Goal: Transaction & Acquisition: Obtain resource

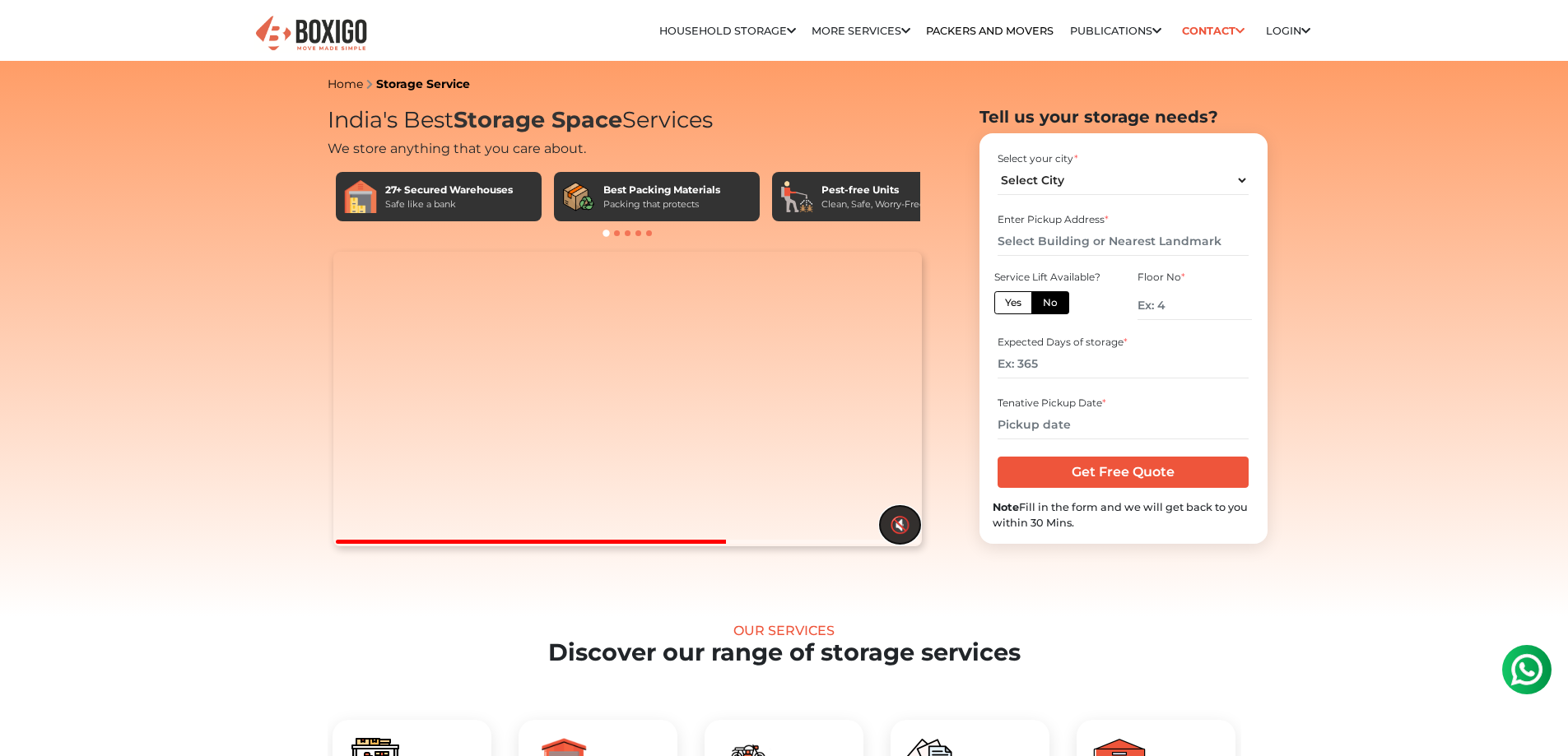
click at [896, 544] on button "🔇" at bounding box center [900, 525] width 41 height 38
click at [894, 544] on button "🔊" at bounding box center [900, 525] width 41 height 38
click at [891, 544] on button "🔇" at bounding box center [900, 525] width 41 height 38
click at [568, 365] on video "Your browser does not support the video tag." at bounding box center [627, 399] width 588 height 295
click at [611, 372] on video "Your browser does not support the video tag." at bounding box center [627, 399] width 588 height 295
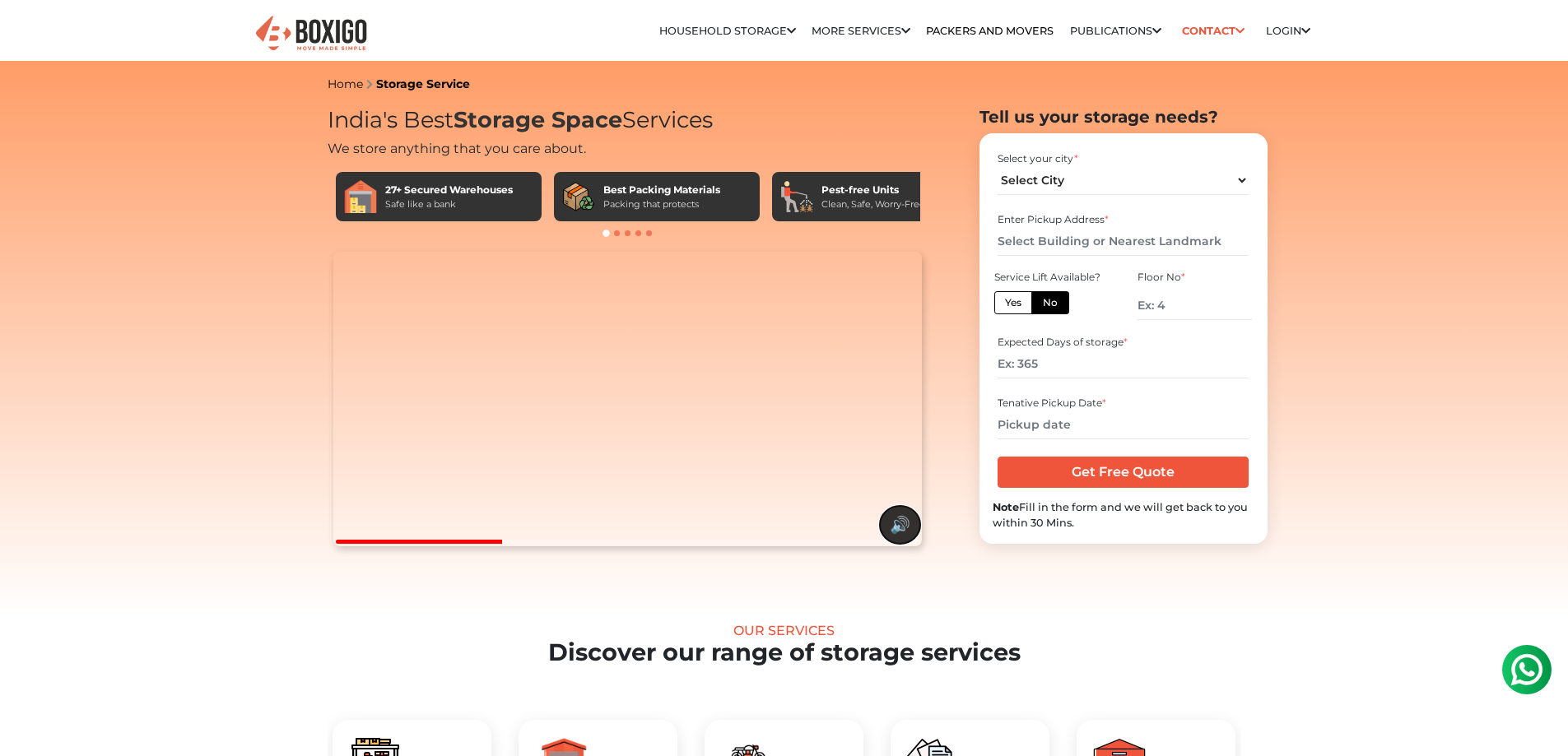
click at [882, 544] on button "🔊" at bounding box center [900, 525] width 41 height 38
click at [1097, 248] on input "text" at bounding box center [1123, 241] width 251 height 29
click at [1072, 186] on select "Select City Bangalore Bengaluru Bhopal Bhubaneswar Chennai Coimbatore Cuttack D…" at bounding box center [1123, 181] width 251 height 29
select select "[GEOGRAPHIC_DATA]"
click at [998, 167] on select "Select City Bangalore Bengaluru Bhopal Bhubaneswar Chennai Coimbatore Cuttack D…" at bounding box center [1123, 181] width 251 height 29
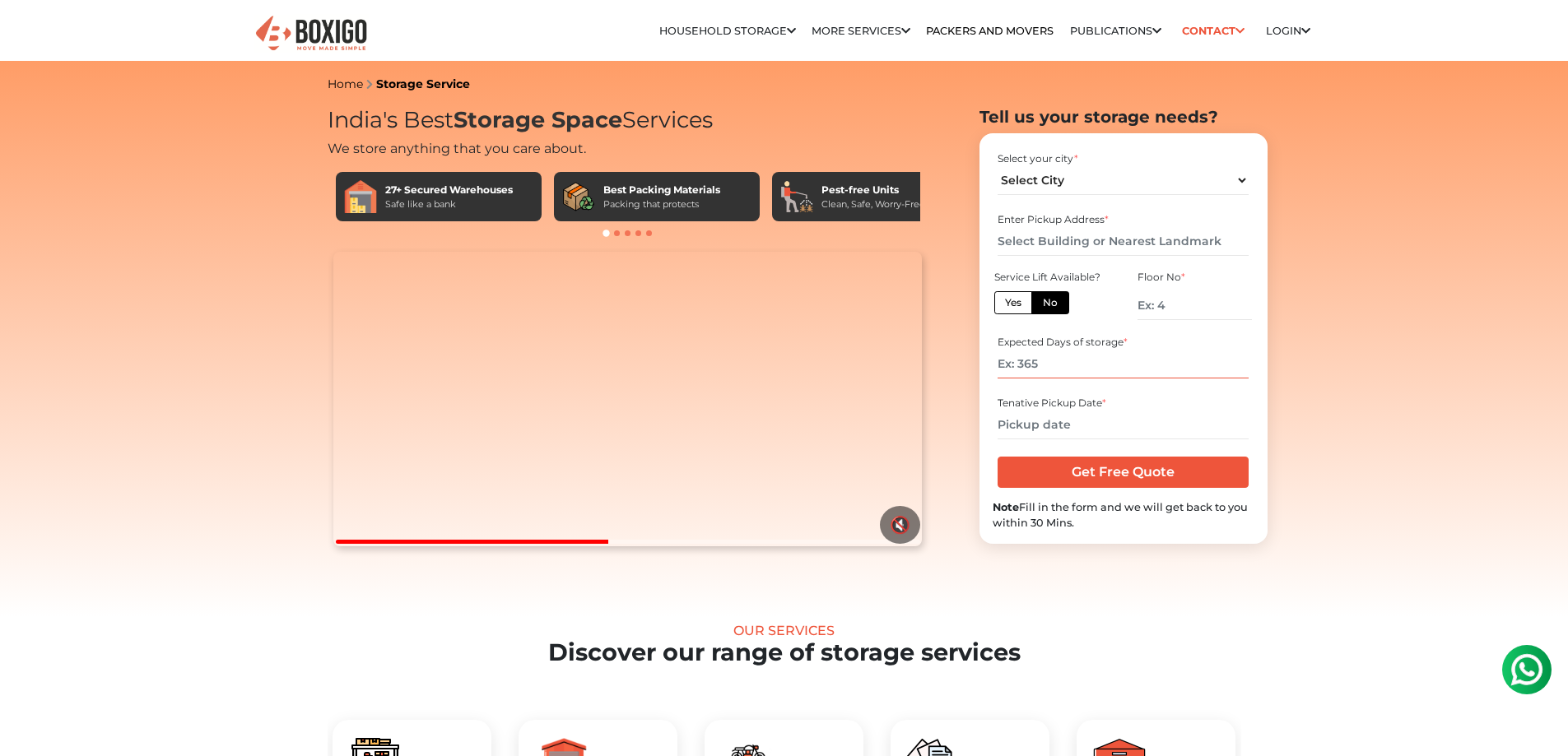
click at [1035, 365] on input "number" at bounding box center [1123, 364] width 251 height 29
drag, startPoint x: 1041, startPoint y: 365, endPoint x: 964, endPoint y: 365, distance: 77.0
click at [964, 365] on section "Tell us your storage needs? Select your city * Select City Bangalore Bengaluru" at bounding box center [1098, 325] width 288 height 438
type input "60"
click at [1065, 432] on input "text" at bounding box center [1123, 425] width 251 height 29
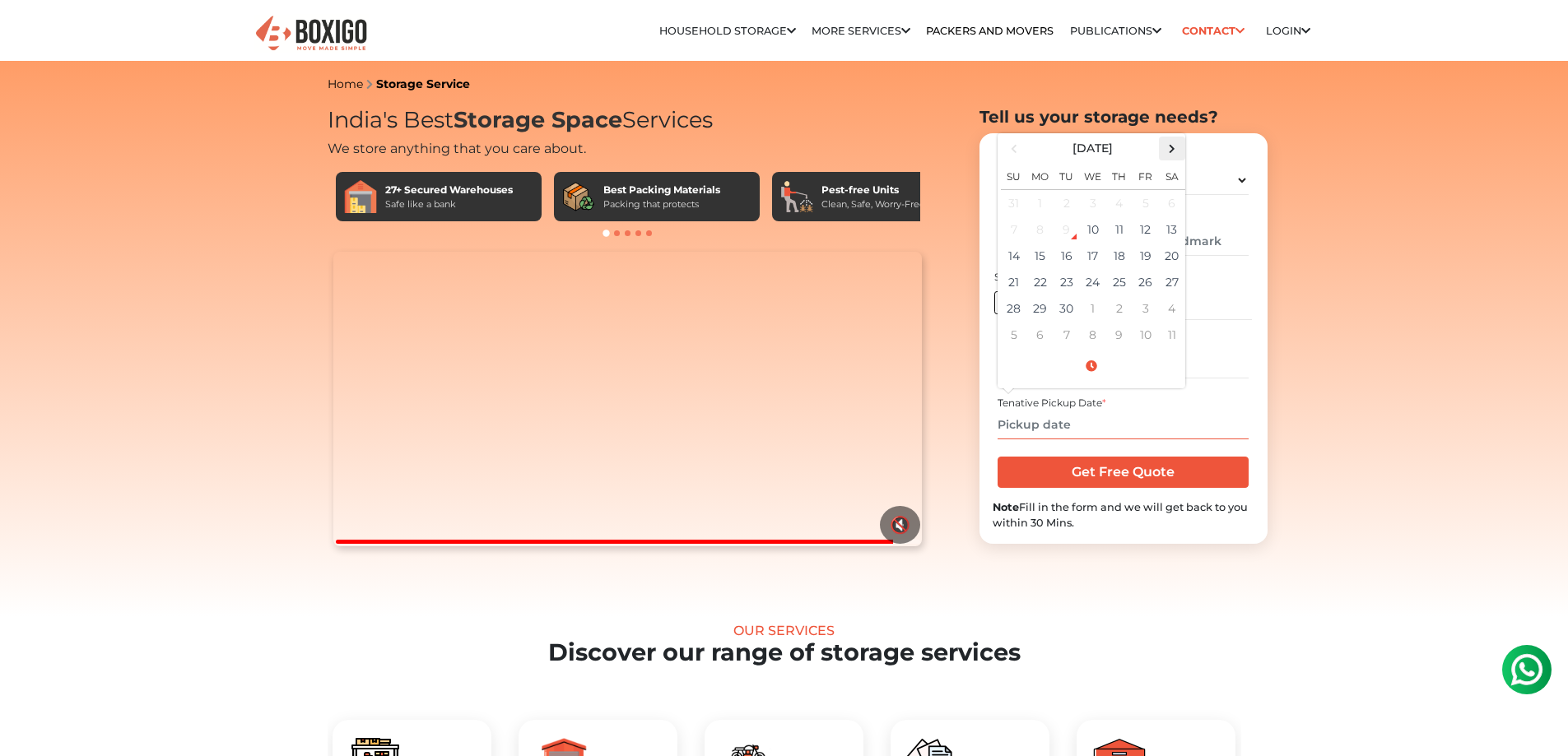
click at [1178, 143] on span at bounding box center [1172, 149] width 22 height 22
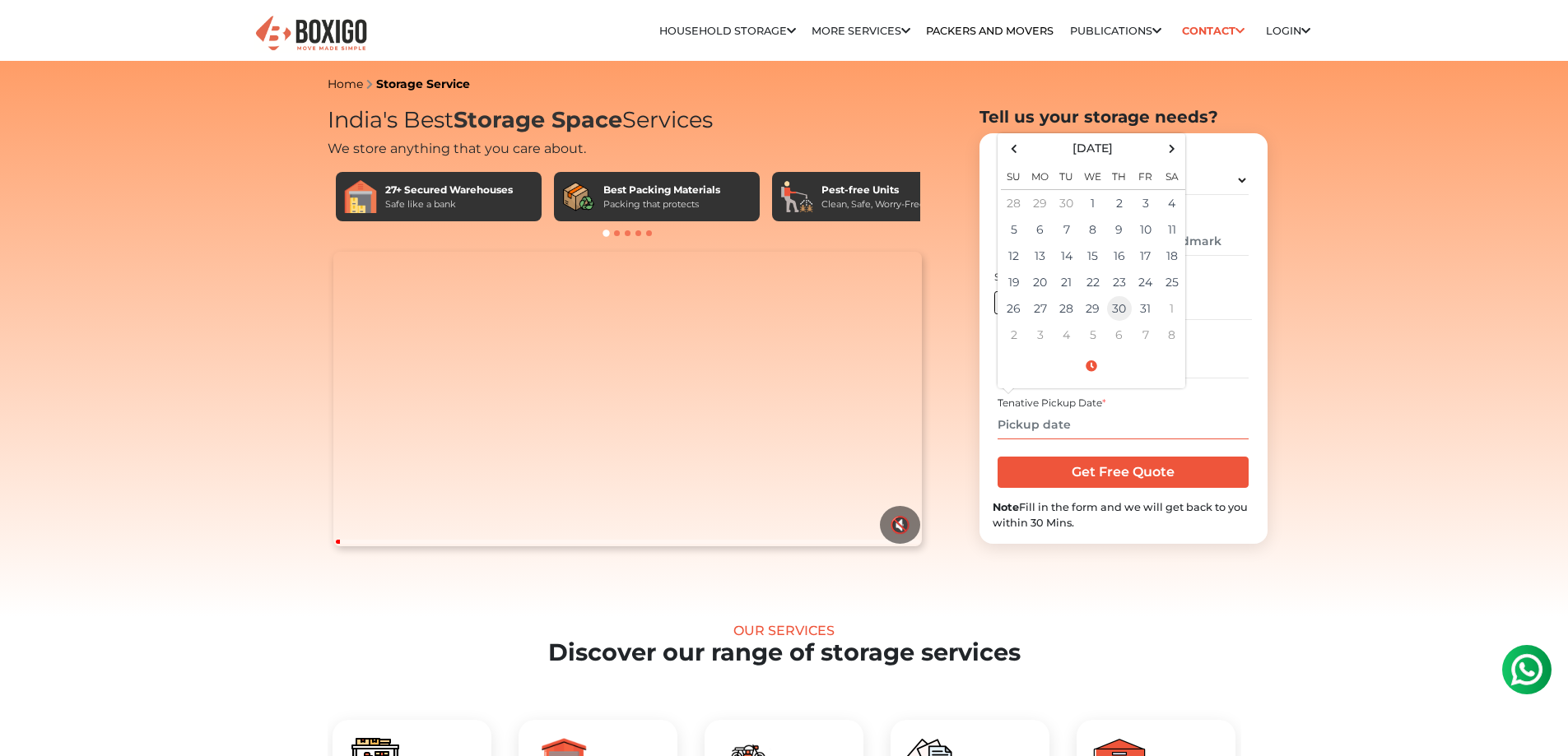
click at [1125, 313] on td "30" at bounding box center [1119, 309] width 27 height 27
type input "10/30/2025 12:00 AM"
click at [1232, 363] on input "60" at bounding box center [1123, 364] width 251 height 29
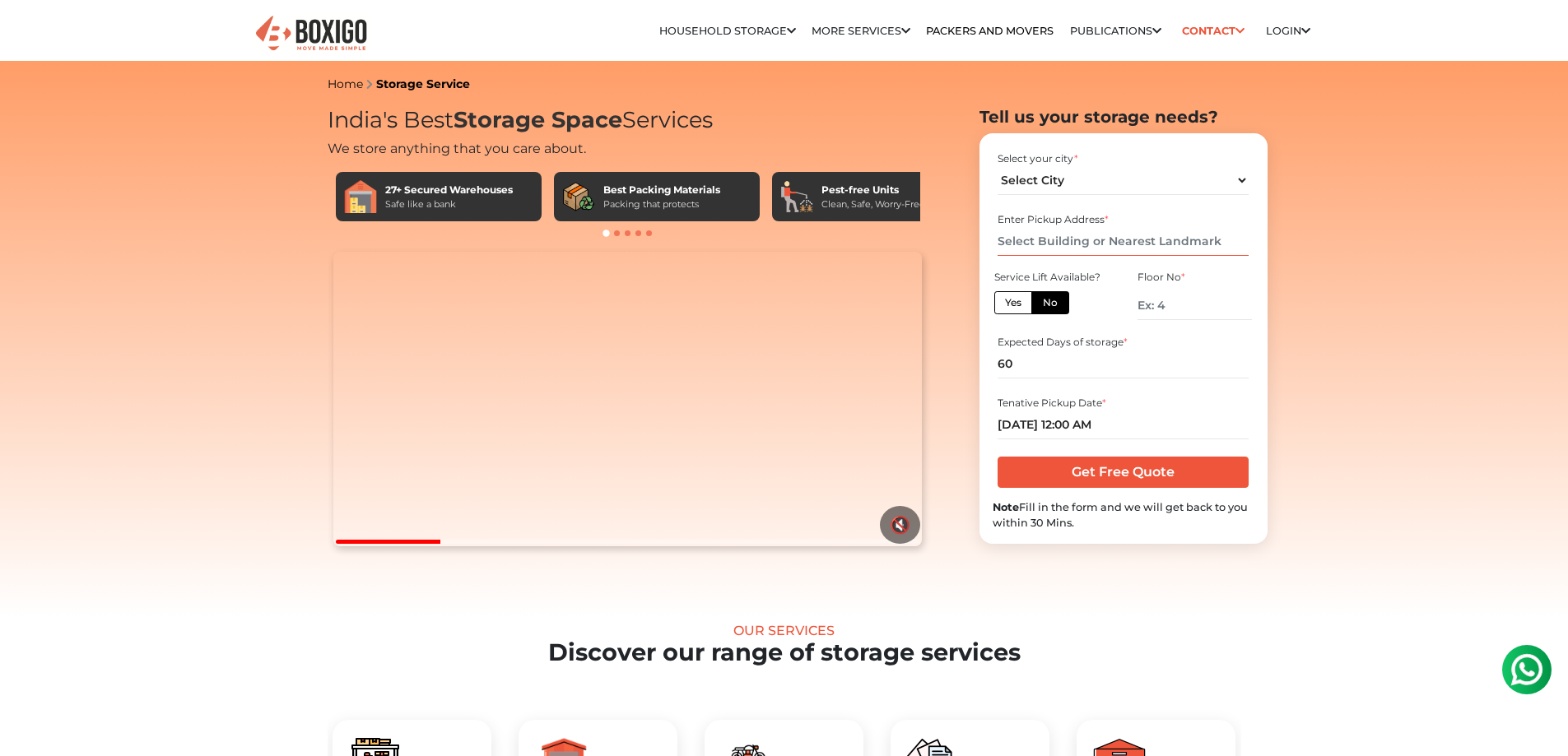
click at [1093, 249] on input "text" at bounding box center [1123, 241] width 251 height 29
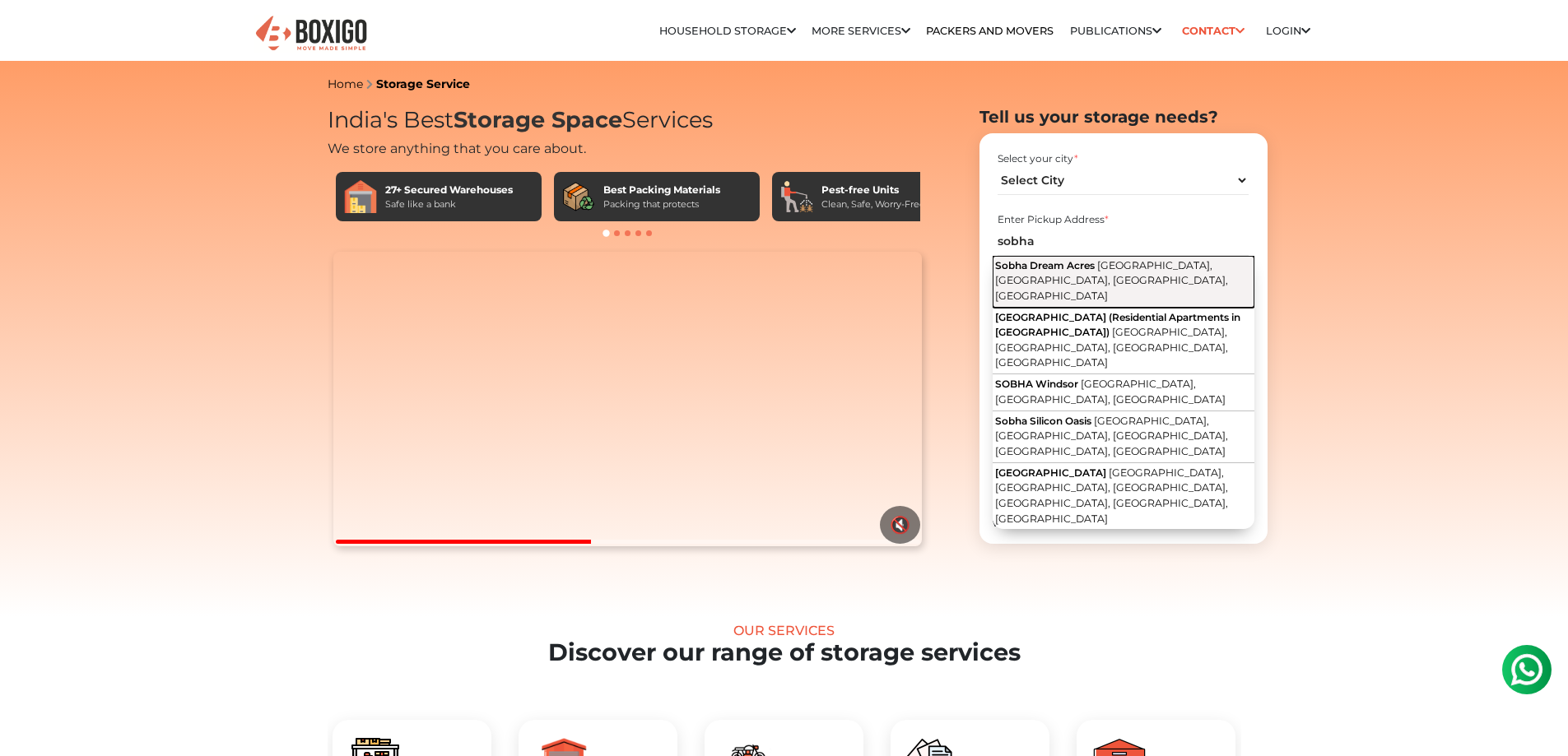
click at [1137, 266] on span "Balagere Road, Devasthanagalu, Varthur, Karnataka" at bounding box center [1111, 280] width 233 height 43
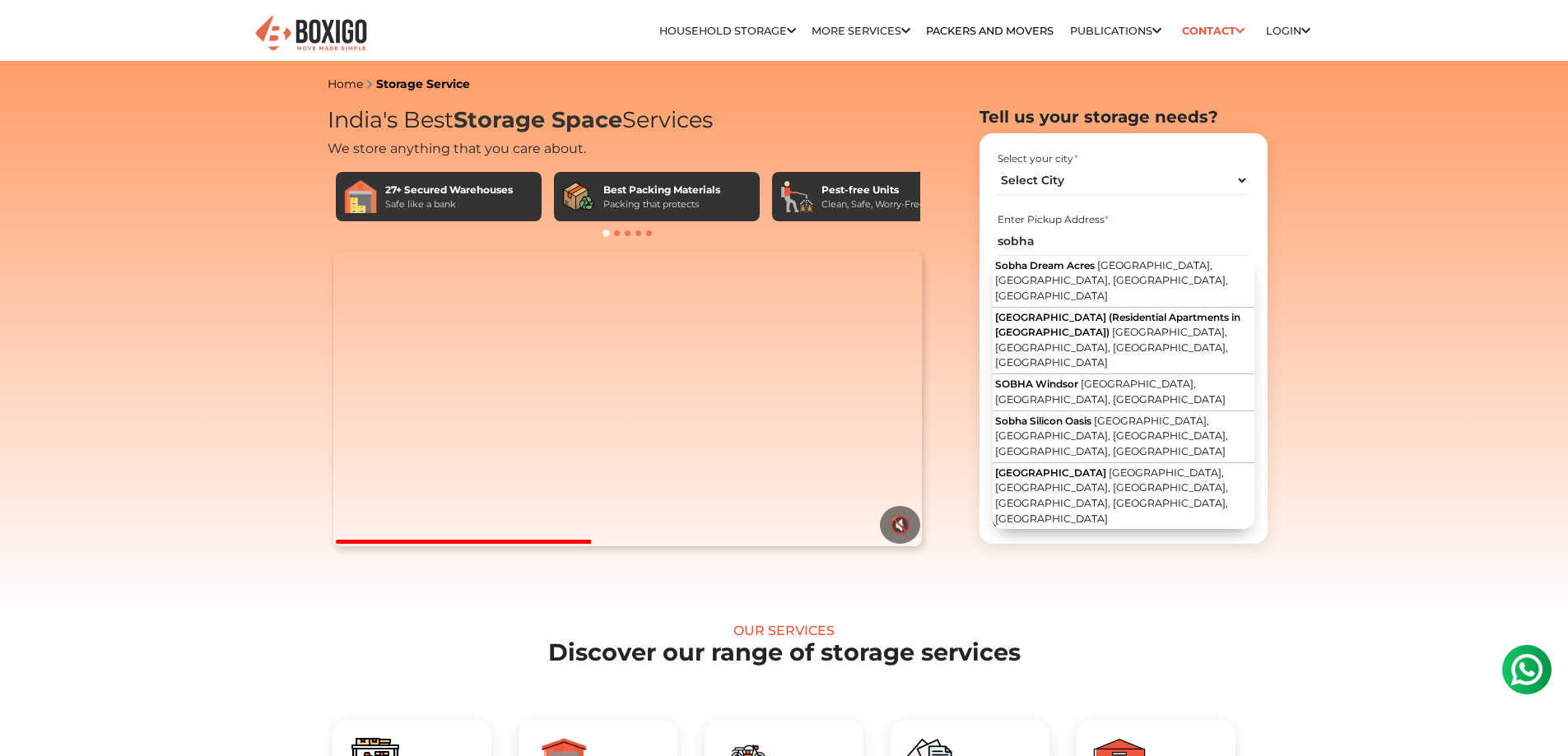
type input "Sobha Dream Acres, [GEOGRAPHIC_DATA], [GEOGRAPHIC_DATA], [GEOGRAPHIC_DATA], [GE…"
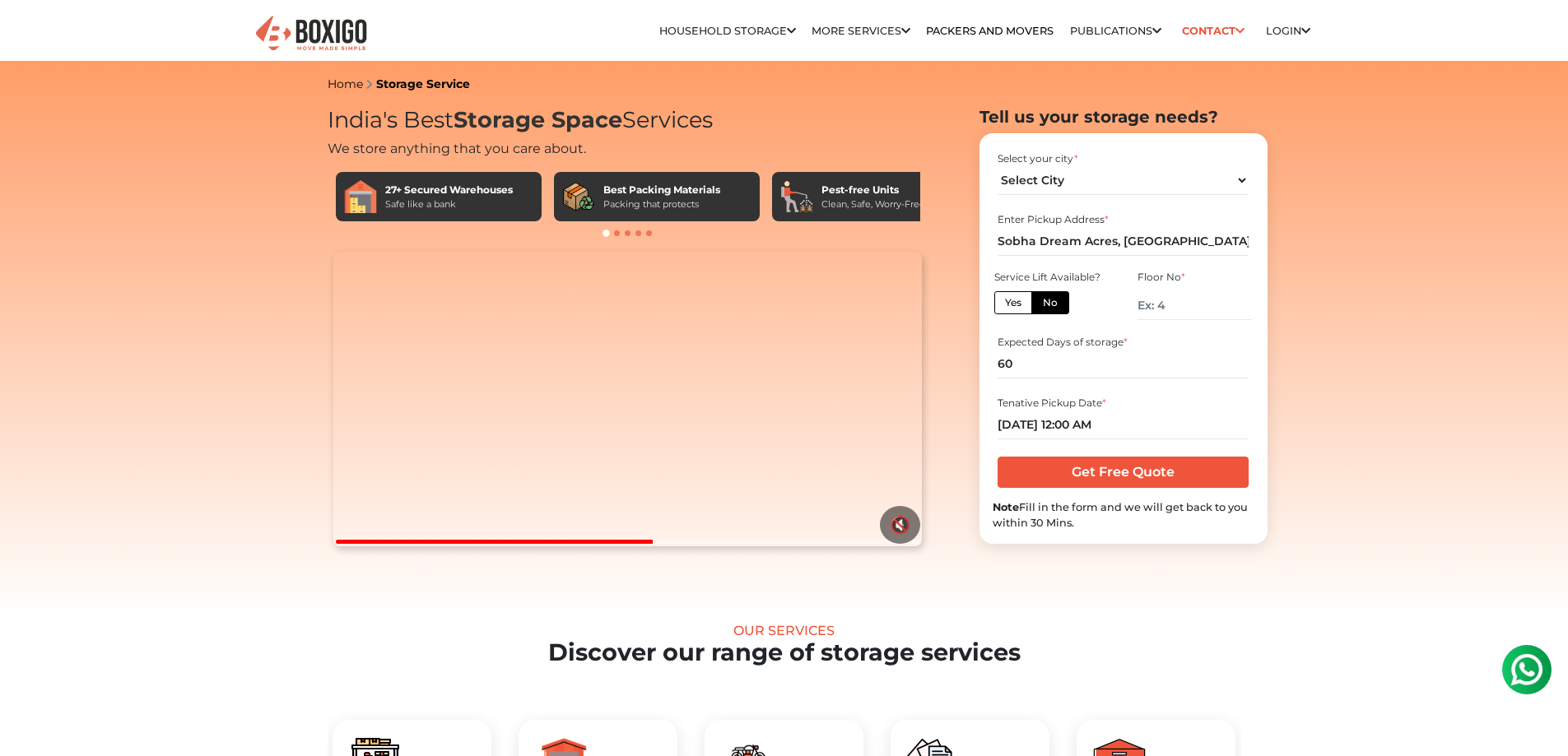
click at [1011, 300] on label "Yes" at bounding box center [1013, 303] width 38 height 23
click at [1011, 300] on input "Yes" at bounding box center [1010, 301] width 11 height 11
radio input "true"
click at [1055, 301] on label "No" at bounding box center [1051, 303] width 38 height 23
click at [1054, 301] on input "No" at bounding box center [1048, 301] width 11 height 11
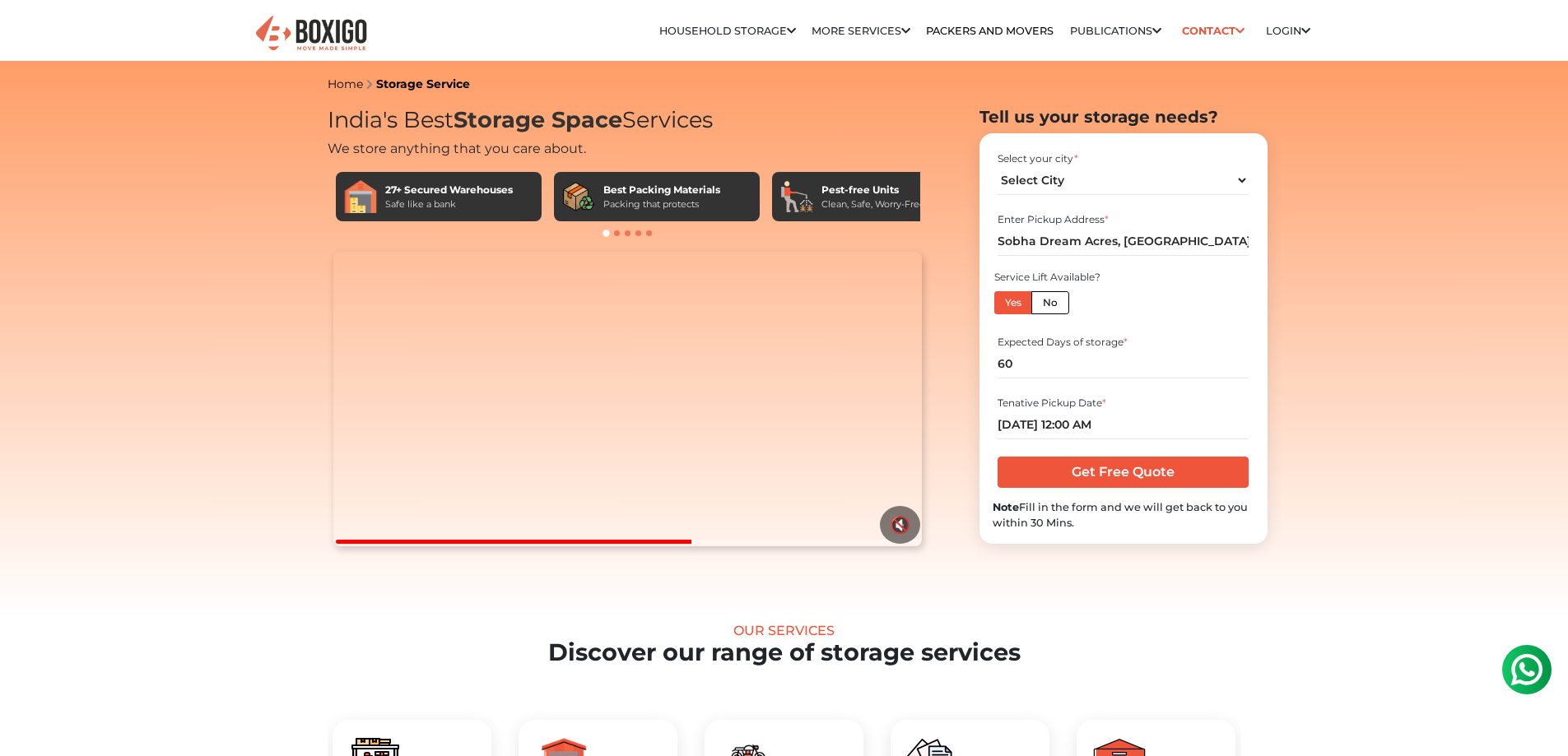
radio input "true"
click at [1030, 306] on label "Yes" at bounding box center [1013, 303] width 38 height 23
click at [1016, 306] on input "Yes" at bounding box center [1010, 301] width 11 height 11
radio input "true"
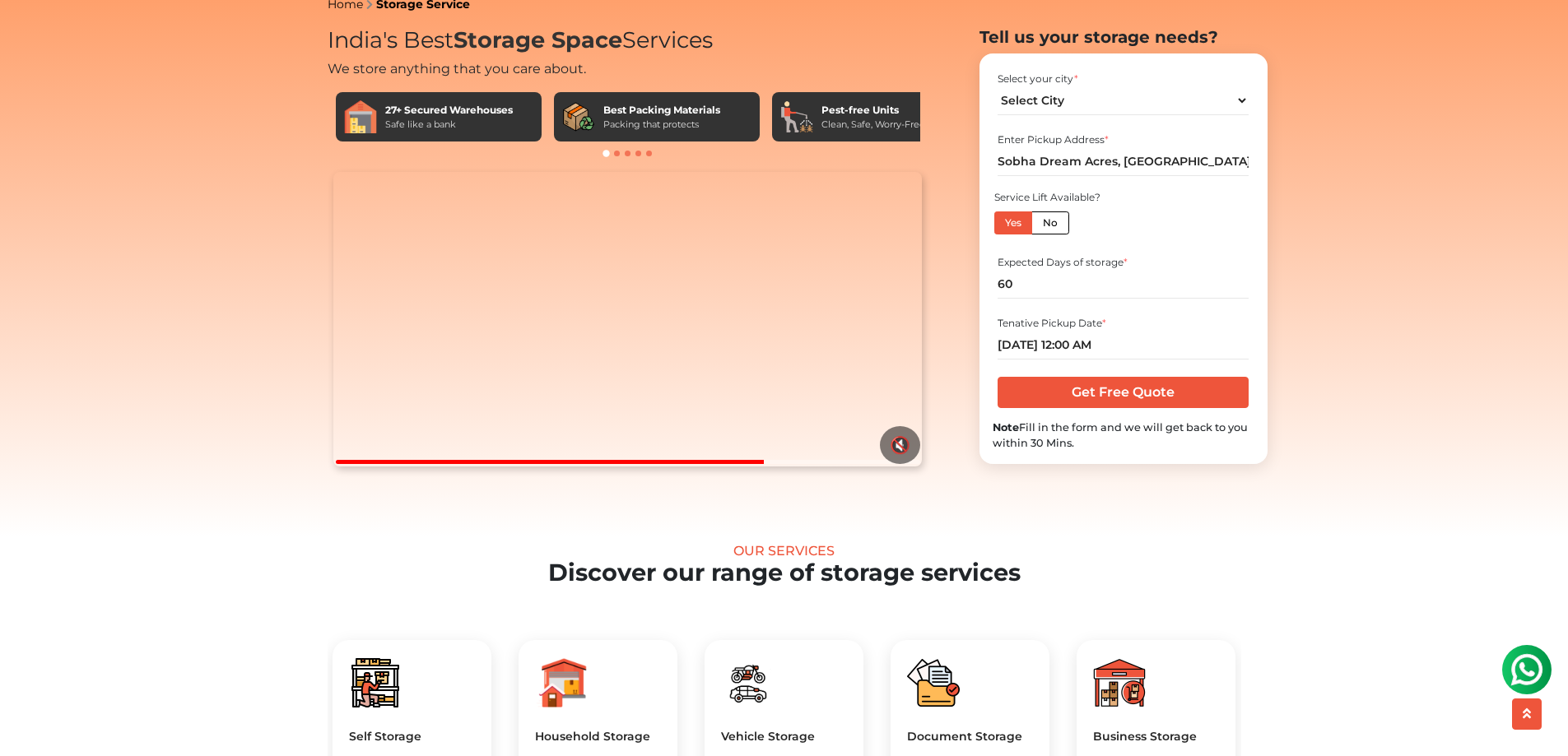
scroll to position [82, 0]
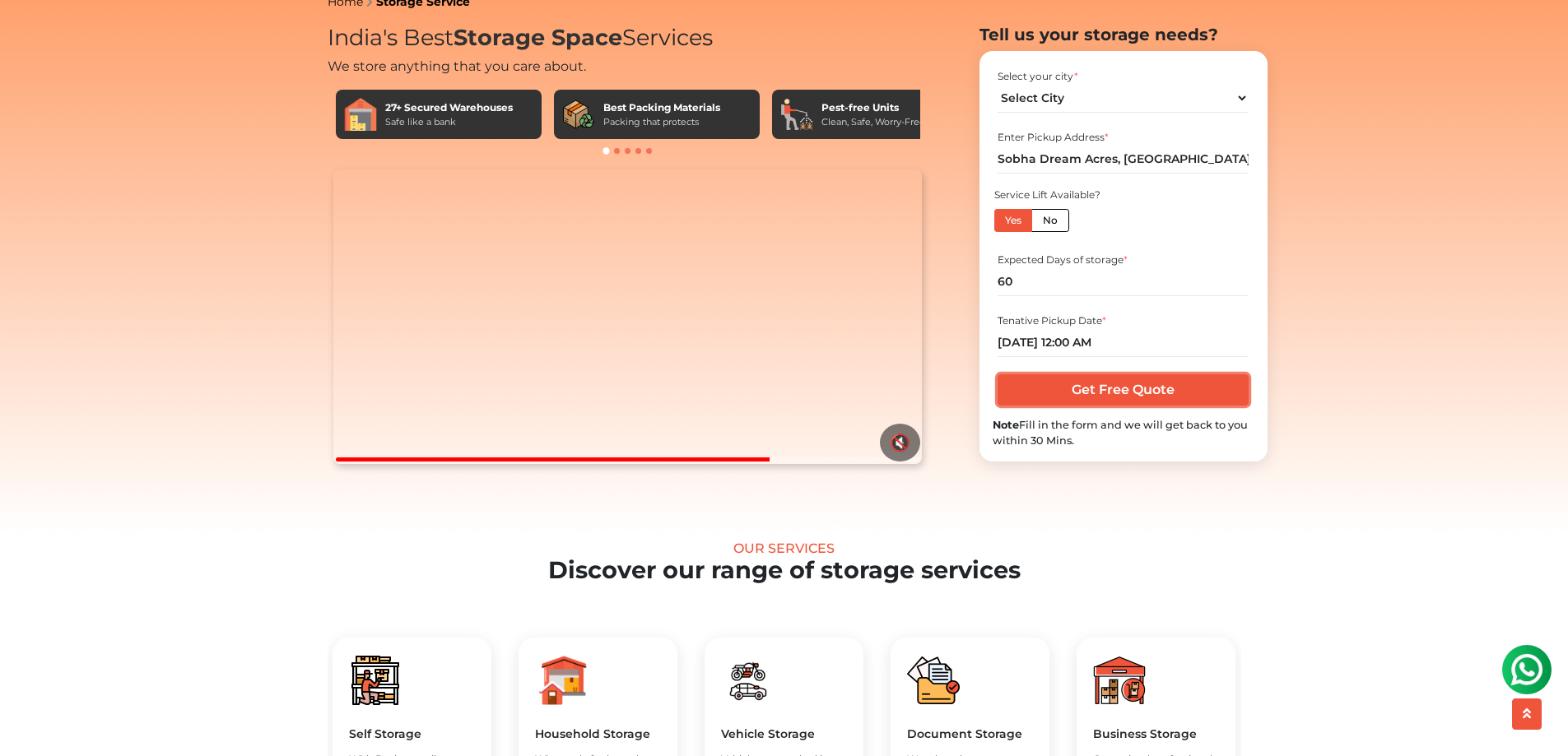
click at [1155, 406] on input "Get Free Quote" at bounding box center [1123, 390] width 251 height 32
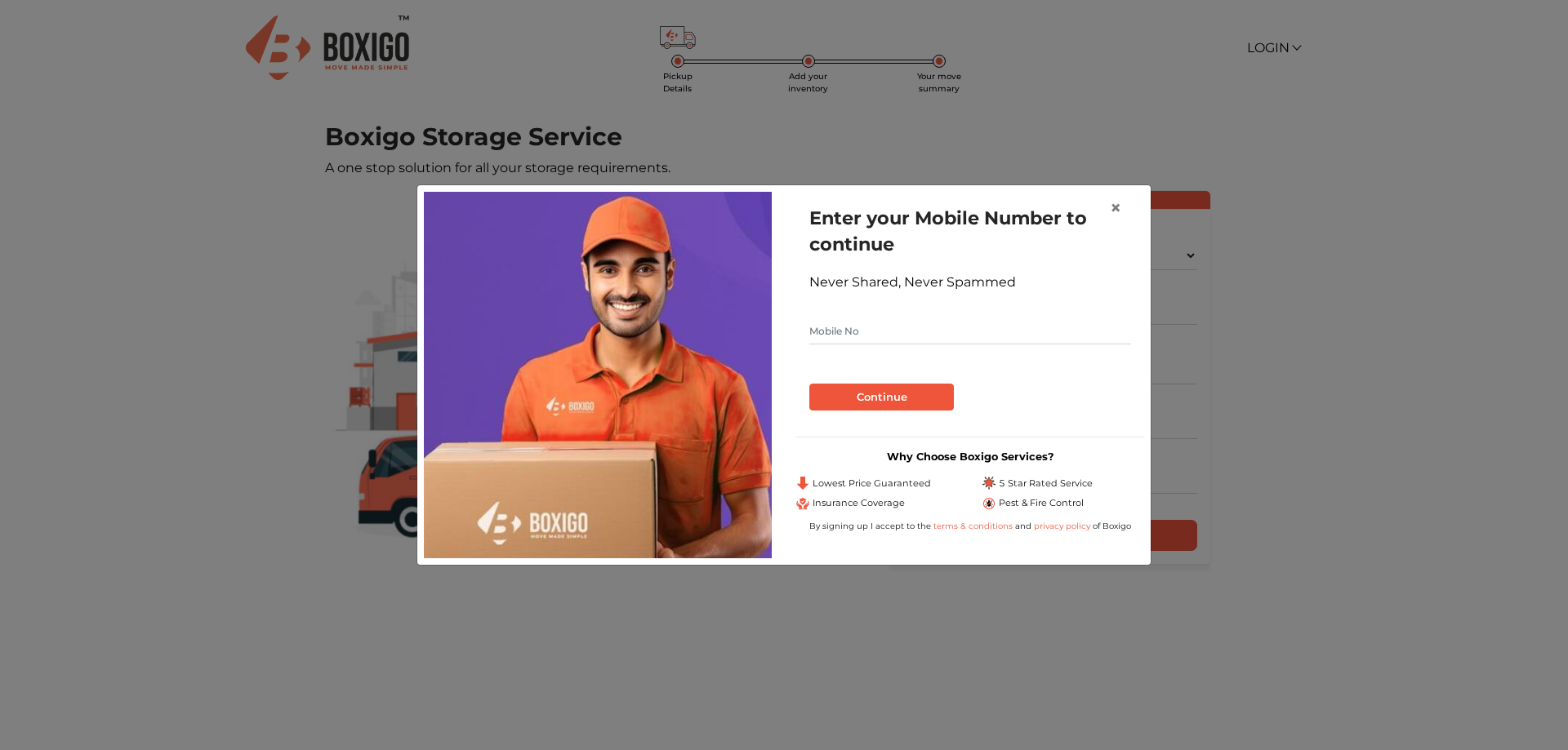
drag, startPoint x: 961, startPoint y: 329, endPoint x: 1091, endPoint y: 323, distance: 130.1
click at [966, 328] on input "text" at bounding box center [970, 332] width 322 height 27
type input "9845106750"
click at [892, 386] on button "Continue" at bounding box center [881, 398] width 145 height 28
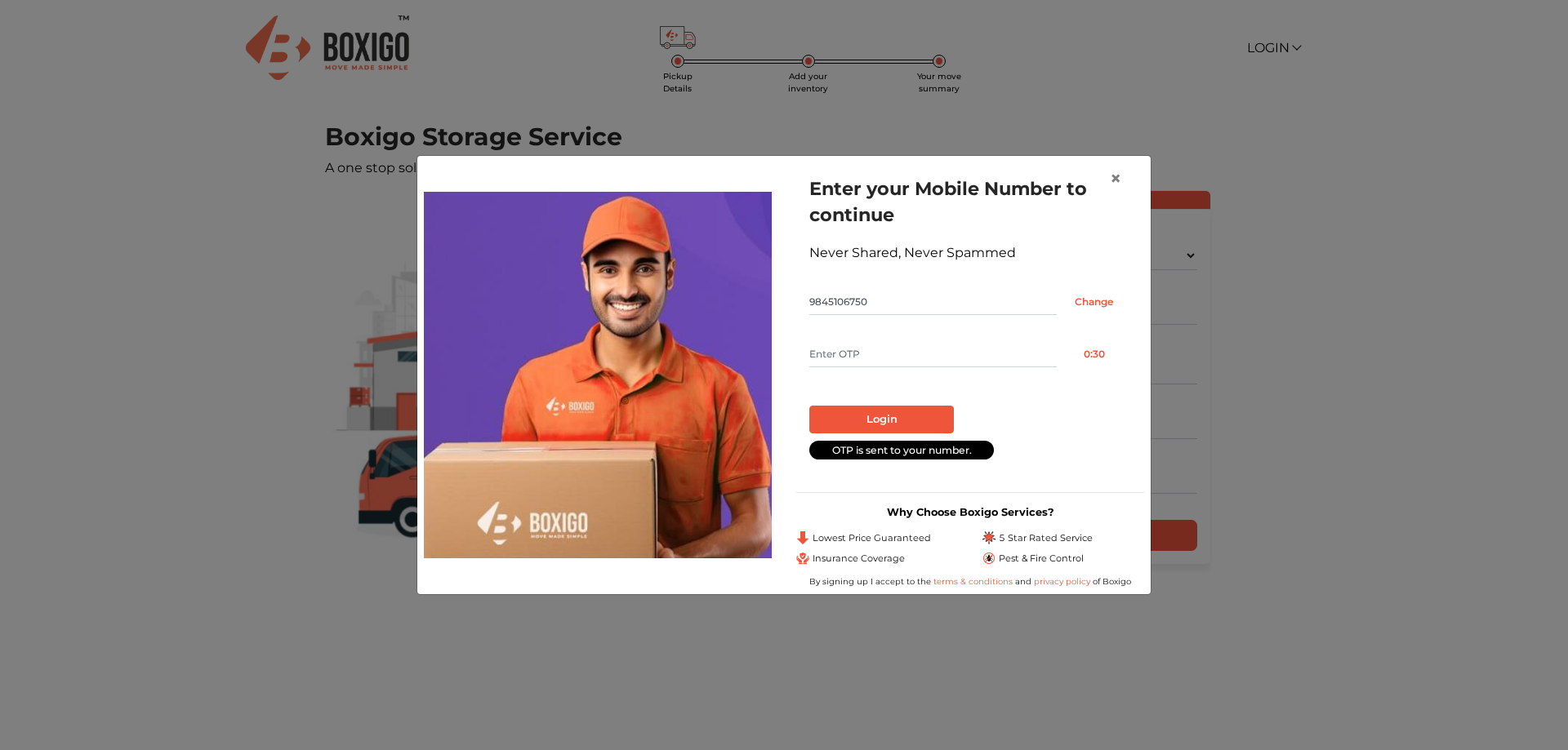
click at [966, 357] on input "text" at bounding box center [932, 354] width 247 height 27
type input "3421"
click at [915, 414] on button "Login" at bounding box center [881, 419] width 145 height 28
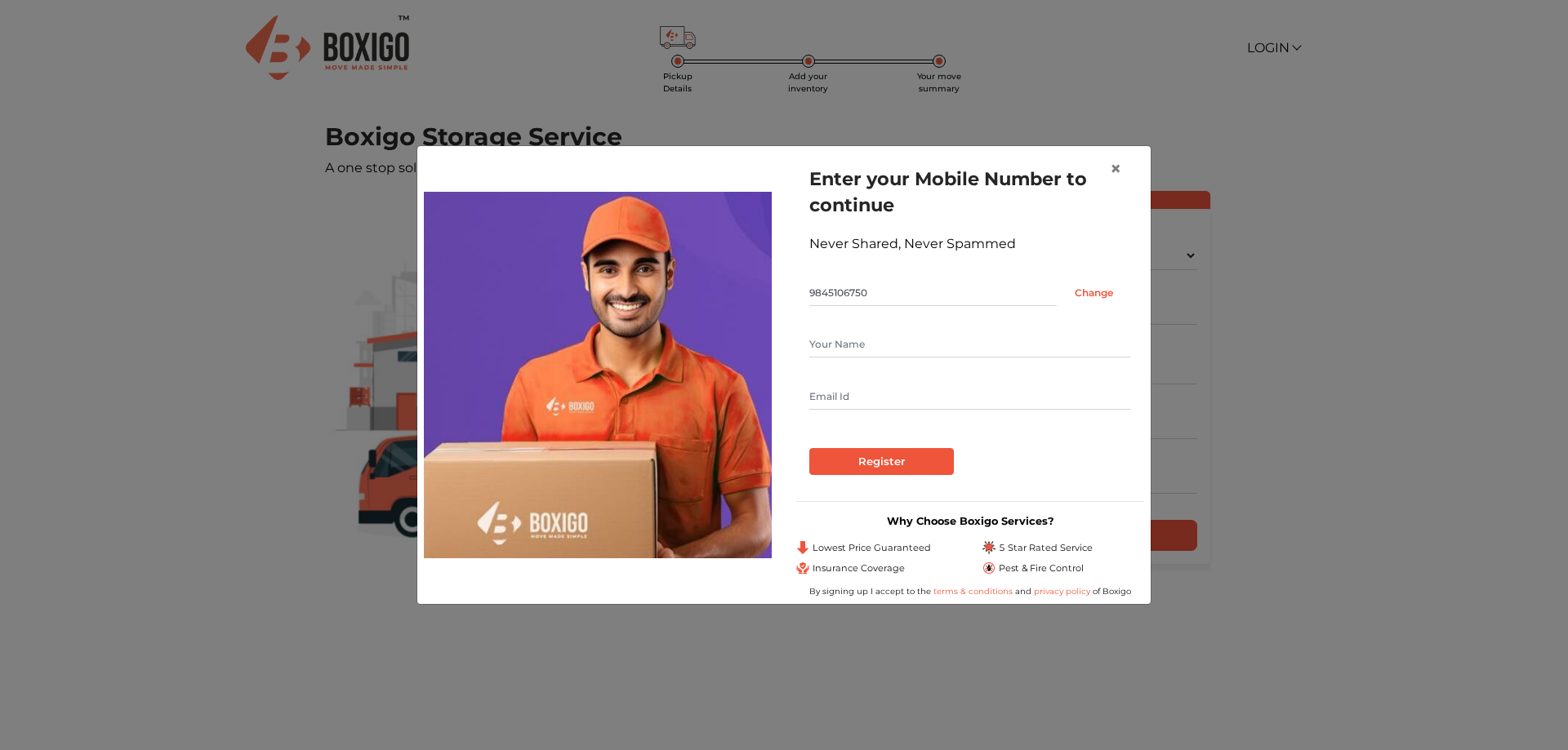
click at [891, 340] on input "text" at bounding box center [970, 344] width 322 height 27
type input "Charan CC"
type input "[EMAIL_ADDRESS][DOMAIN_NAME]"
click at [889, 466] on input "Register" at bounding box center [881, 462] width 145 height 28
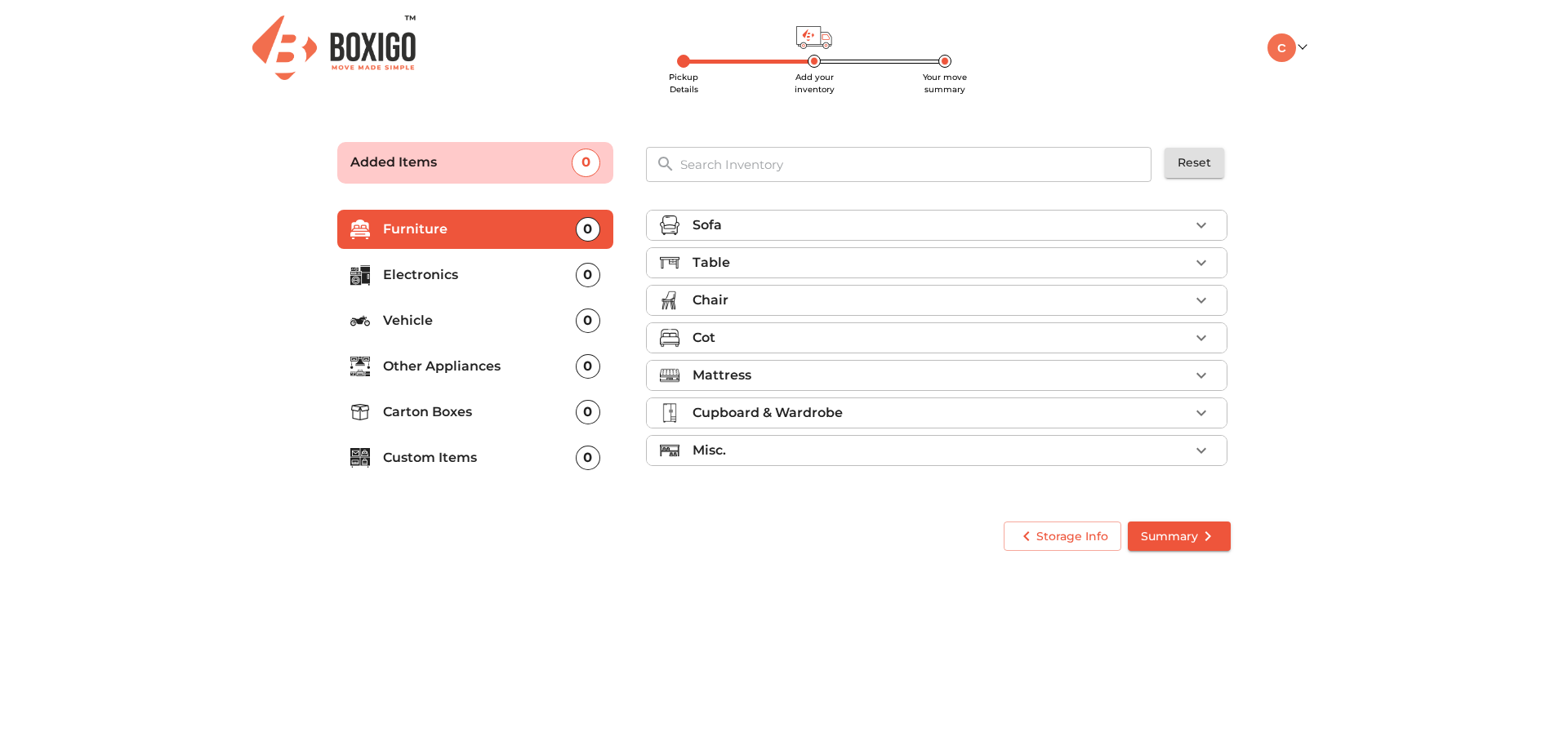
click at [790, 227] on div "Sofa" at bounding box center [941, 225] width 496 height 20
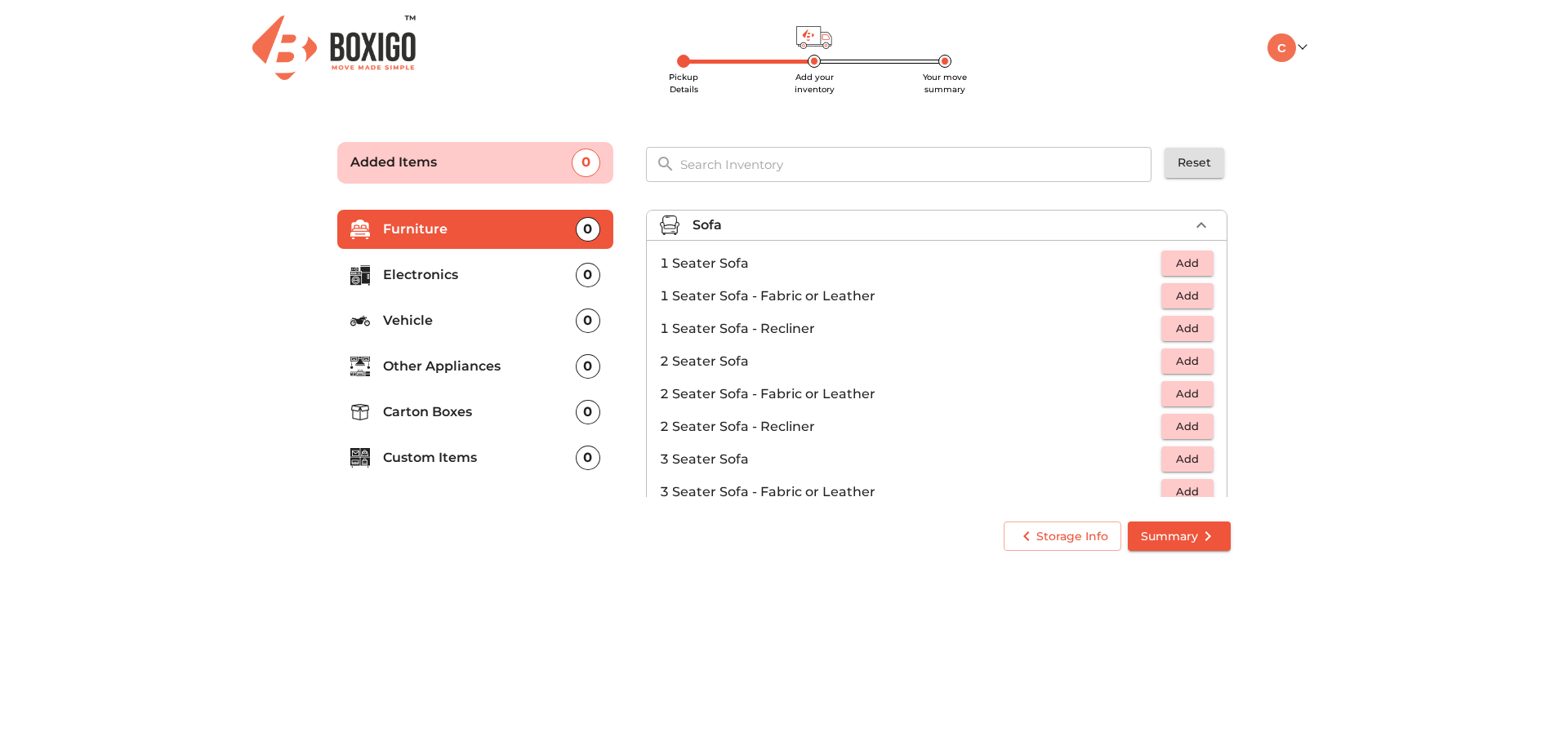
click at [790, 227] on div "Sofa" at bounding box center [941, 225] width 496 height 20
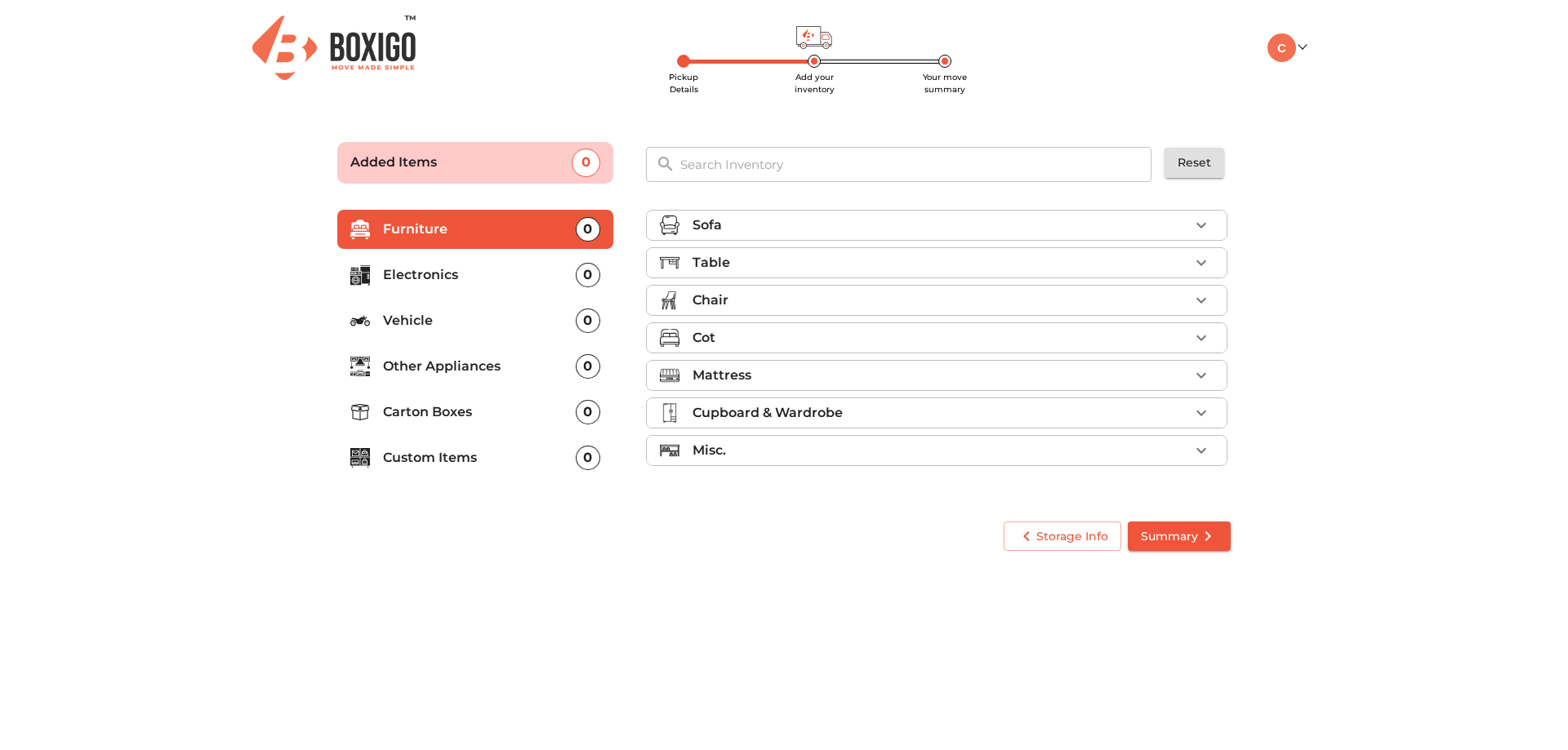
click at [790, 227] on div "Sofa" at bounding box center [941, 225] width 496 height 20
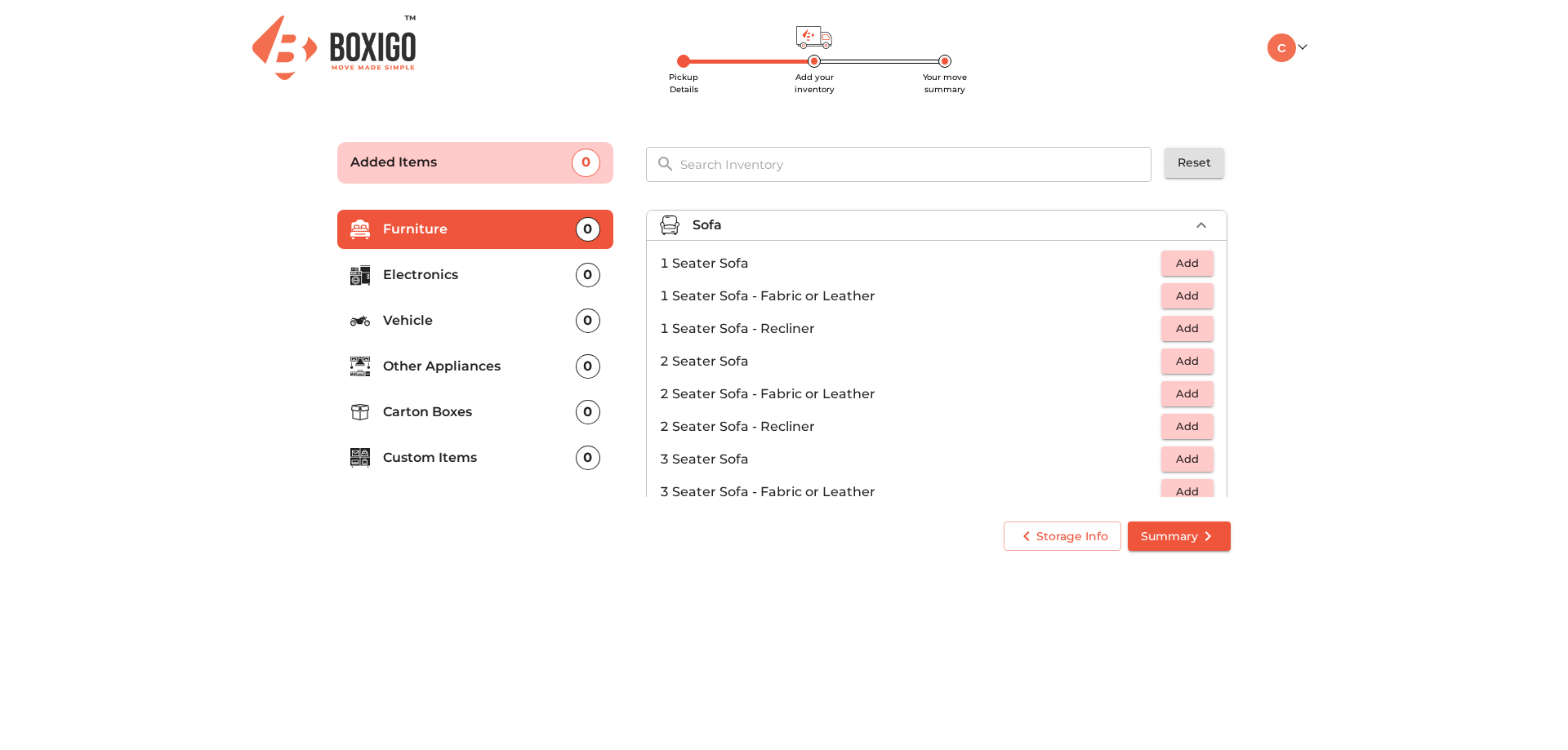
click at [1187, 463] on span "Add" at bounding box center [1187, 459] width 36 height 19
click at [1186, 266] on span "Add" at bounding box center [1187, 263] width 36 height 19
click at [1195, 265] on icon "button" at bounding box center [1201, 264] width 20 height 20
click at [839, 228] on div "Sofa 3 Added" at bounding box center [941, 225] width 496 height 20
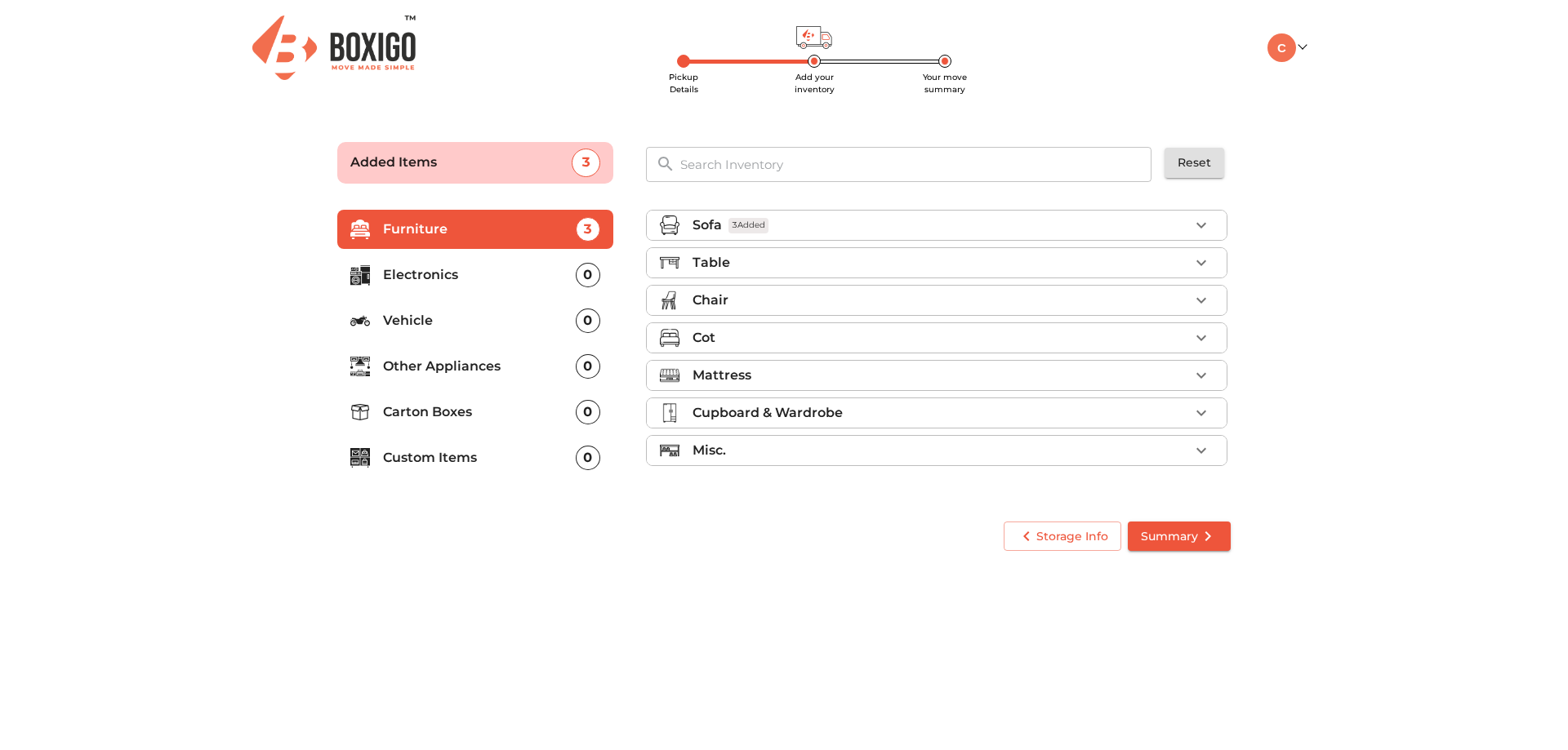
click at [758, 266] on div "Table" at bounding box center [941, 263] width 496 height 20
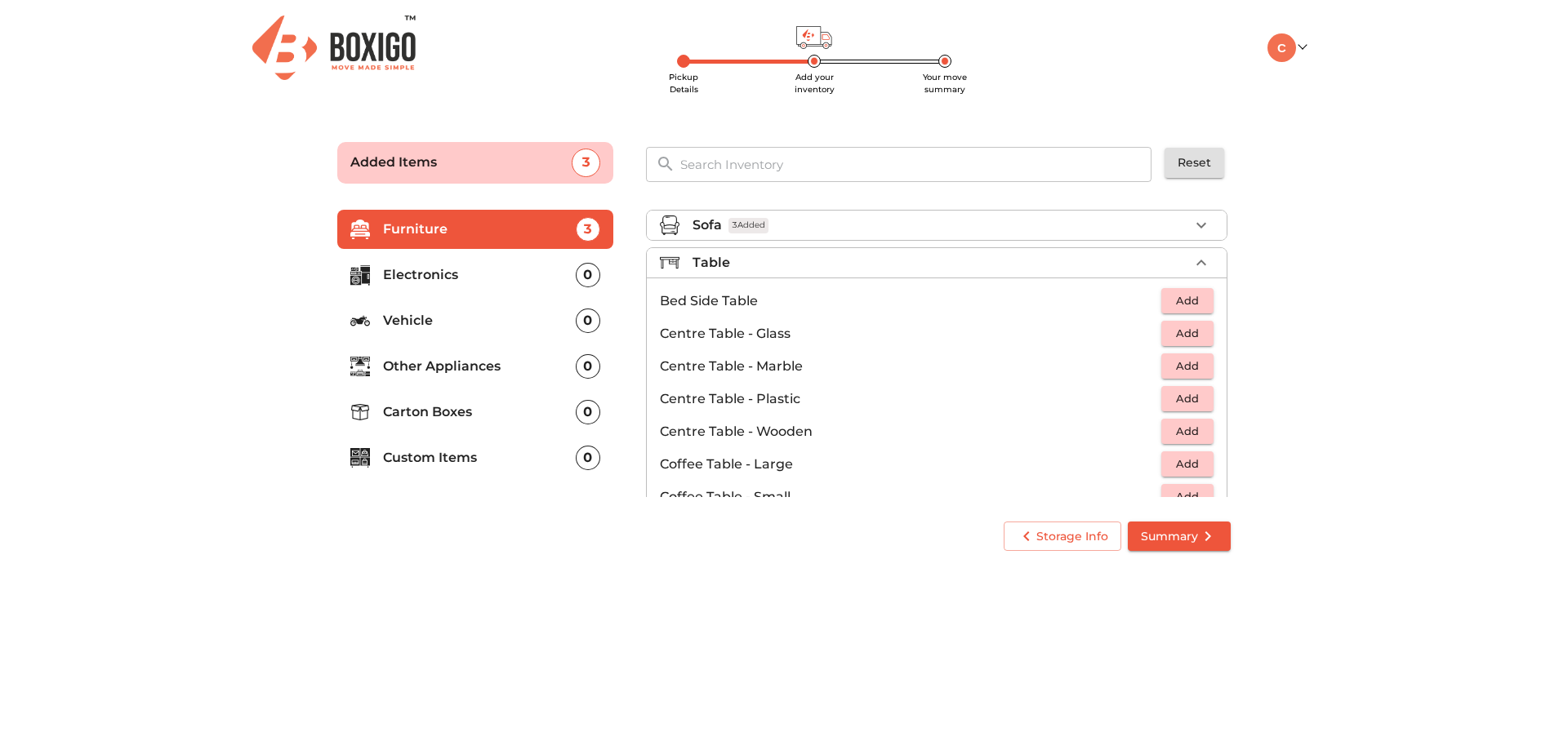
click at [1184, 307] on span "Add" at bounding box center [1187, 300] width 36 height 19
click at [1196, 303] on icon "button" at bounding box center [1202, 301] width 12 height 12
click at [1181, 334] on span "Add" at bounding box center [1187, 333] width 36 height 19
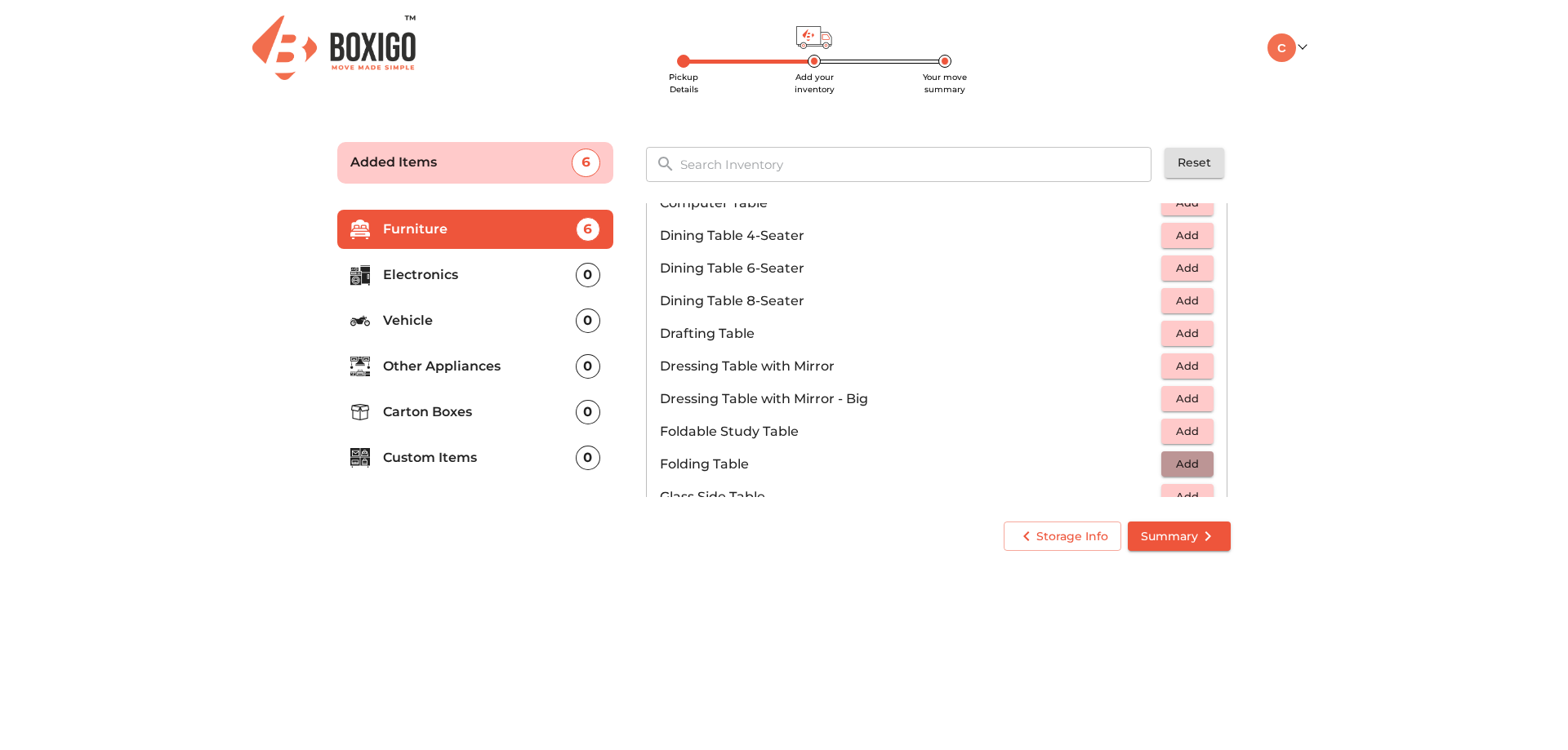
click at [1183, 461] on span "Add" at bounding box center [1187, 464] width 36 height 19
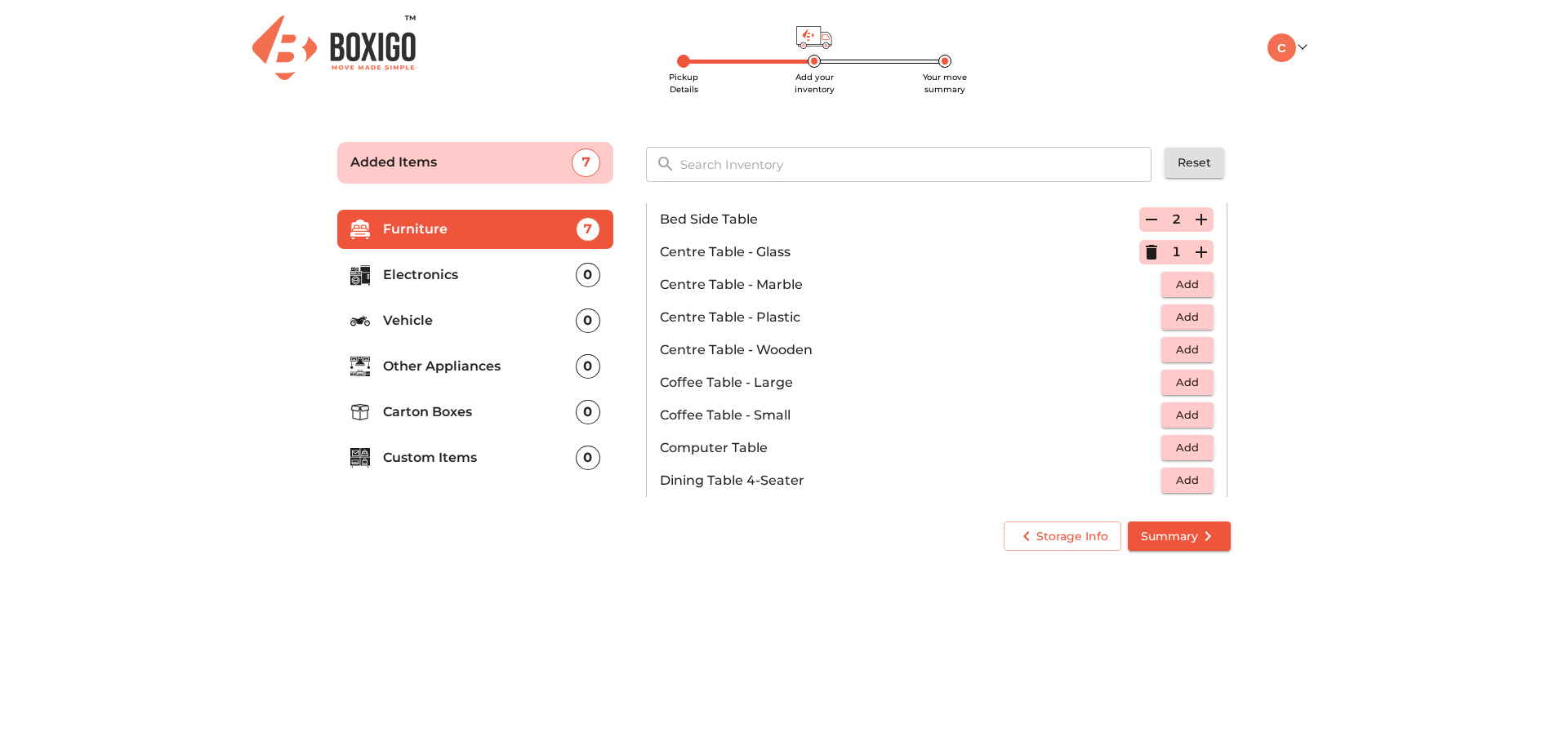
scroll to position [0, 0]
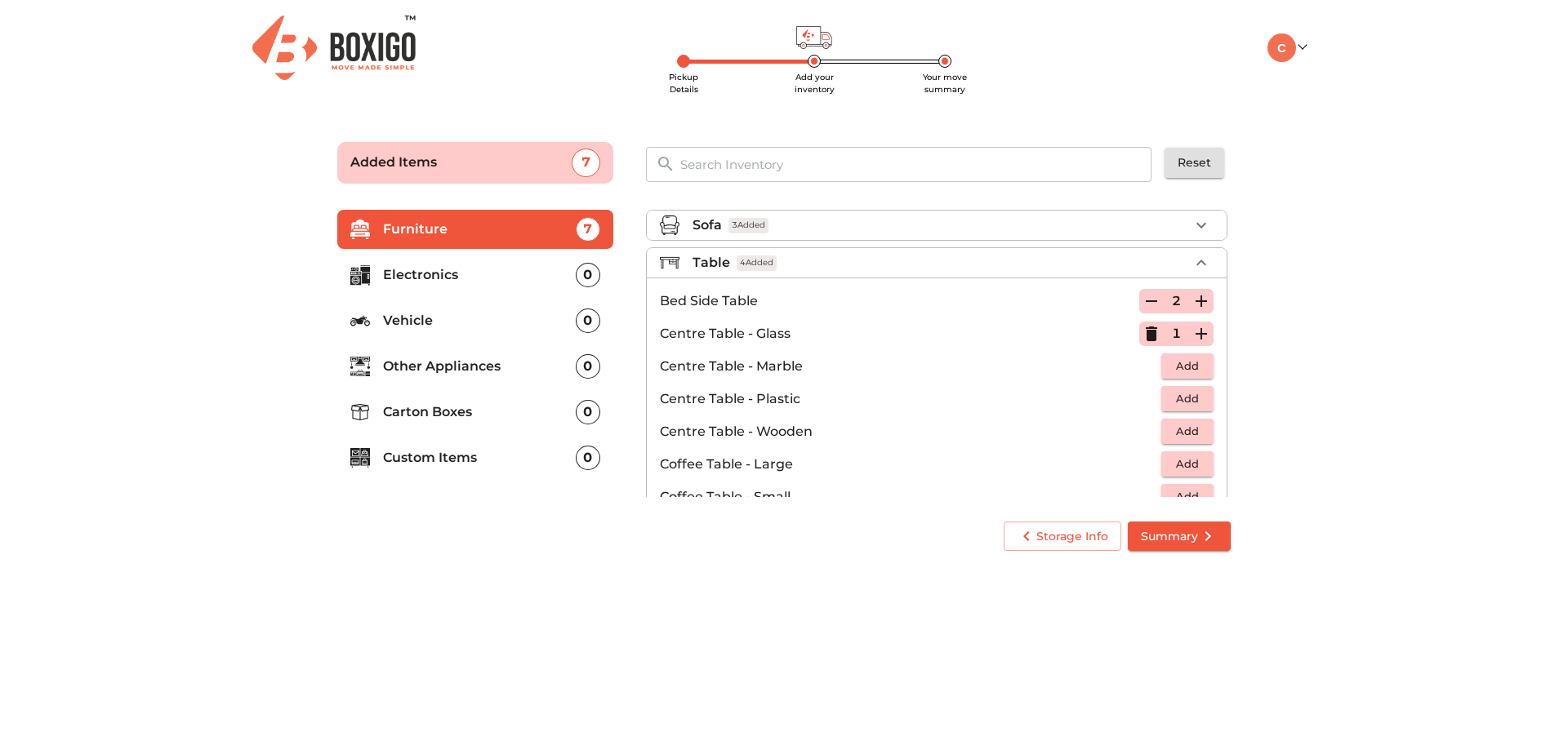
click at [774, 272] on div "Table 4 Added" at bounding box center [941, 263] width 496 height 20
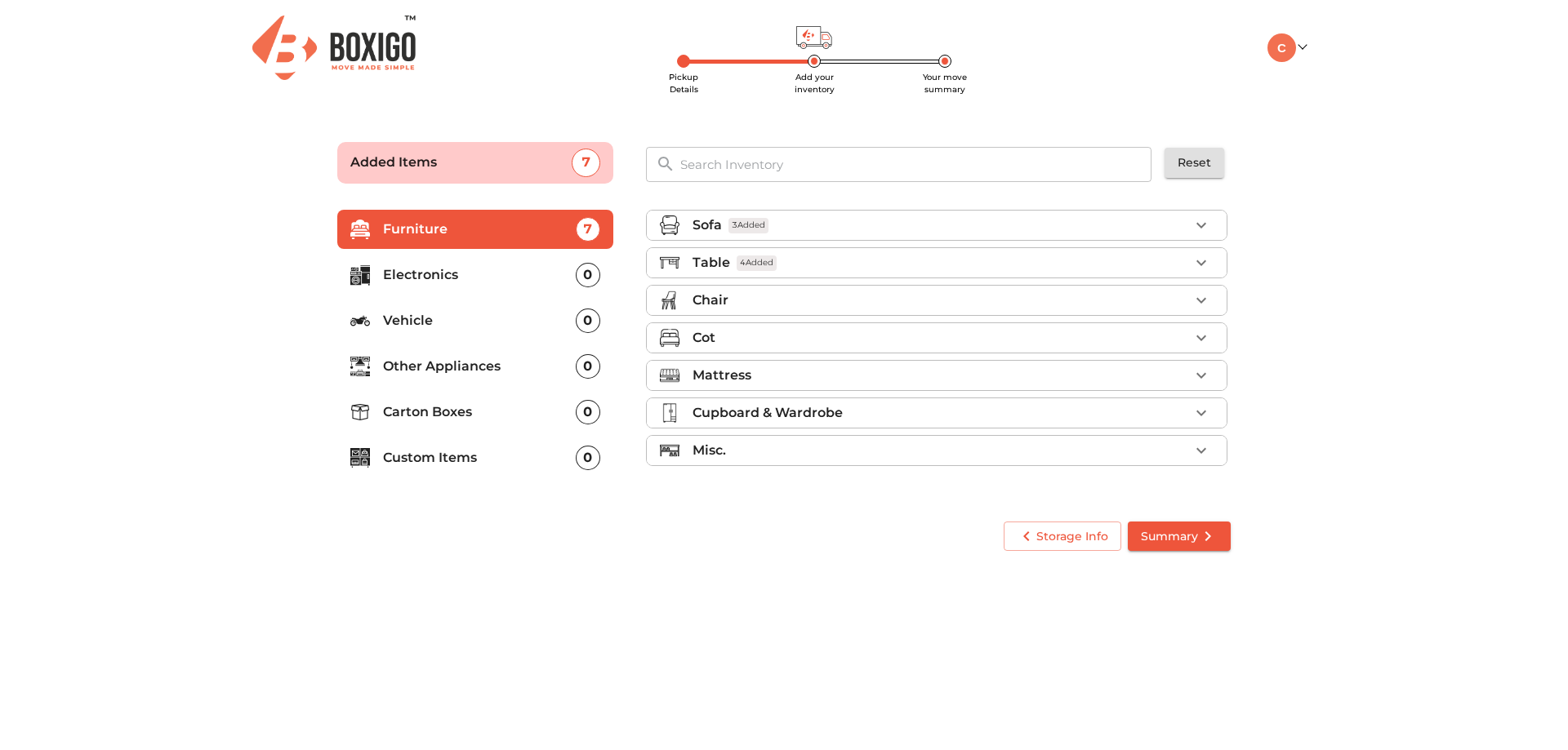
click at [754, 299] on div "Chair" at bounding box center [941, 300] width 496 height 20
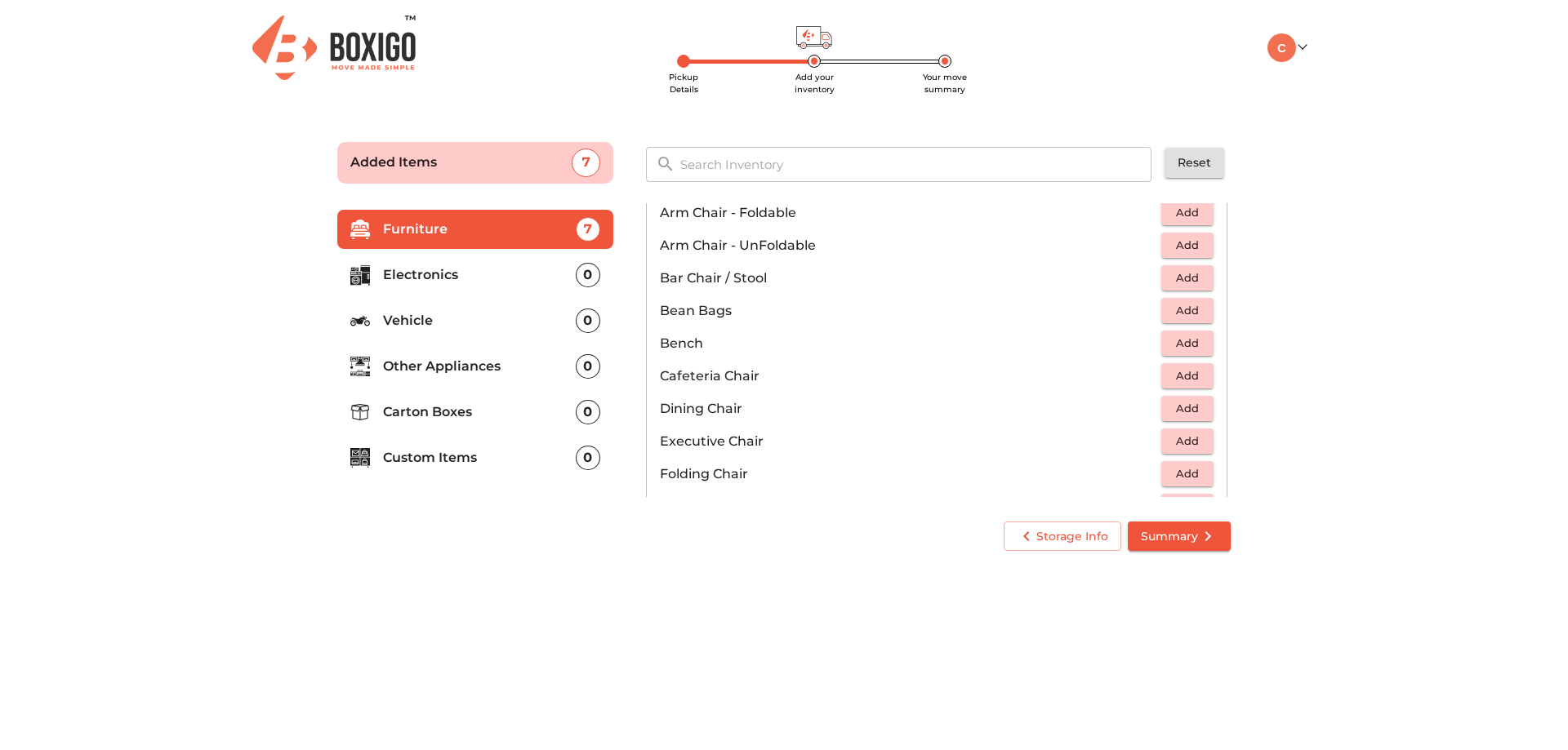
scroll to position [163, 0]
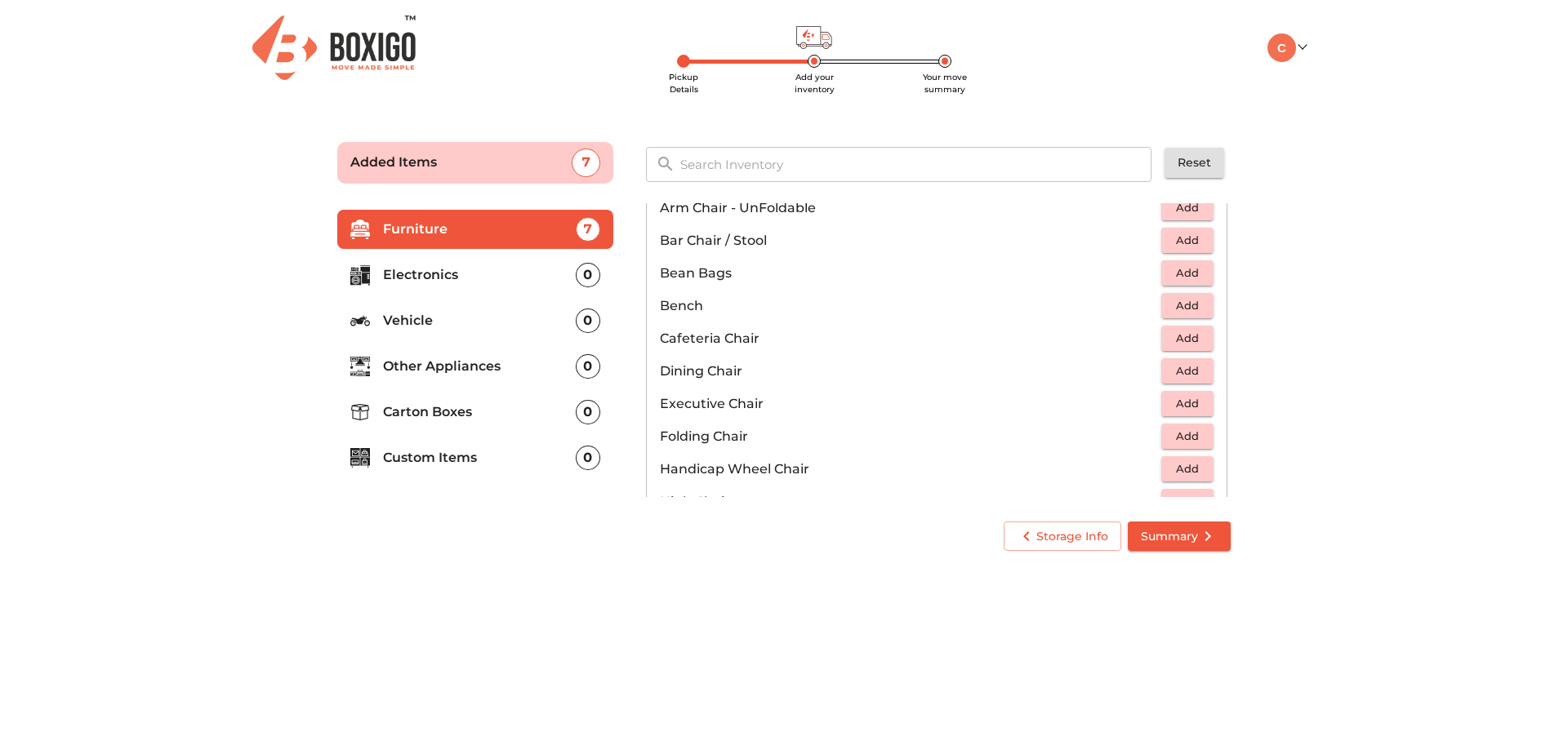
click at [1186, 370] on span "Add" at bounding box center [1187, 371] width 36 height 19
click at [1196, 372] on icon "button" at bounding box center [1202, 372] width 12 height 12
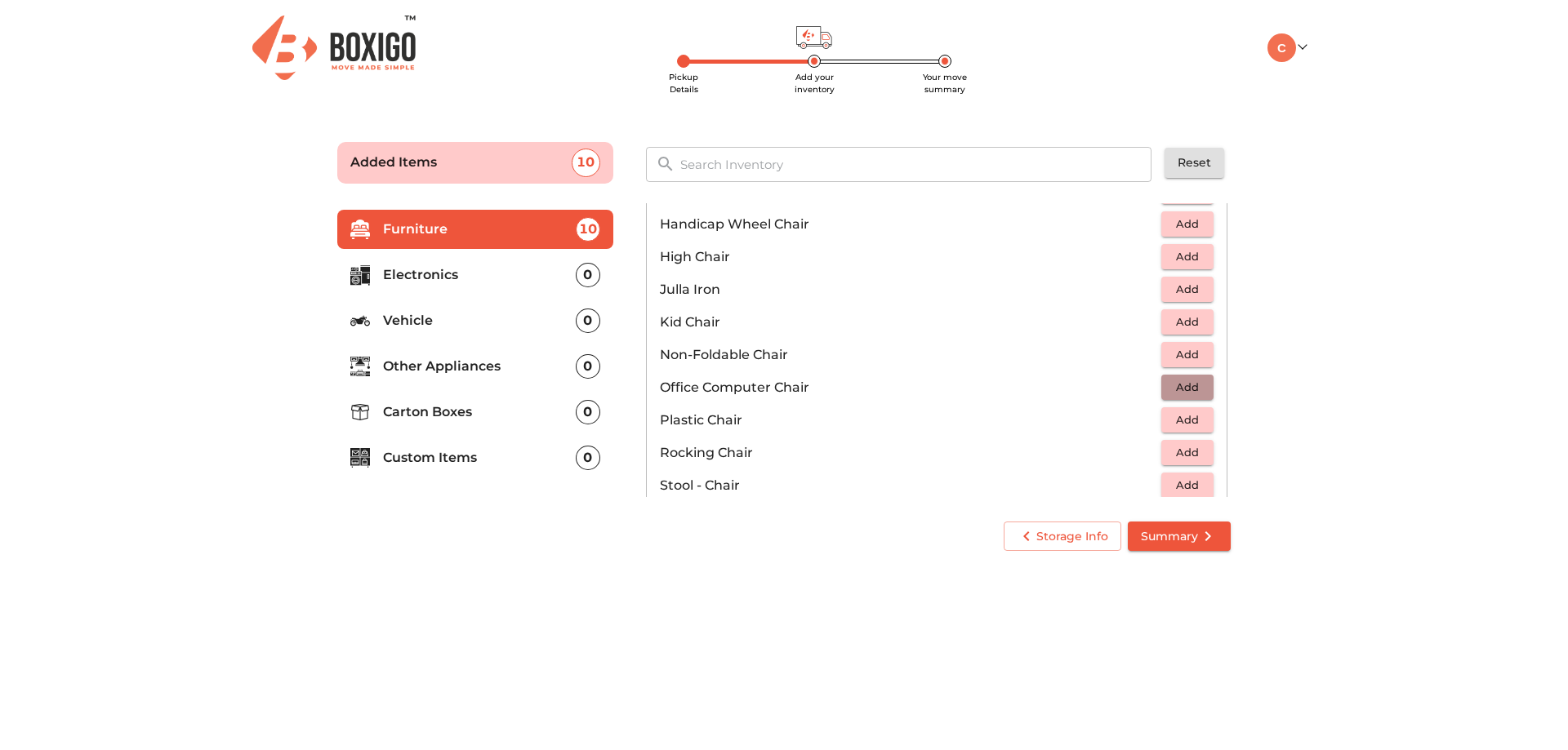
click at [1175, 389] on span "Add" at bounding box center [1187, 387] width 36 height 19
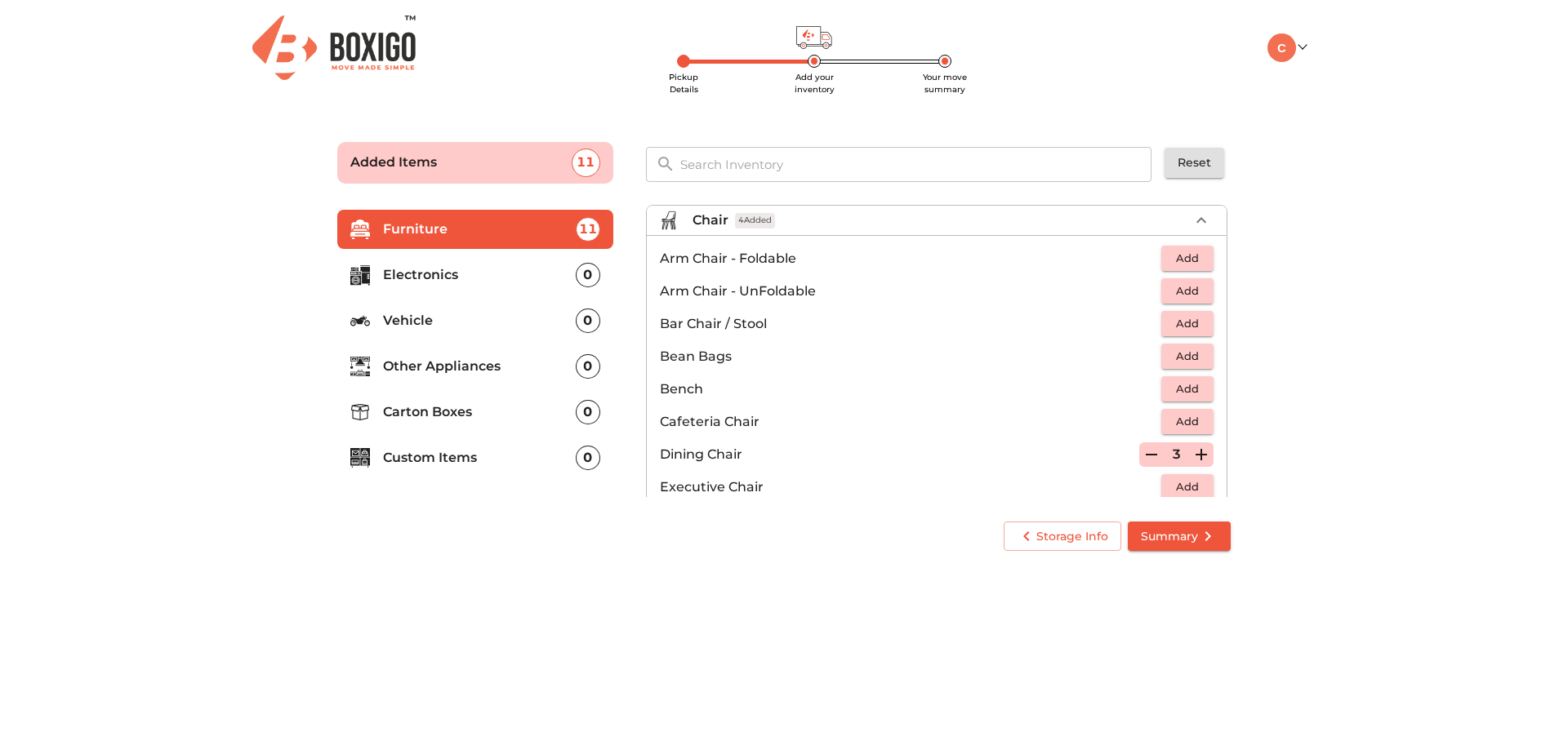
scroll to position [0, 0]
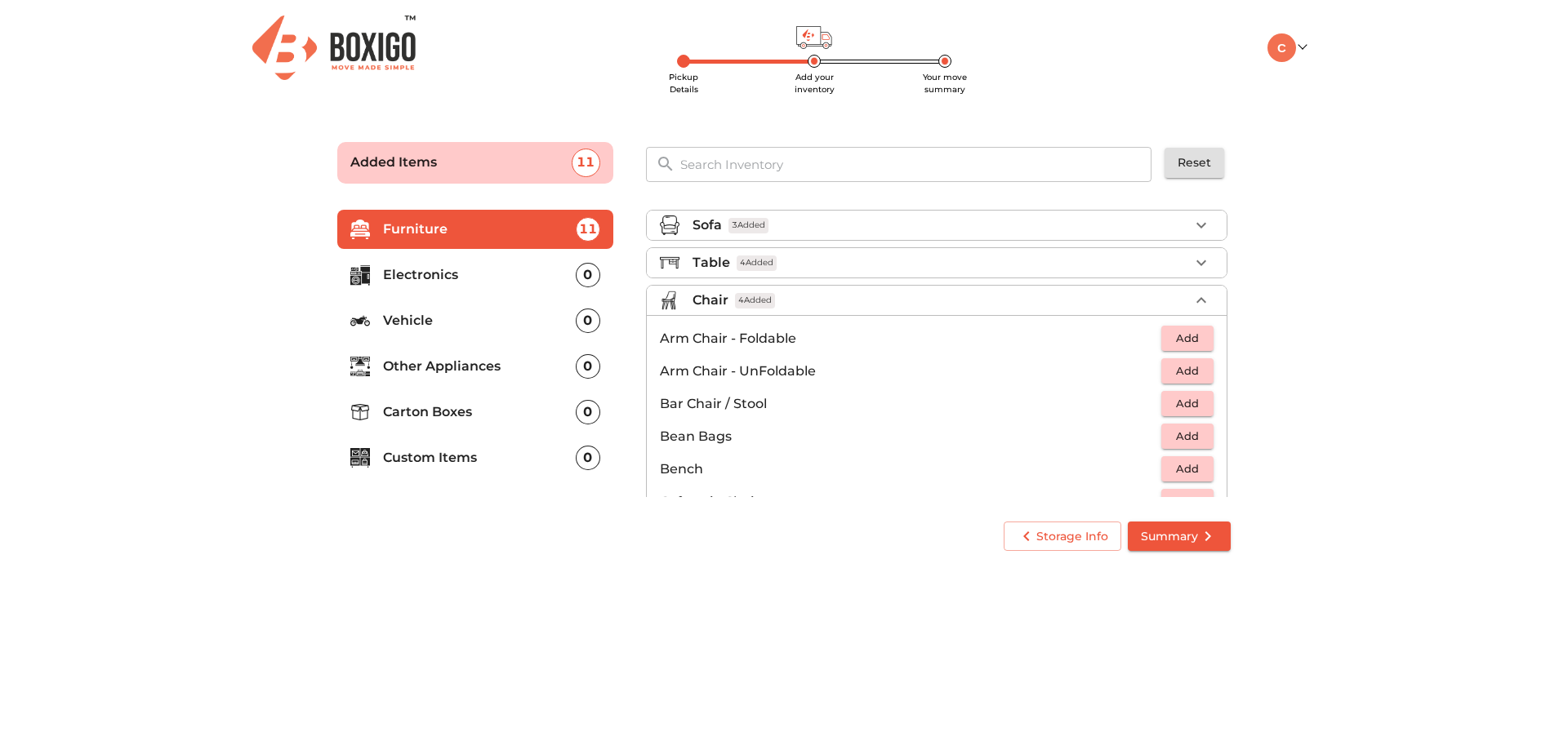
click at [798, 305] on div "Chair 4 Added" at bounding box center [941, 300] width 496 height 20
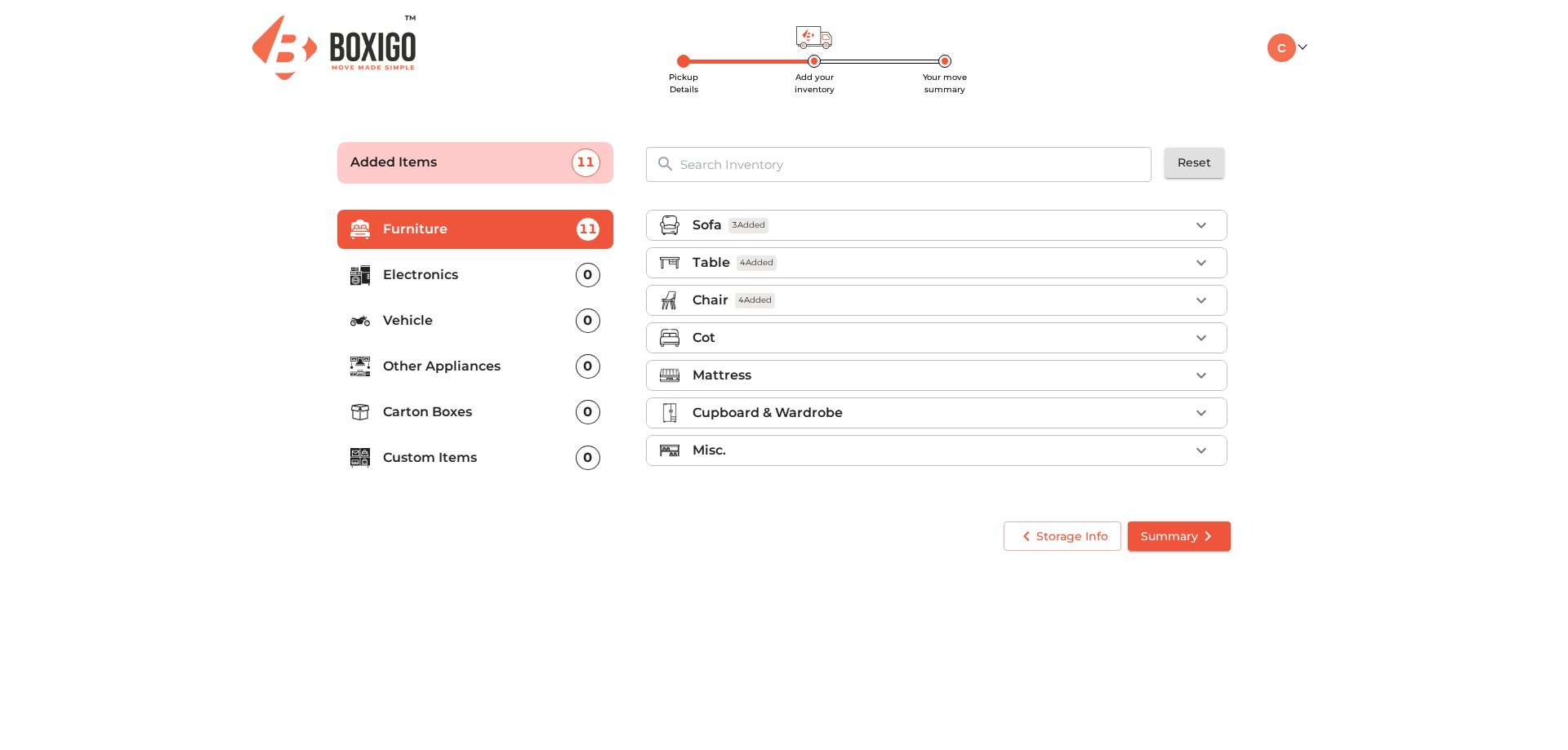
click at [759, 338] on div "Cot" at bounding box center [941, 339] width 496 height 20
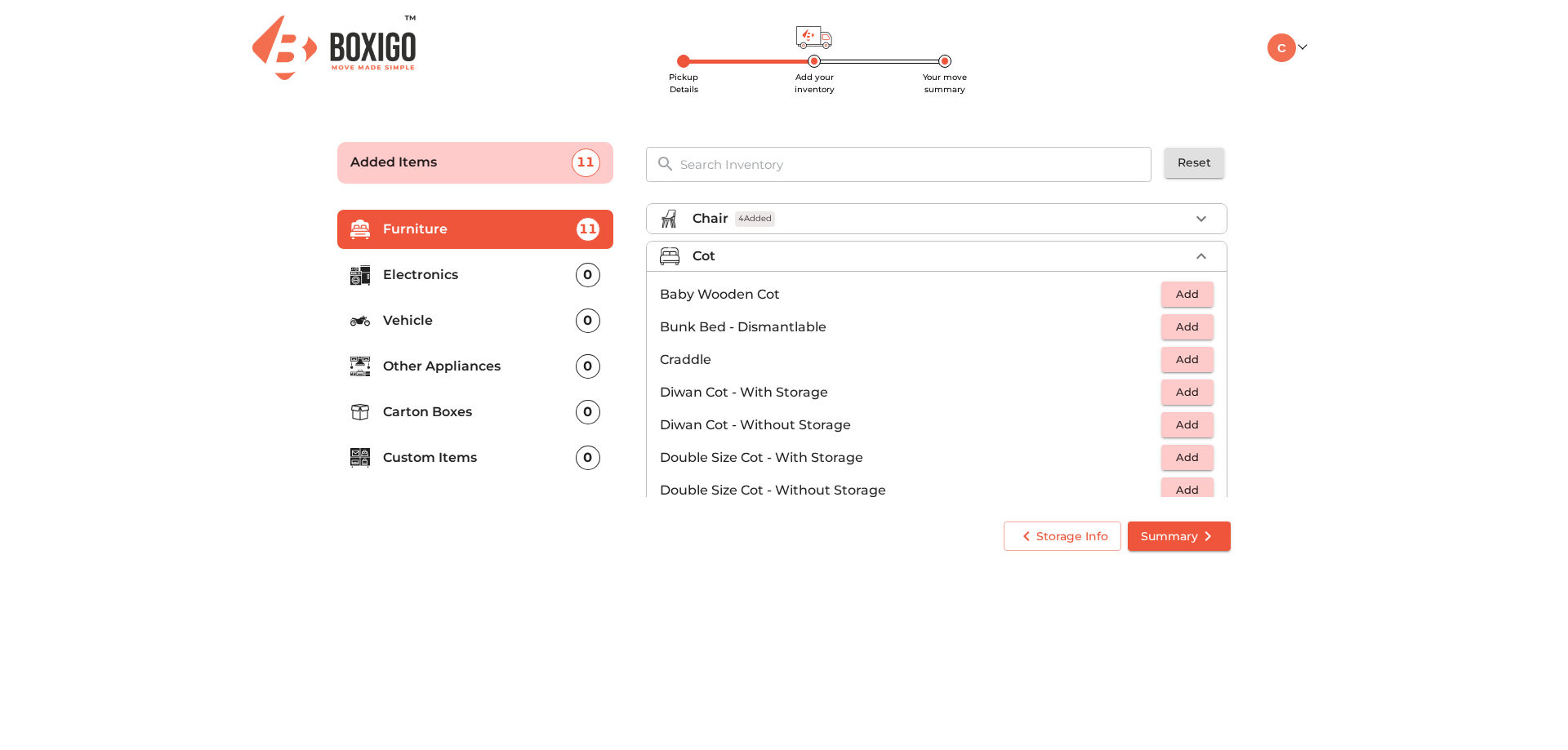
scroll to position [163, 0]
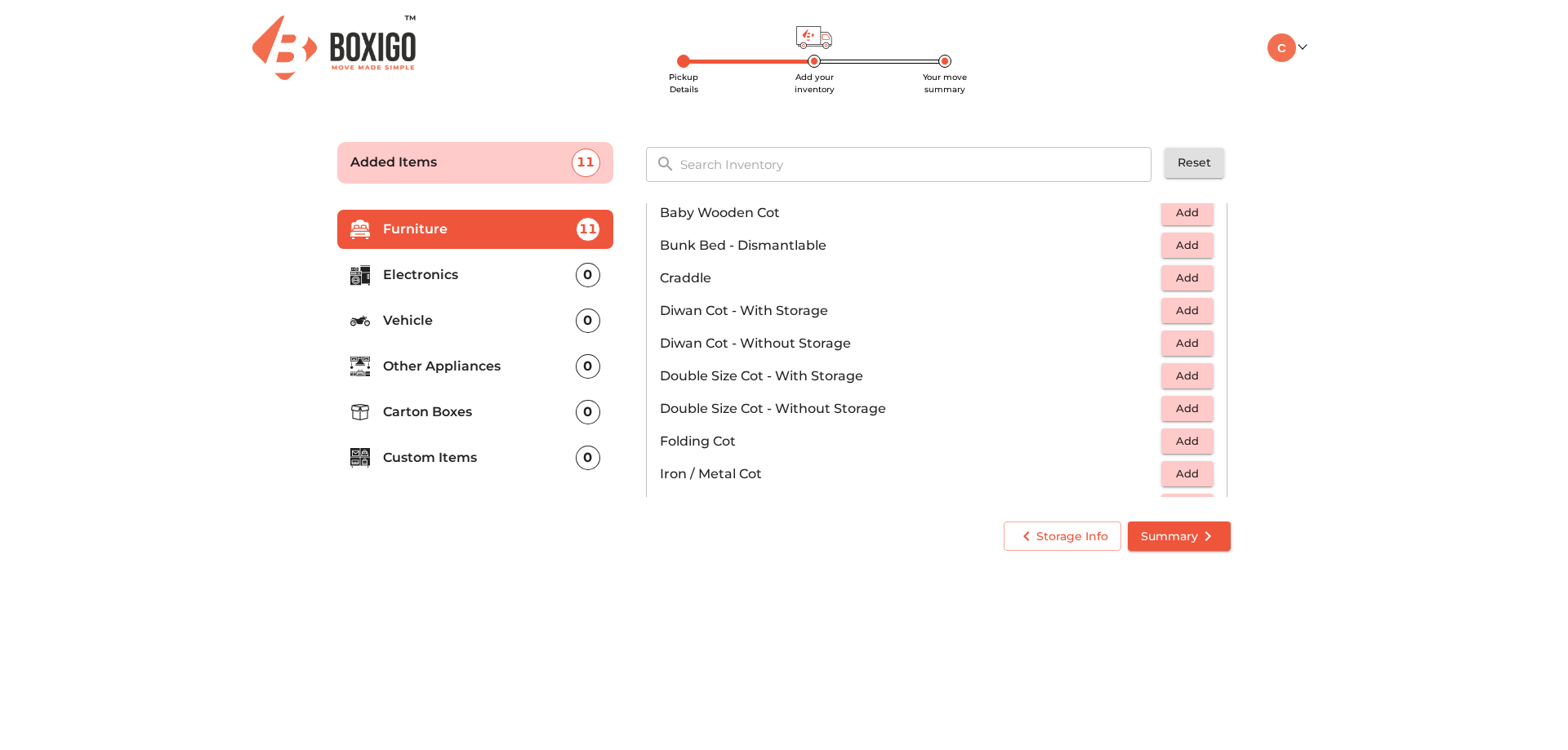
click at [1182, 408] on span "Add" at bounding box center [1187, 408] width 36 height 19
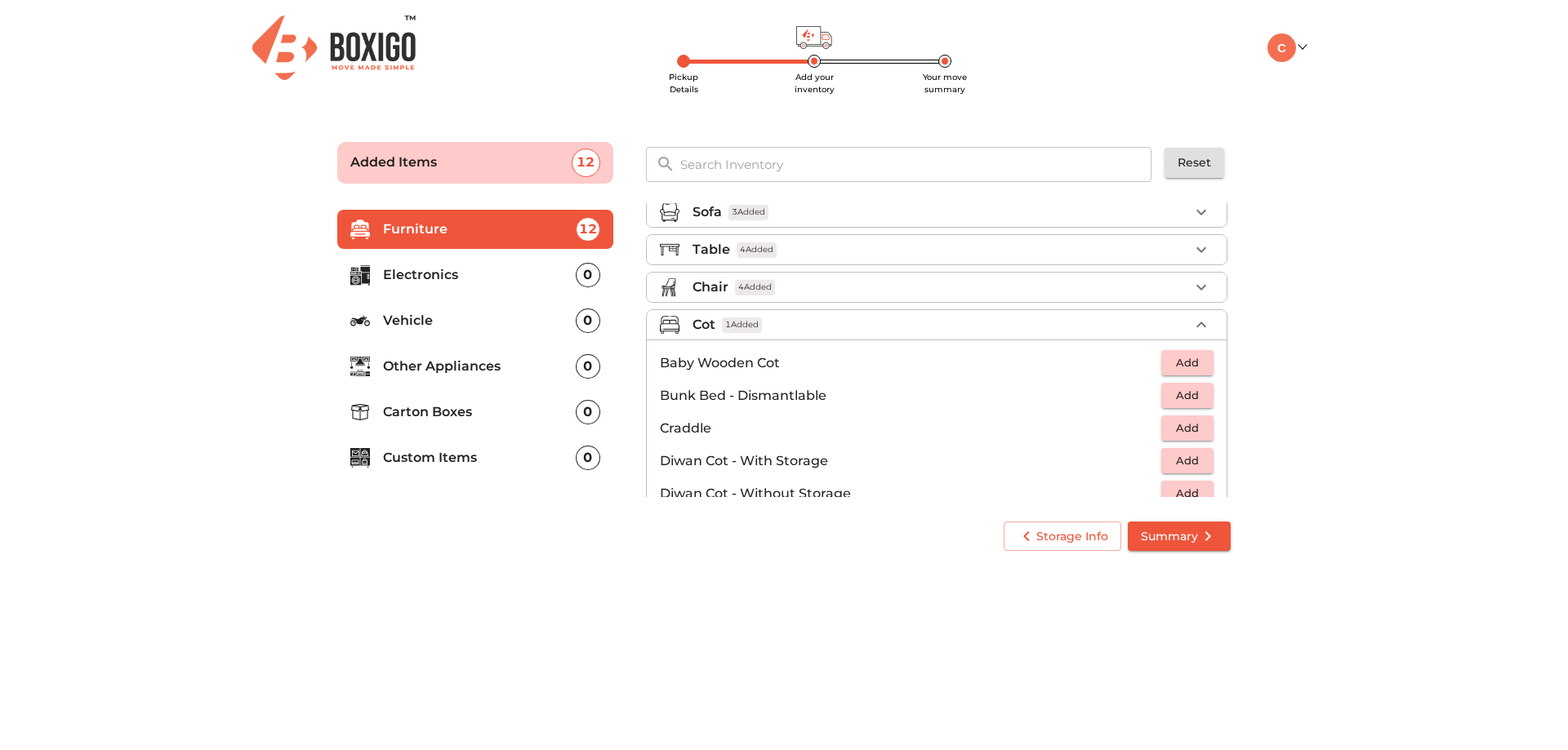
scroll to position [0, 0]
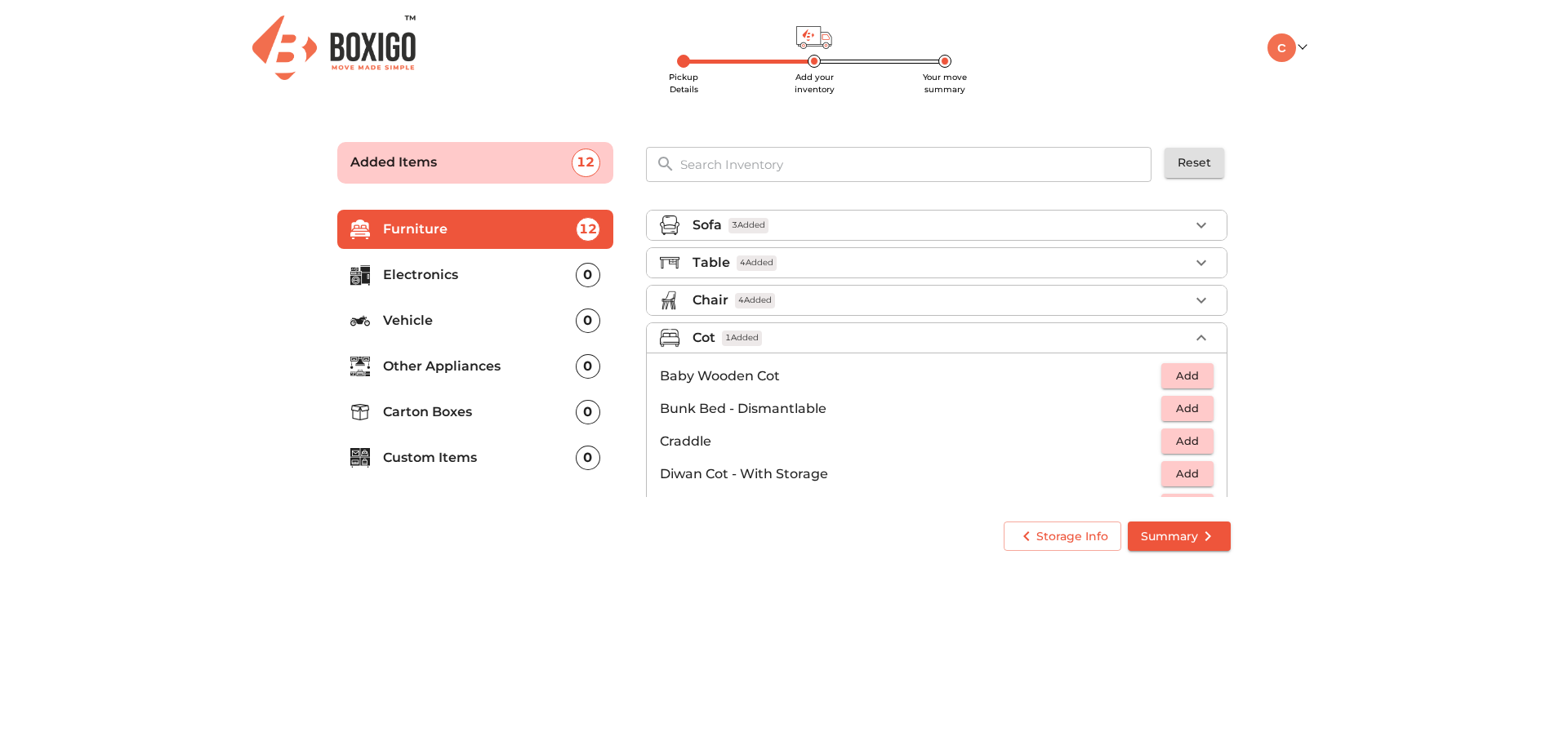
click at [767, 334] on div "Cot 1 Added" at bounding box center [941, 339] width 496 height 20
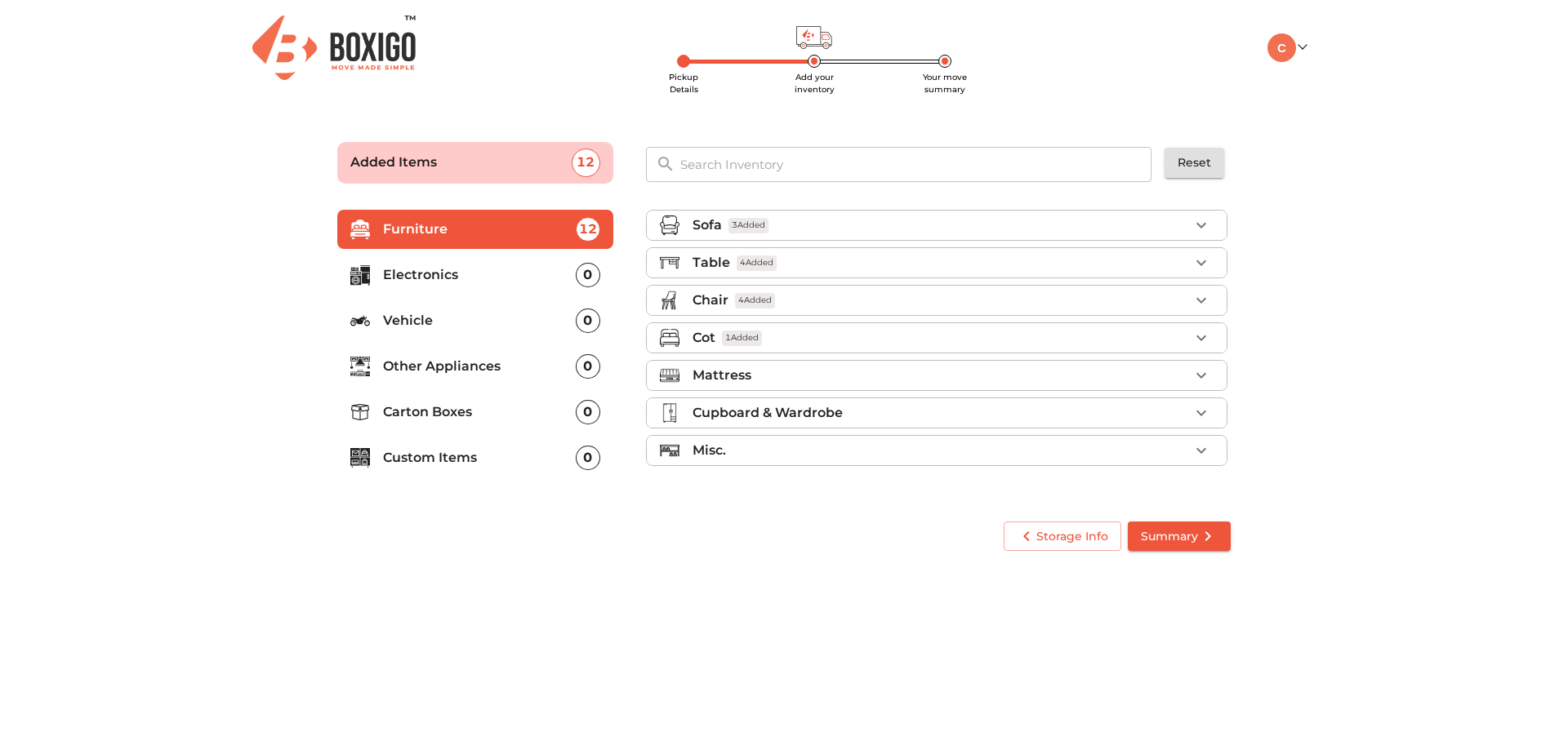
click at [777, 375] on div "Mattress" at bounding box center [941, 376] width 496 height 20
click at [1173, 443] on span "Add" at bounding box center [1187, 446] width 36 height 19
click at [723, 367] on p "Mattress" at bounding box center [722, 376] width 59 height 20
click at [743, 376] on p "Mattress" at bounding box center [722, 376] width 59 height 20
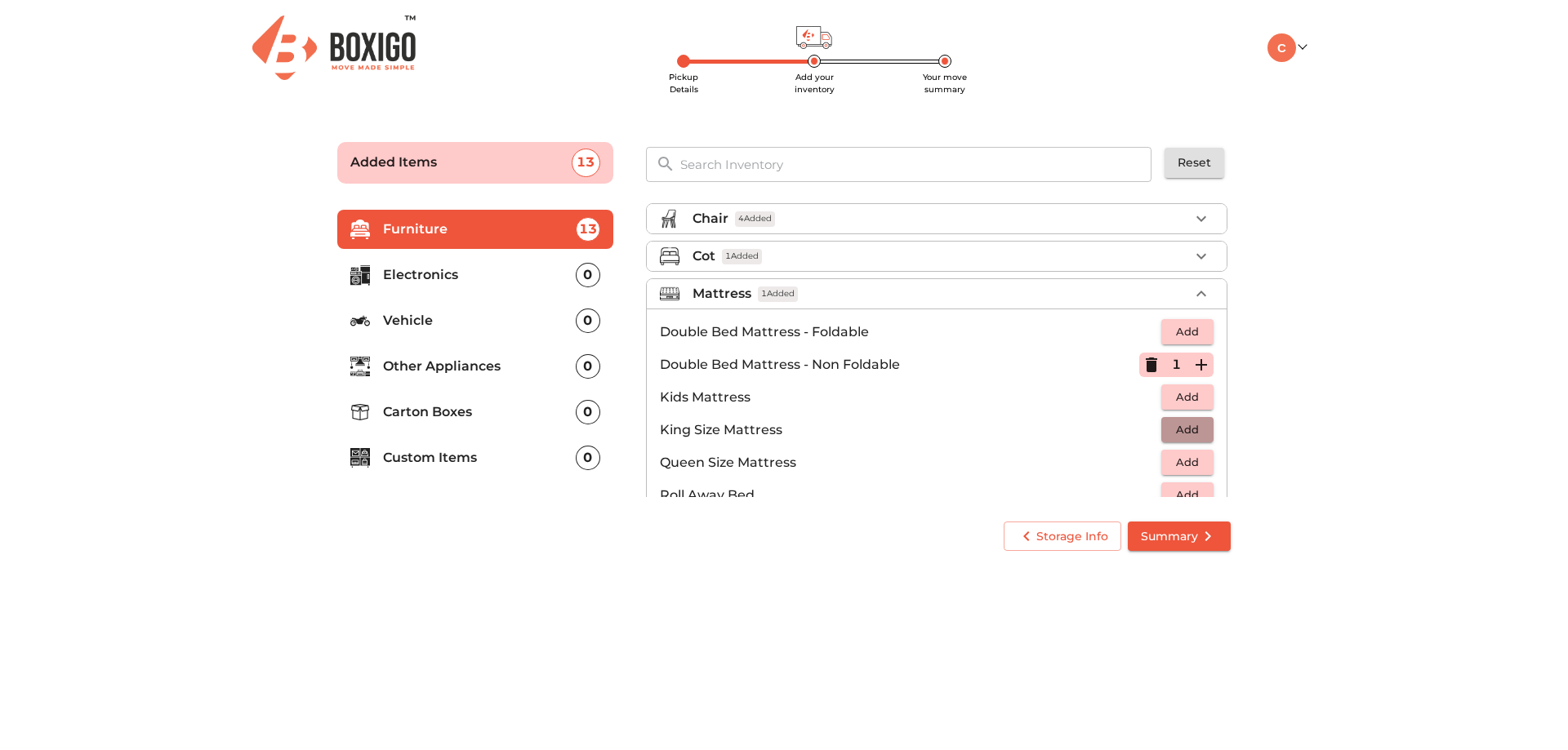
click at [1169, 432] on span "Add" at bounding box center [1187, 429] width 36 height 19
click at [1146, 367] on icon "button" at bounding box center [1152, 364] width 12 height 15
click at [725, 309] on ul "Double Bed Mattress - Foldable Add Double Bed Mattress - Non Foldable Add Kids …" at bounding box center [936, 479] width 580 height 341
click at [733, 299] on p "Mattress" at bounding box center [722, 294] width 59 height 20
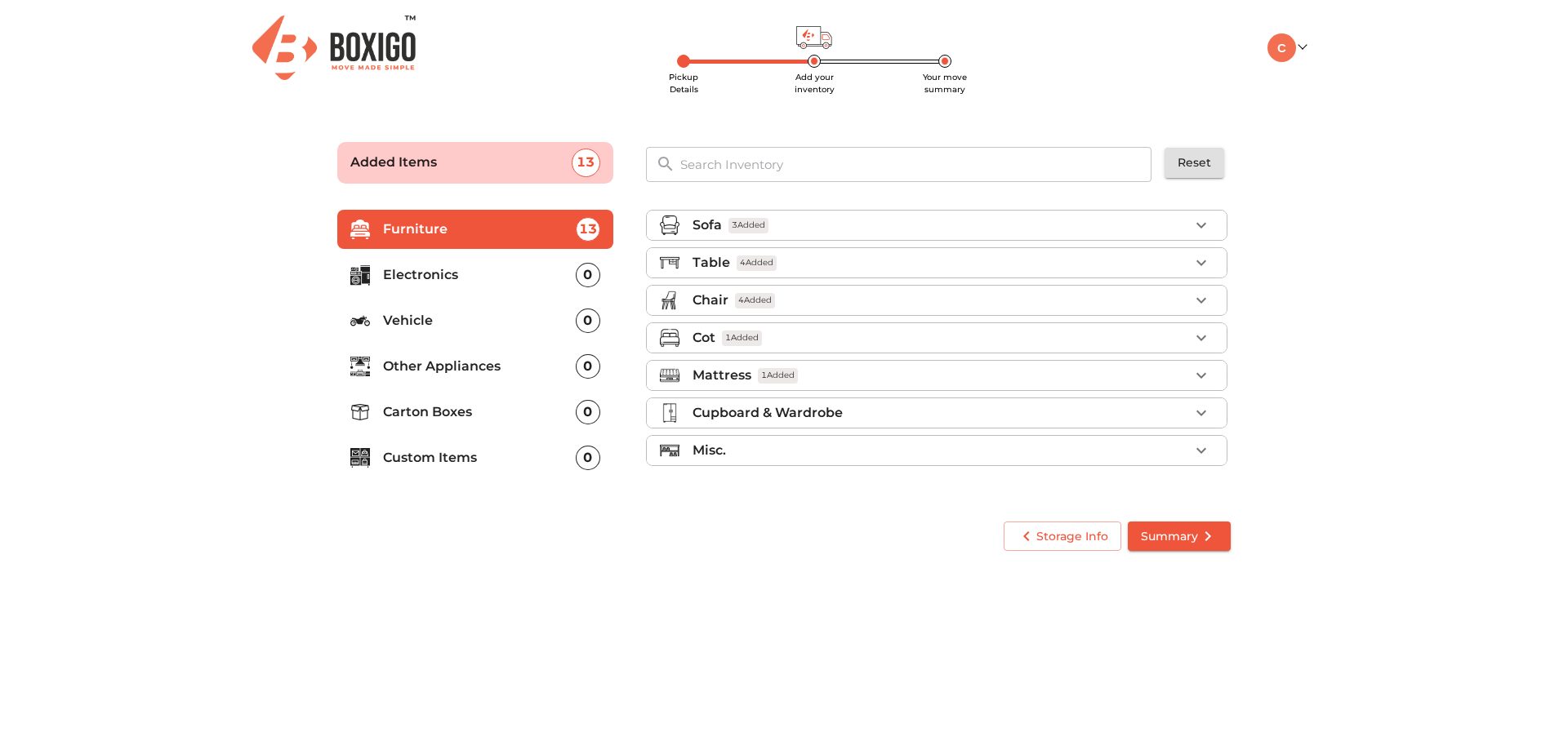
scroll to position [0, 0]
click at [755, 412] on p "Cupboard & Wardrobe" at bounding box center [768, 413] width 151 height 20
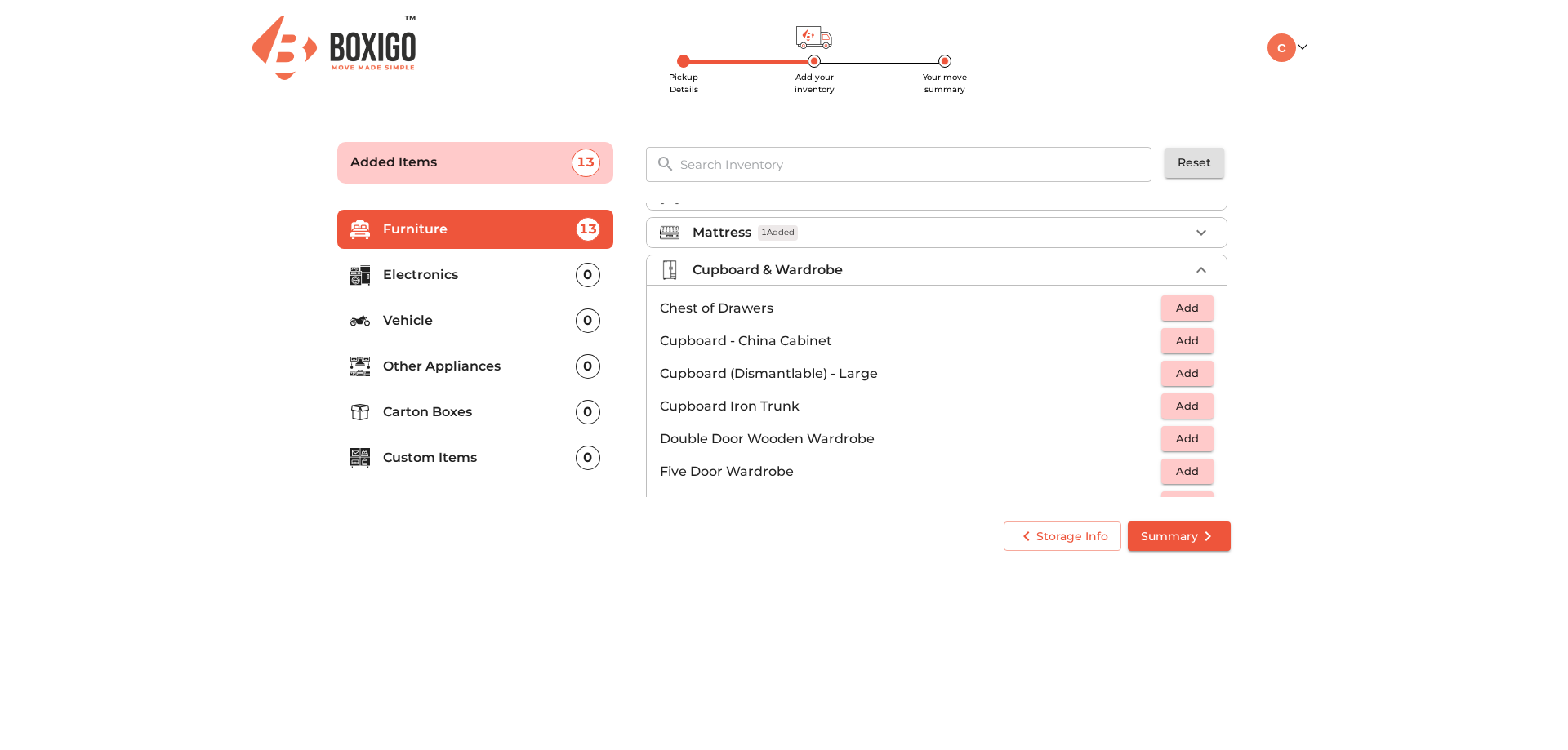
scroll to position [61, 0]
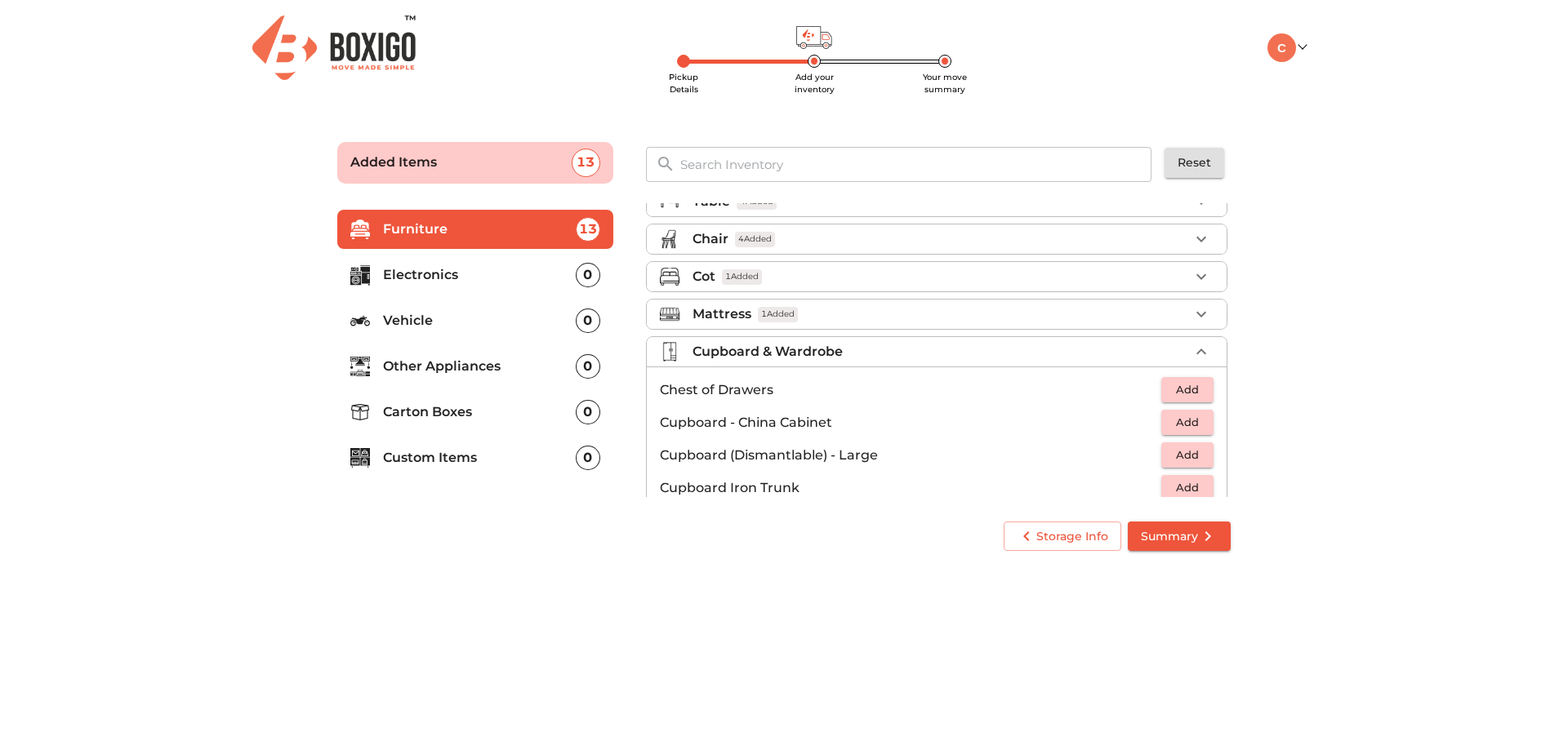
click at [754, 357] on p "Cupboard & Wardrobe" at bounding box center [768, 352] width 151 height 20
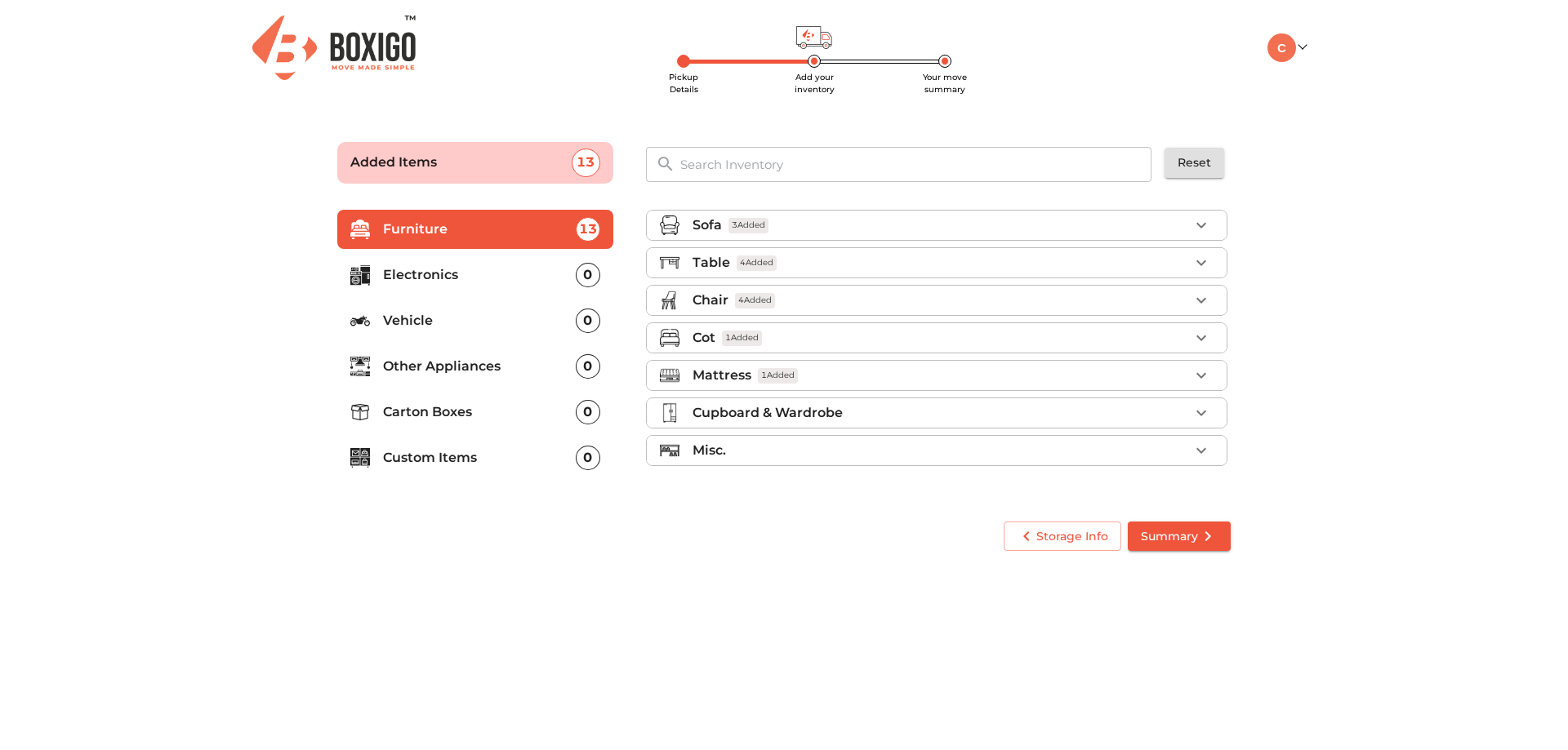
scroll to position [0, 0]
click at [756, 453] on div "Misc." at bounding box center [941, 451] width 496 height 20
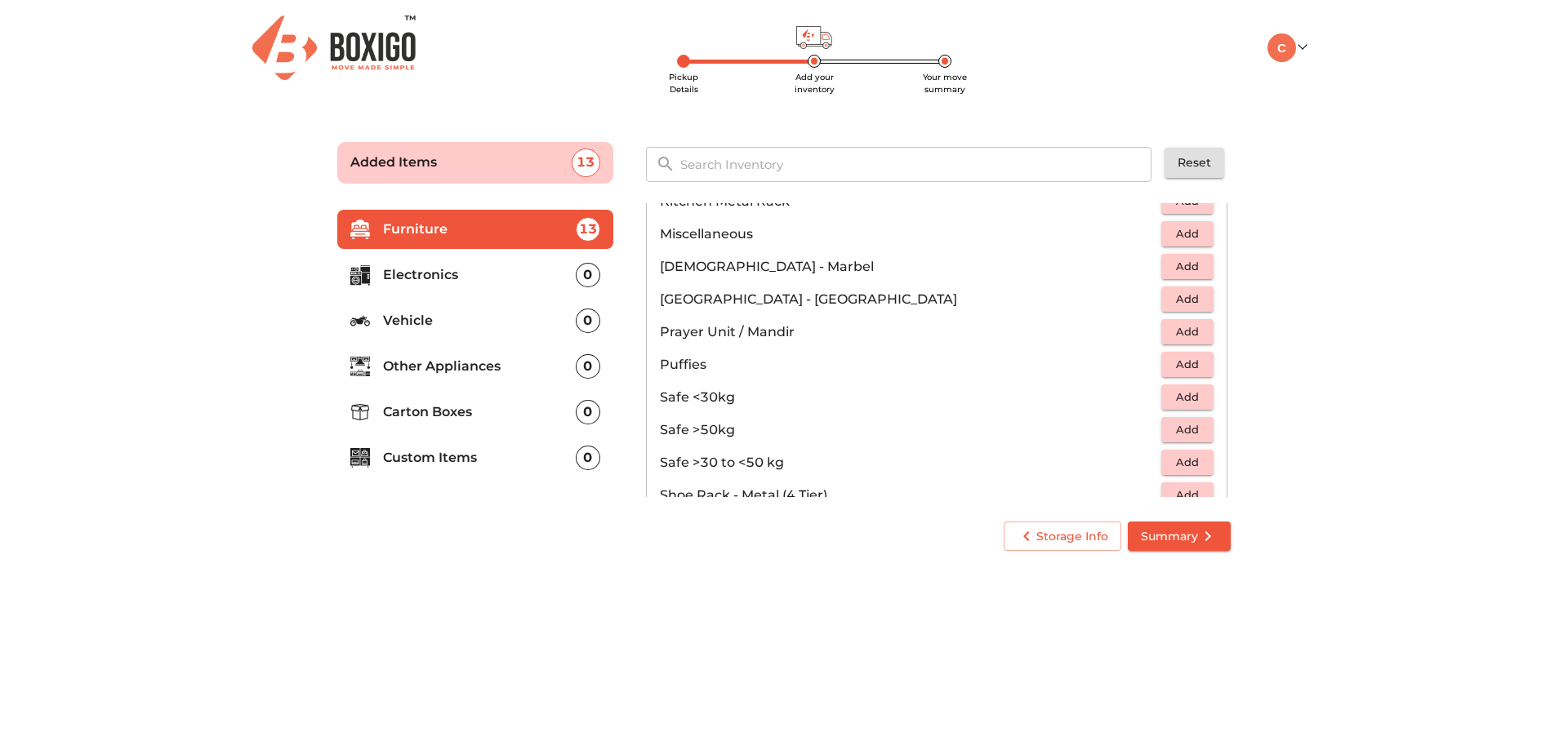
scroll to position [654, 0]
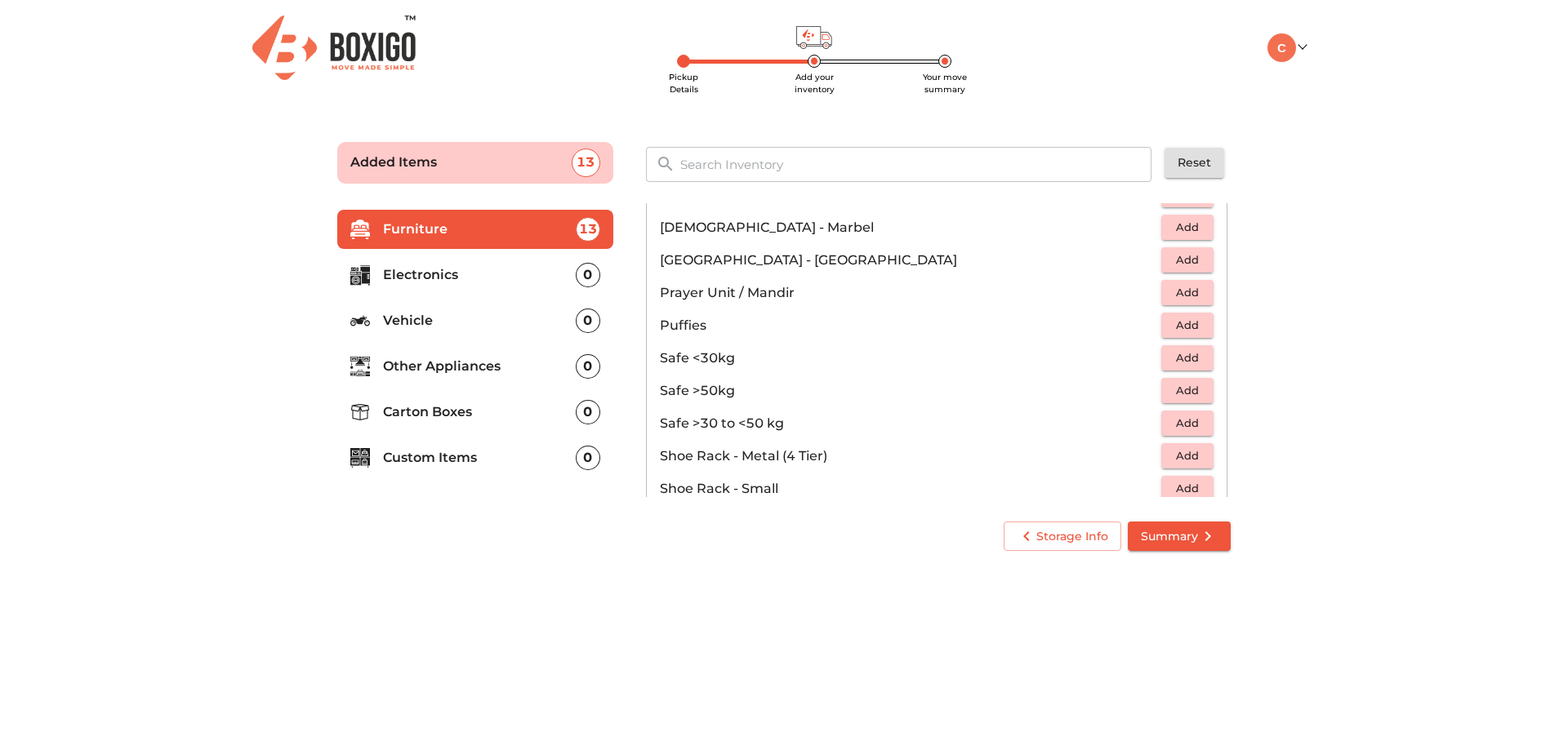
click at [1181, 358] on span "Add" at bounding box center [1187, 357] width 36 height 19
click at [1146, 356] on icon "button" at bounding box center [1152, 358] width 12 height 15
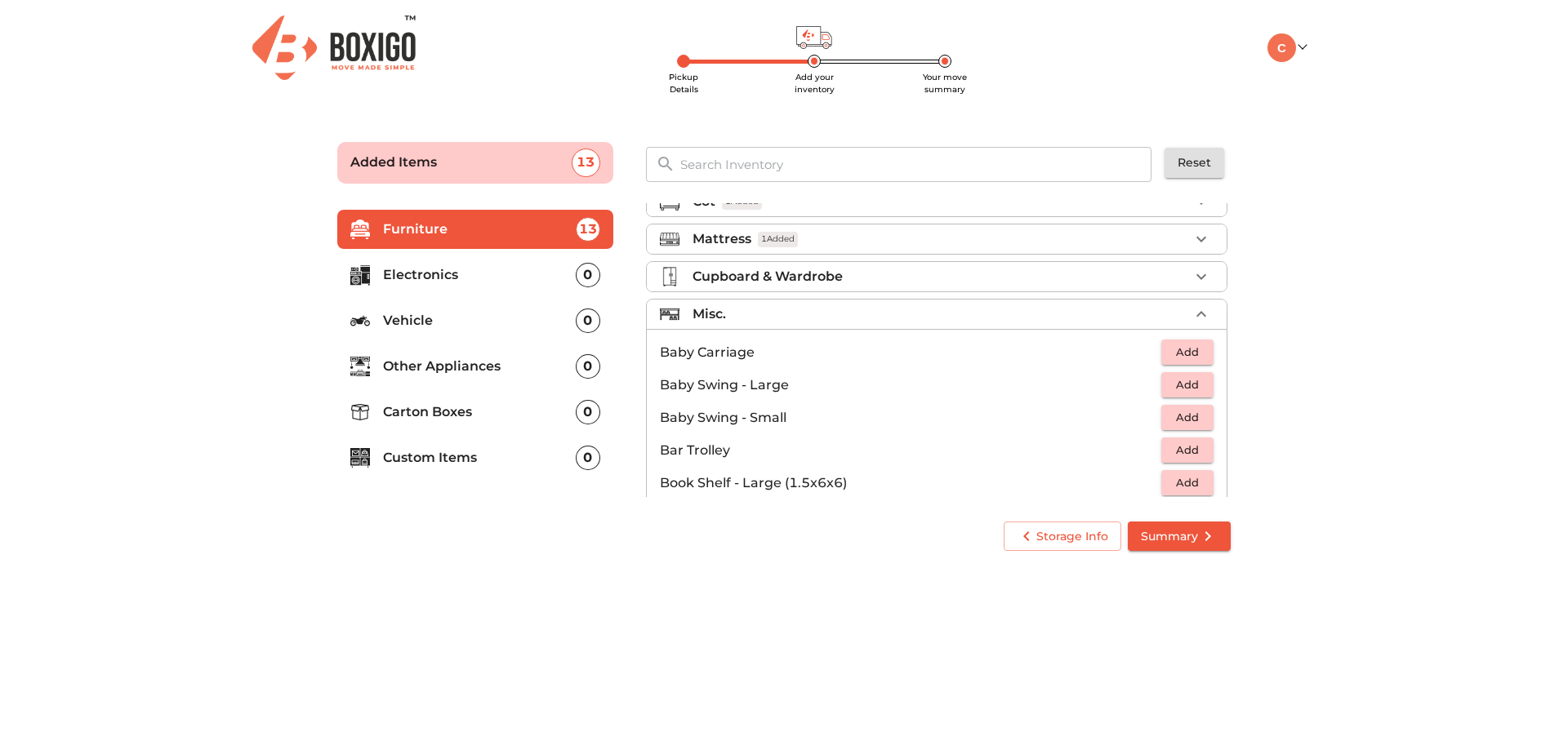
scroll to position [0, 0]
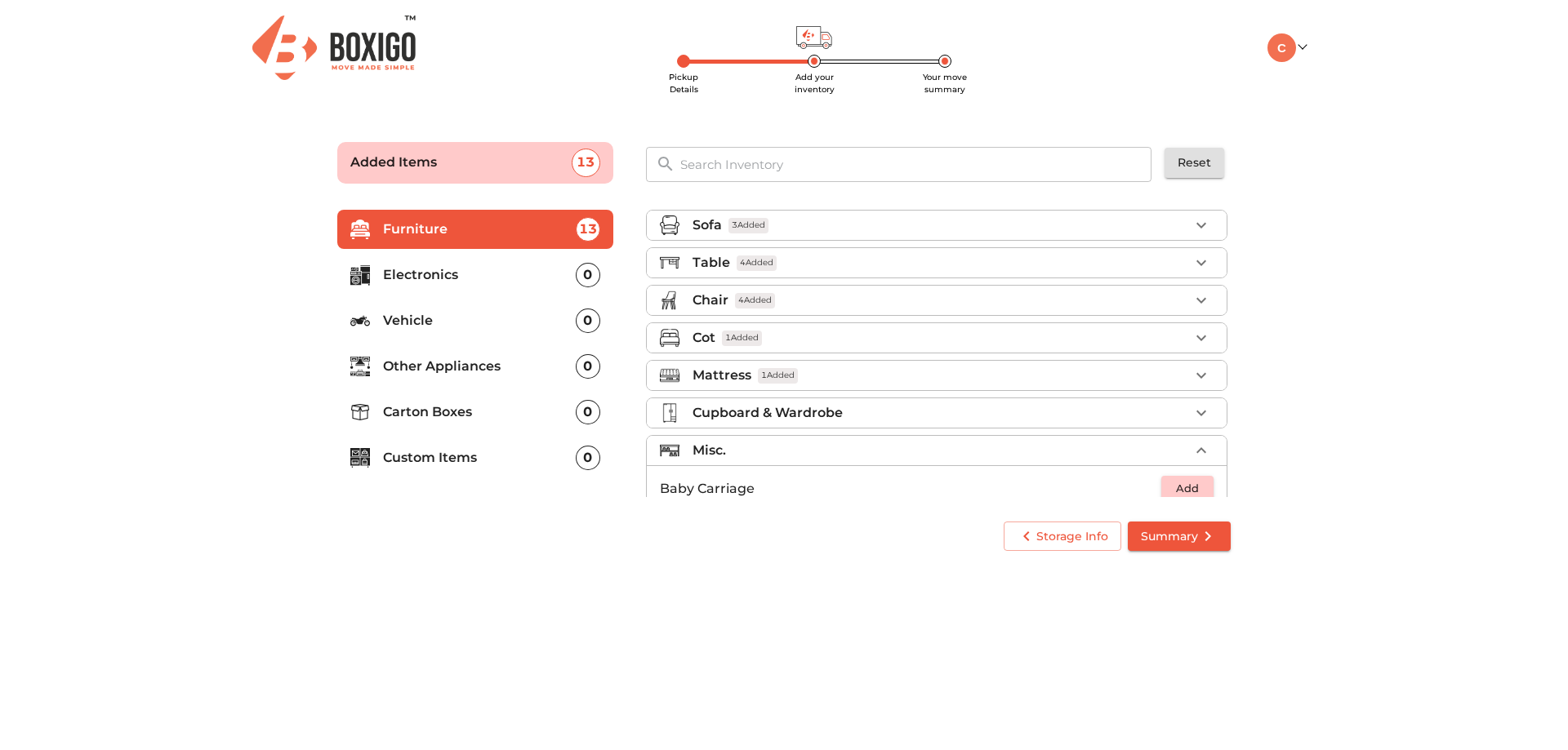
click at [872, 590] on body "Pickup Details Add your inventory Your move summary My Moves My Profile Make Es…" at bounding box center [784, 375] width 1568 height 750
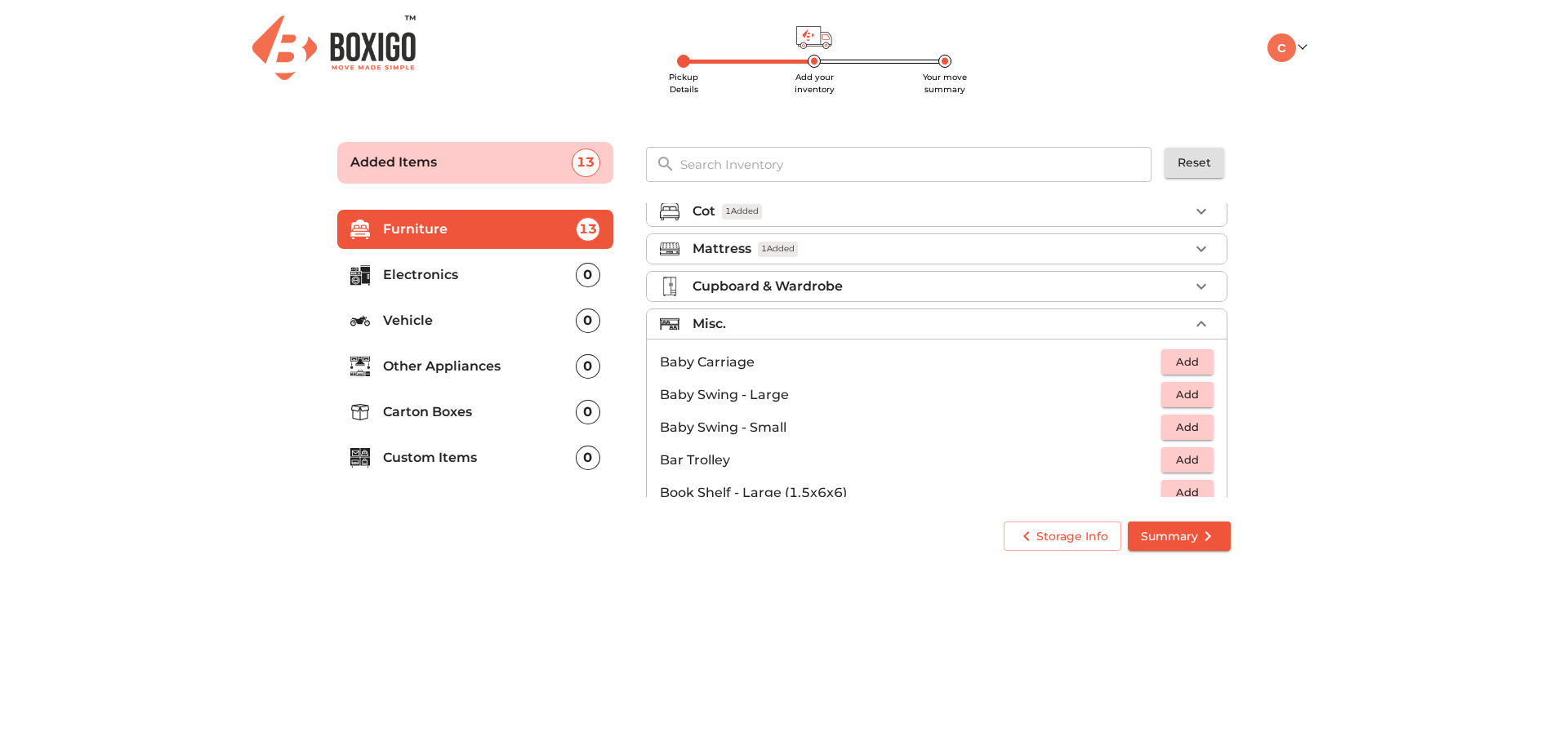
scroll to position [163, 0]
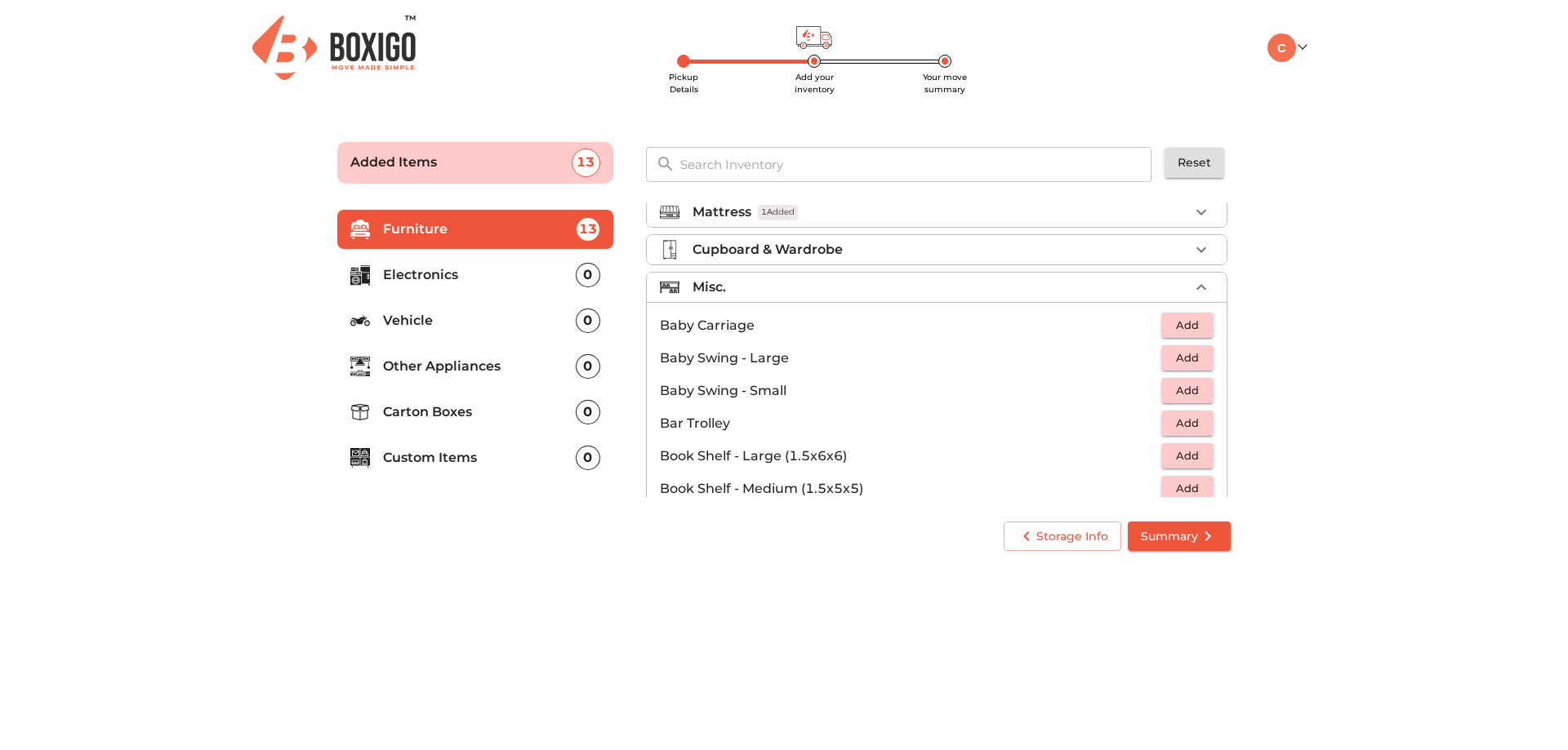
click at [731, 287] on div "Misc." at bounding box center [941, 287] width 496 height 20
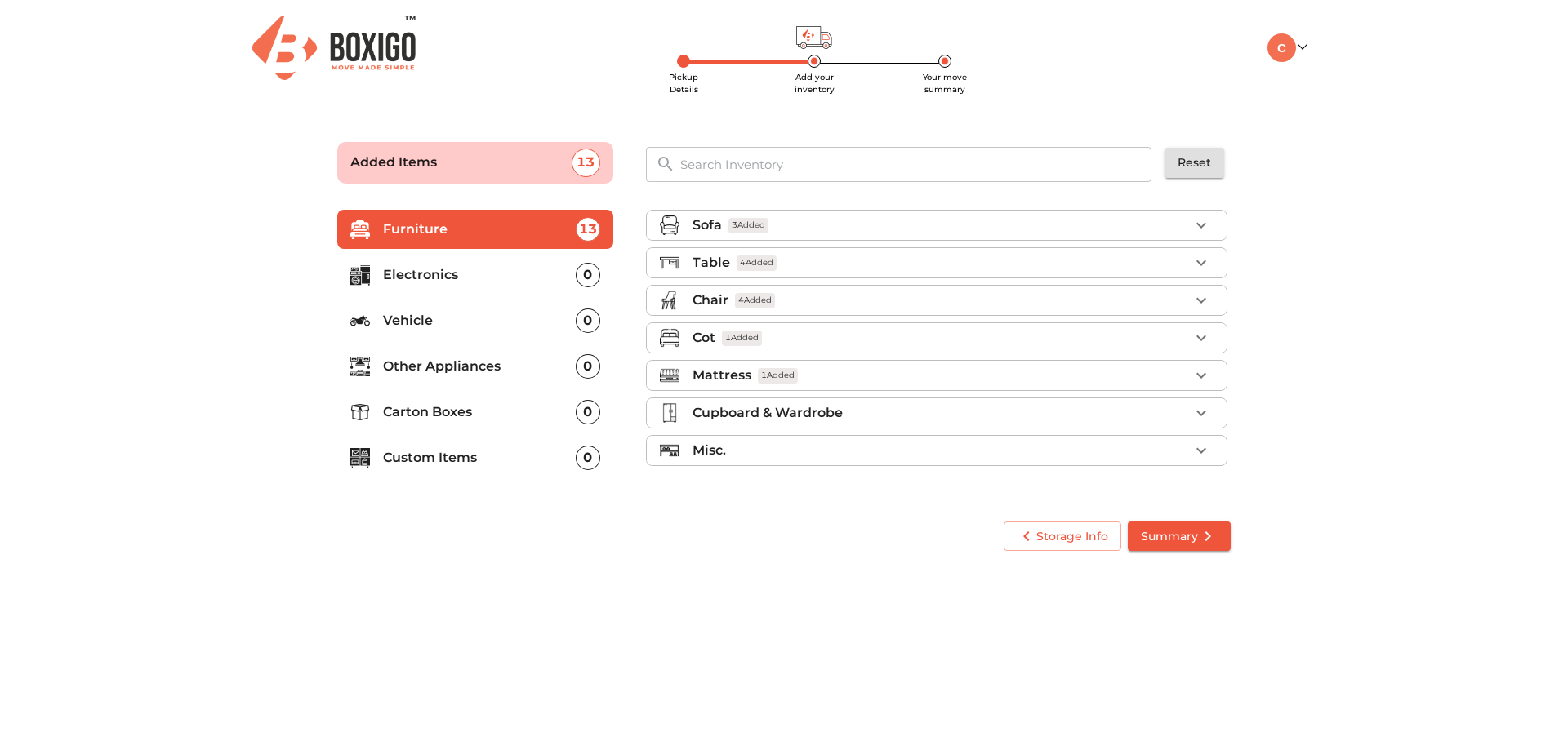
scroll to position [0, 0]
click at [424, 281] on p "Electronics" at bounding box center [479, 276] width 193 height 20
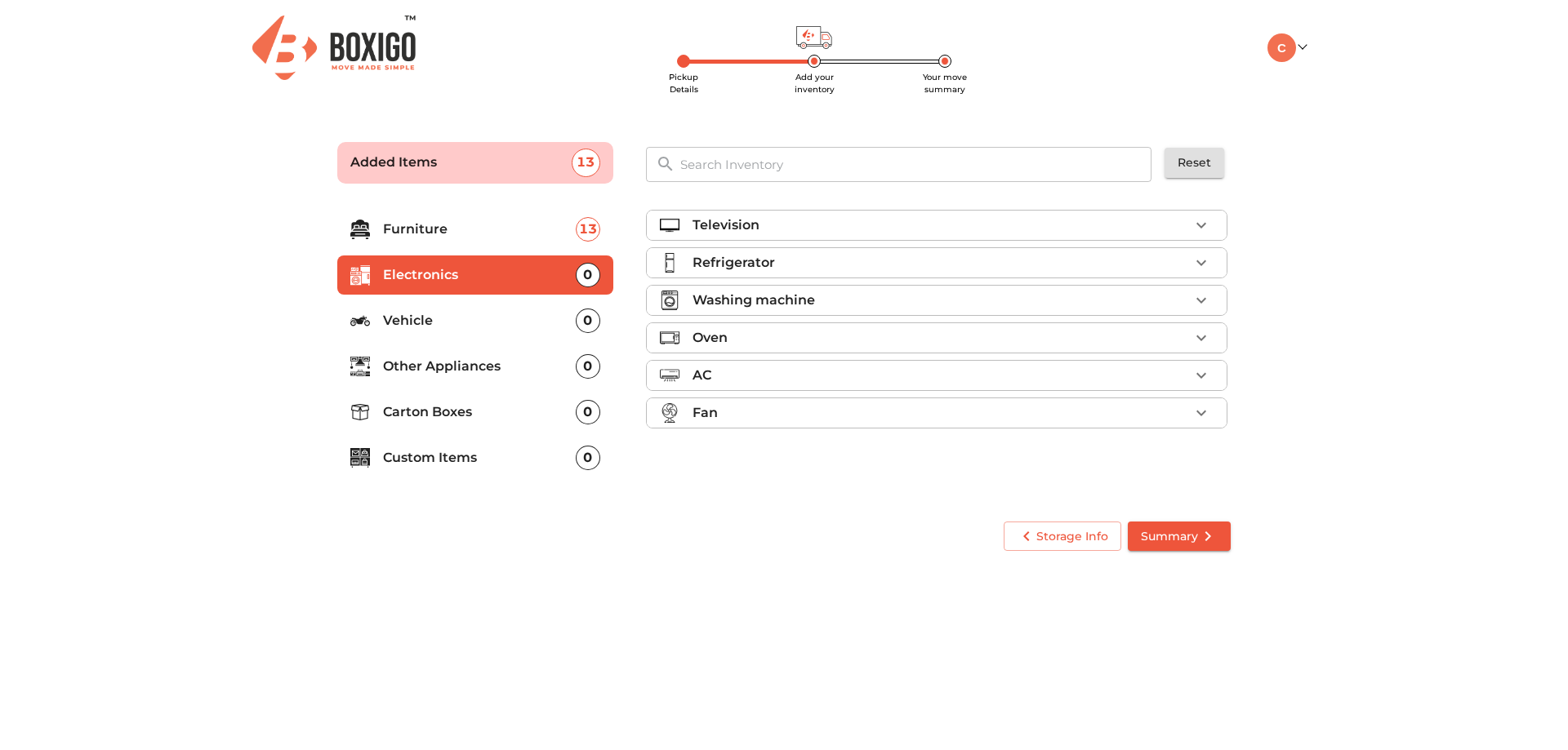
click at [727, 227] on p "Television" at bounding box center [726, 225] width 67 height 20
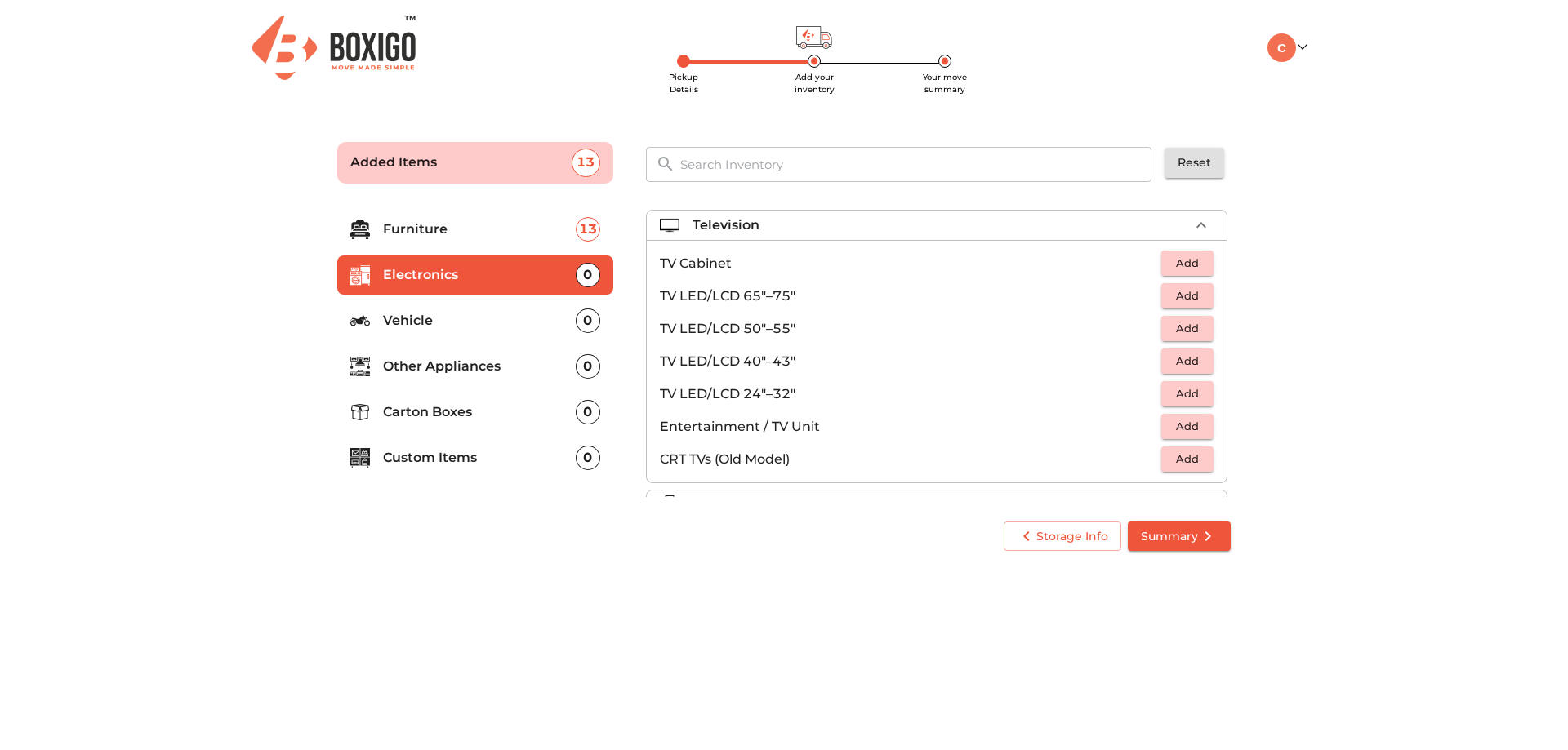
click at [1169, 329] on span "Add" at bounding box center [1187, 328] width 36 height 19
click at [1160, 226] on div "Television 1 Added" at bounding box center [941, 225] width 496 height 20
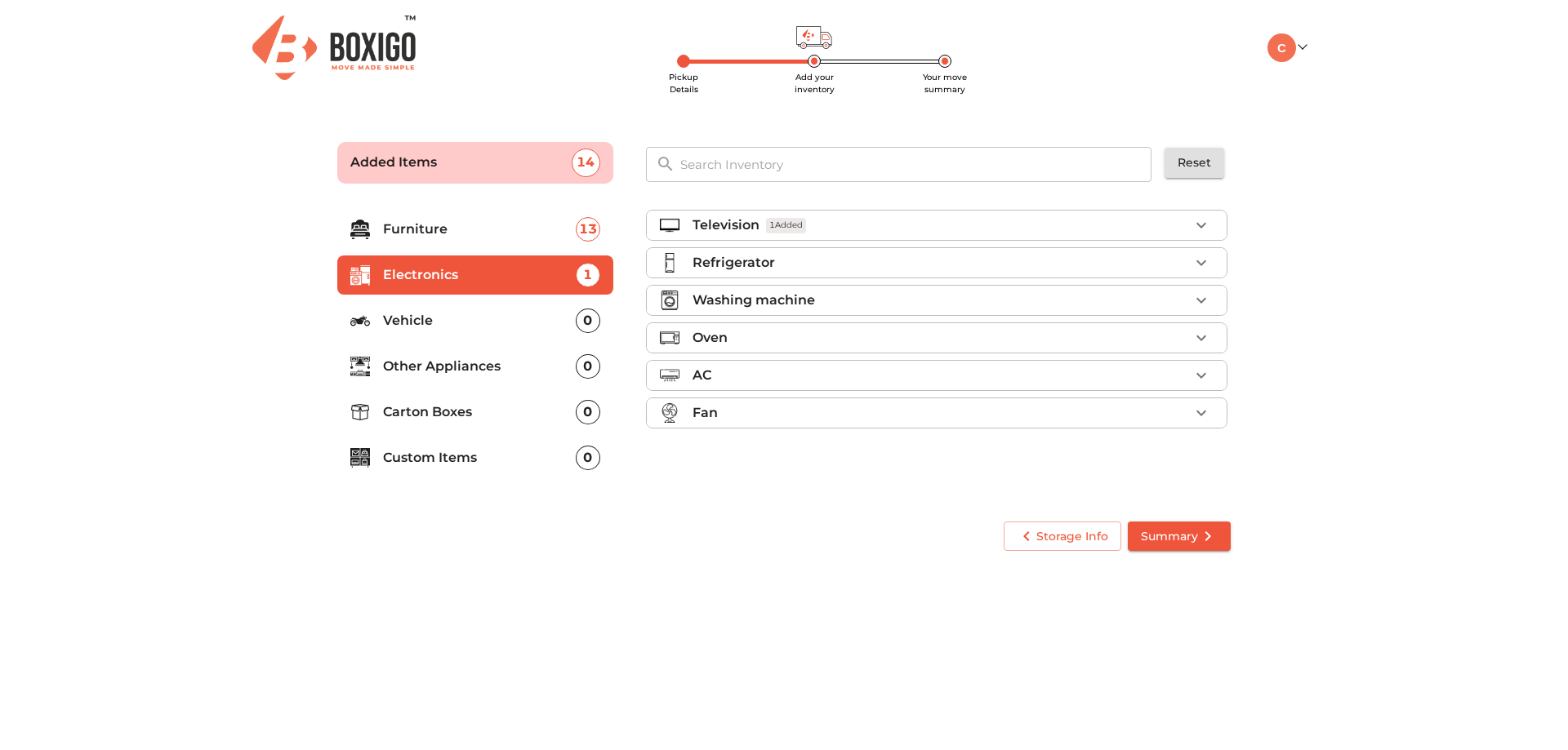
click at [766, 266] on p "Refrigerator" at bounding box center [734, 263] width 83 height 20
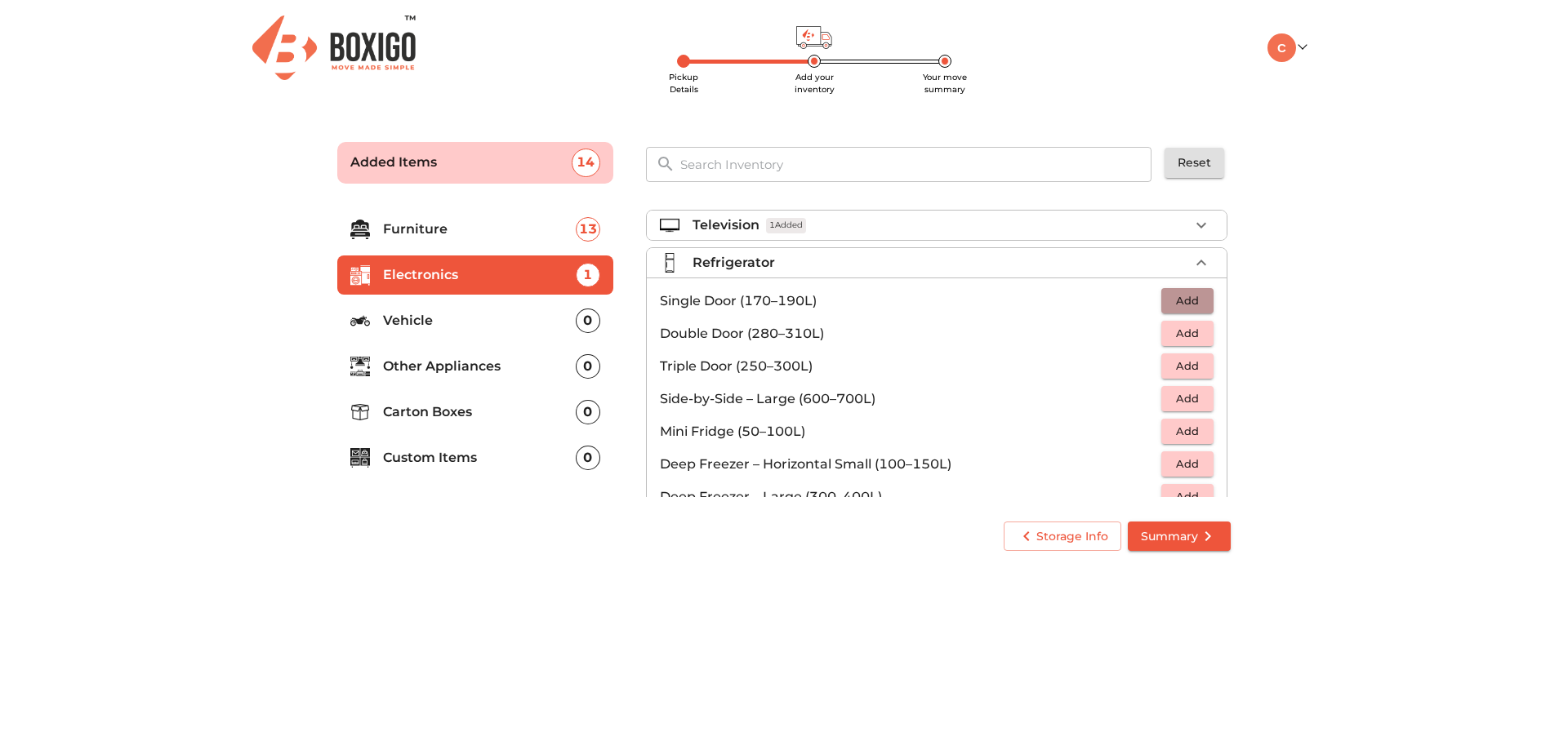
click at [1169, 300] on span "Add" at bounding box center [1187, 300] width 36 height 19
click at [1089, 260] on div "Refrigerator 1 Added" at bounding box center [941, 263] width 496 height 20
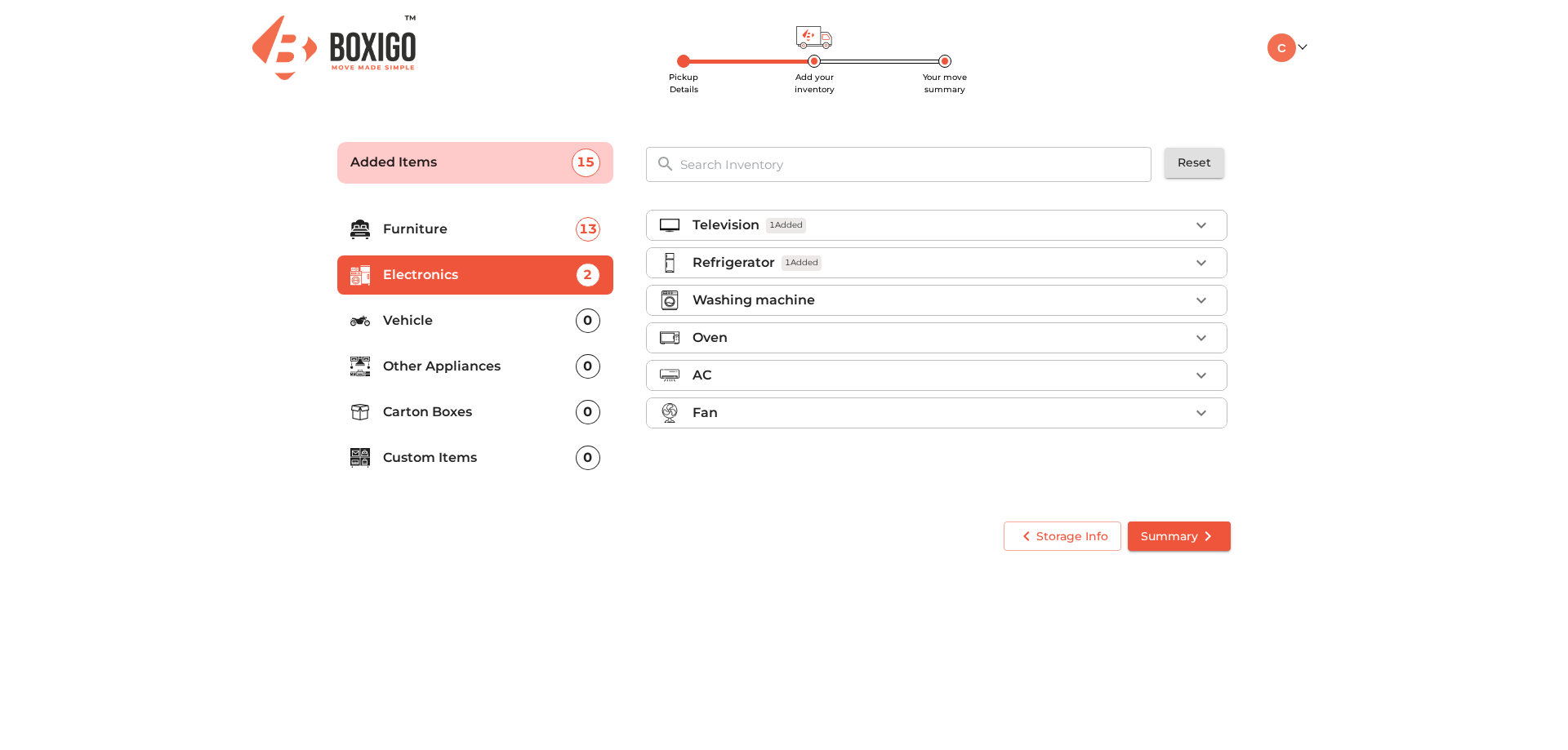
click at [776, 299] on p "Washing machine" at bounding box center [754, 300] width 122 height 20
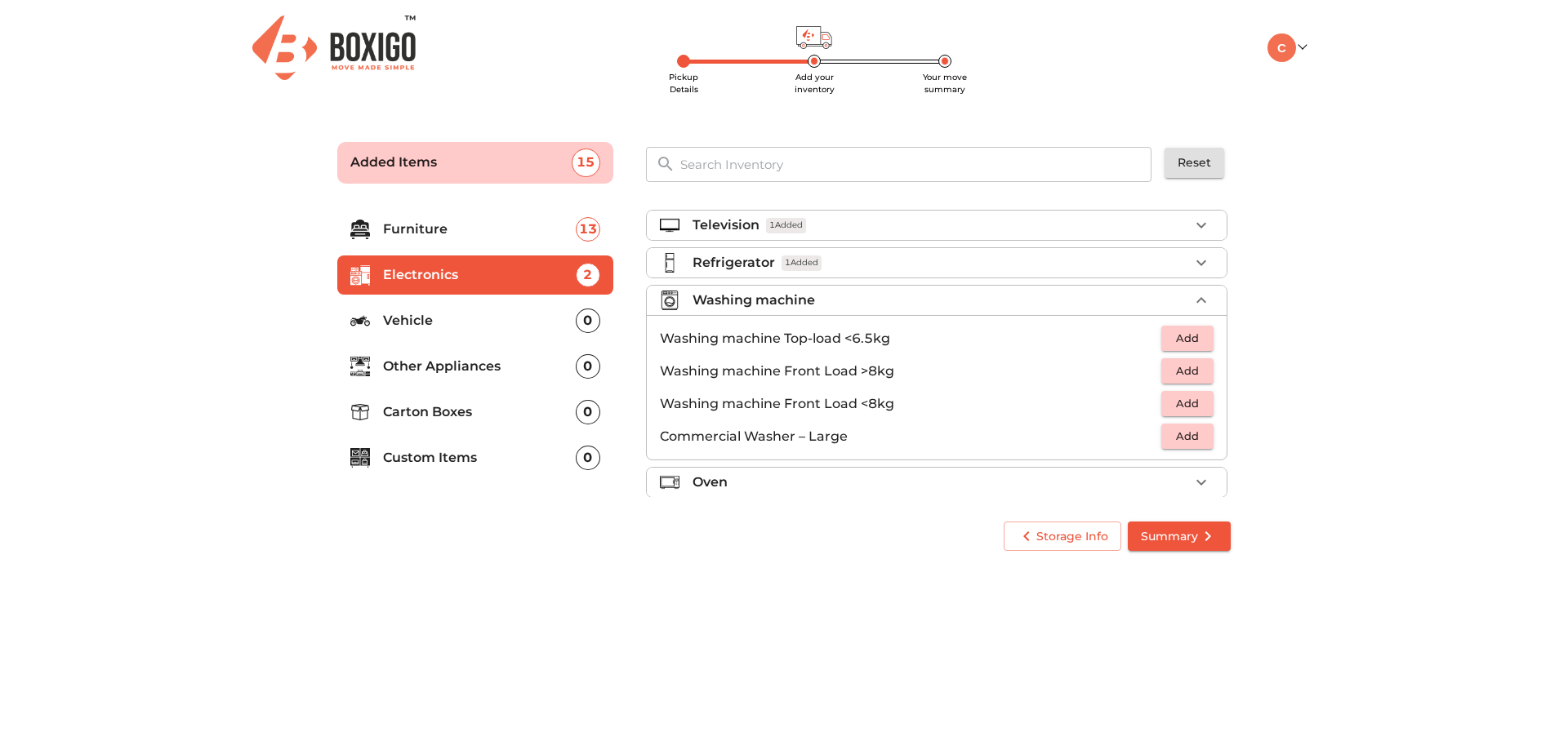
click at [1161, 333] on button "Add" at bounding box center [1187, 339] width 52 height 26
click at [1076, 303] on div "Washing machine 1 Added" at bounding box center [941, 300] width 496 height 20
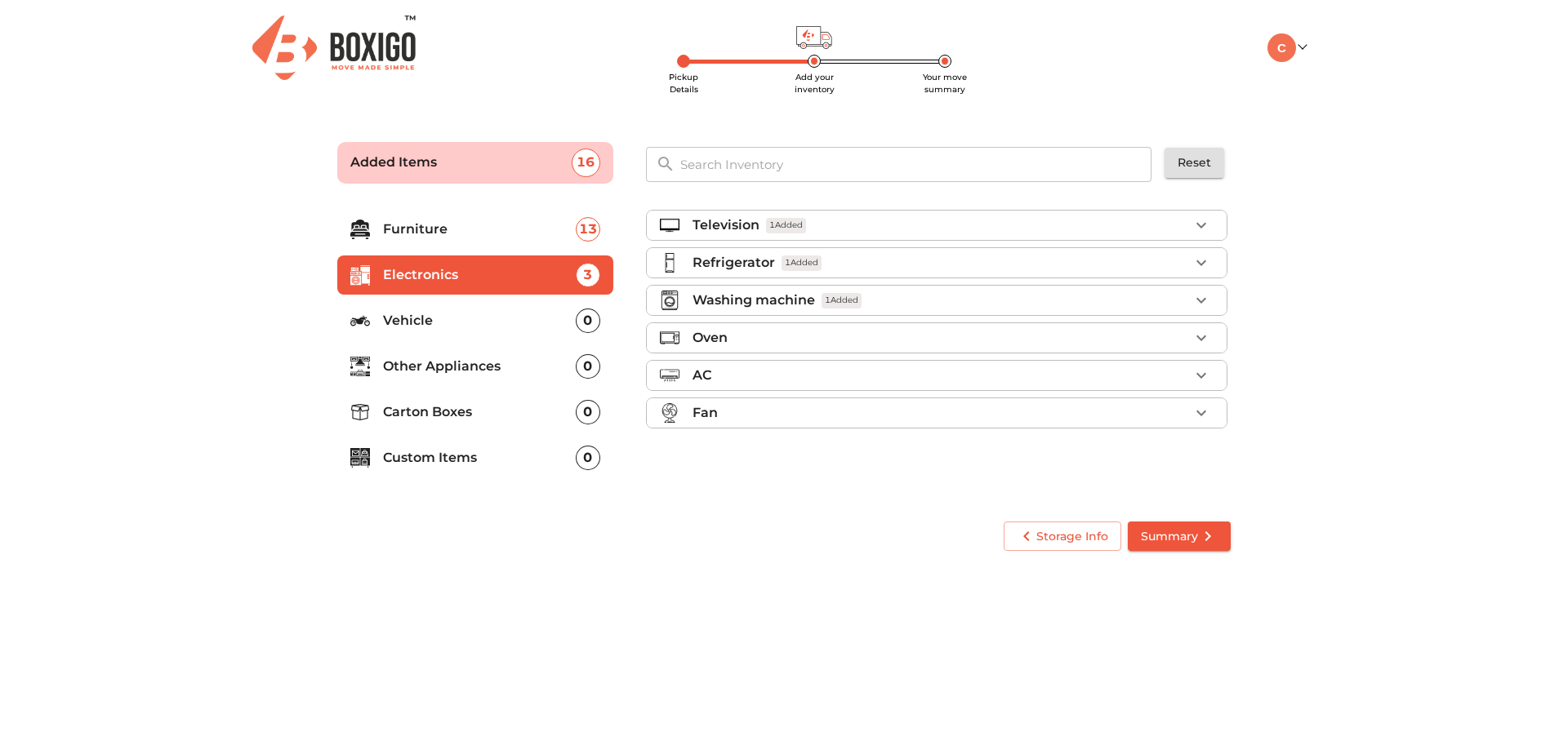
click at [784, 343] on div "Oven" at bounding box center [941, 339] width 496 height 20
click at [1169, 435] on span "Add" at bounding box center [1187, 441] width 36 height 19
click at [941, 344] on div "Oven 1 Added" at bounding box center [941, 339] width 496 height 20
click at [421, 374] on p "Other Appliances" at bounding box center [479, 367] width 193 height 20
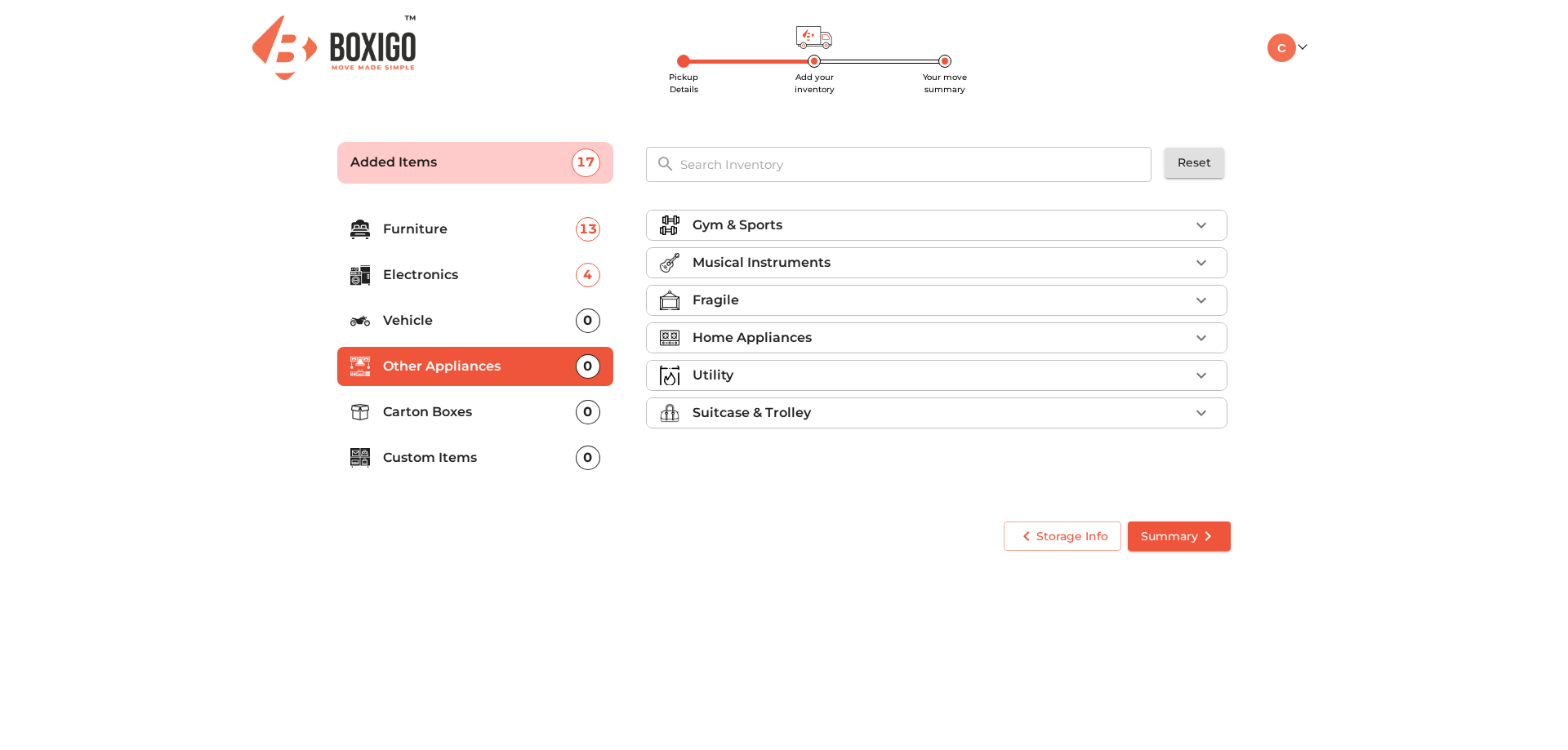
click at [835, 256] on div "Musical Instruments" at bounding box center [941, 263] width 496 height 20
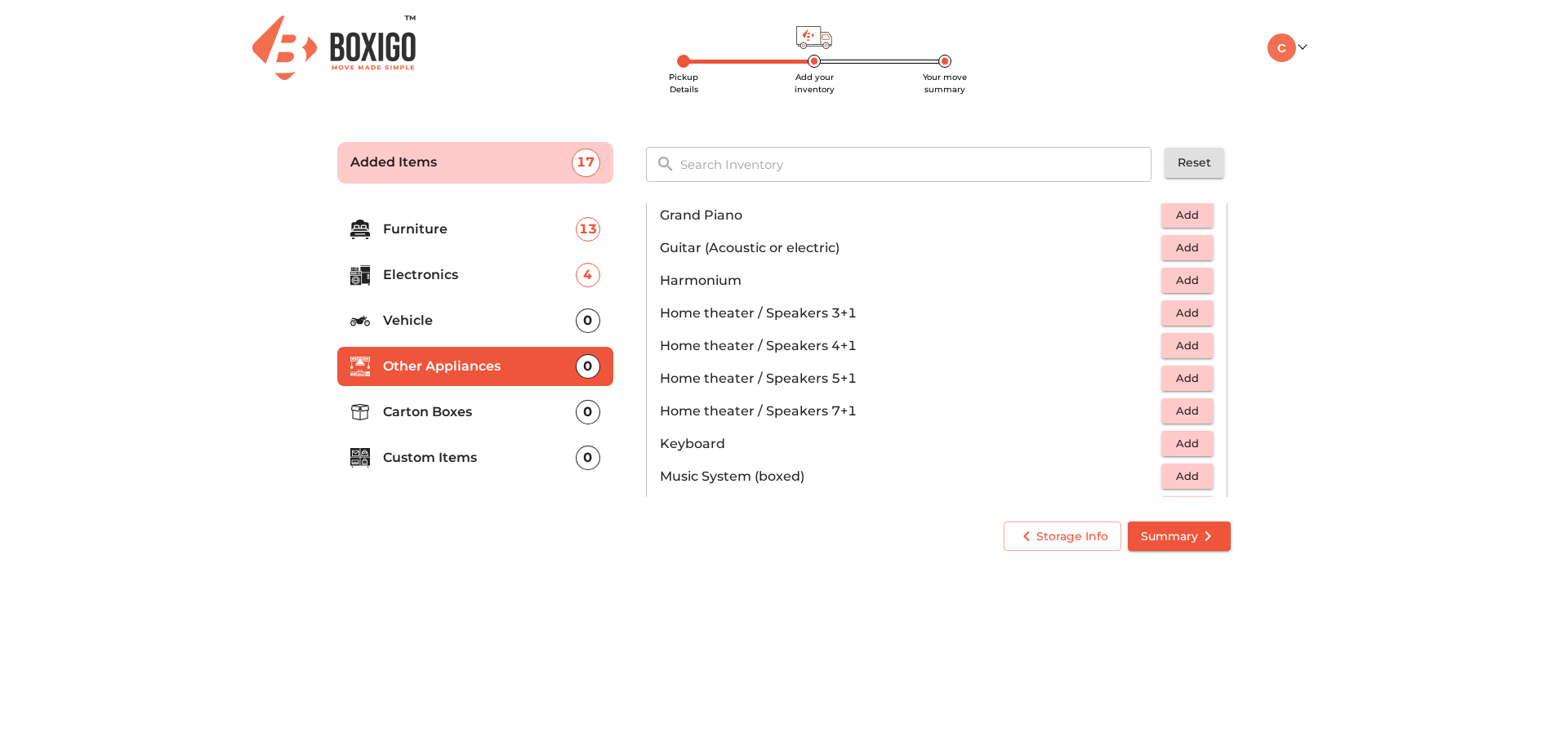
scroll to position [245, 0]
click at [1169, 414] on span "Add" at bounding box center [1187, 414] width 36 height 19
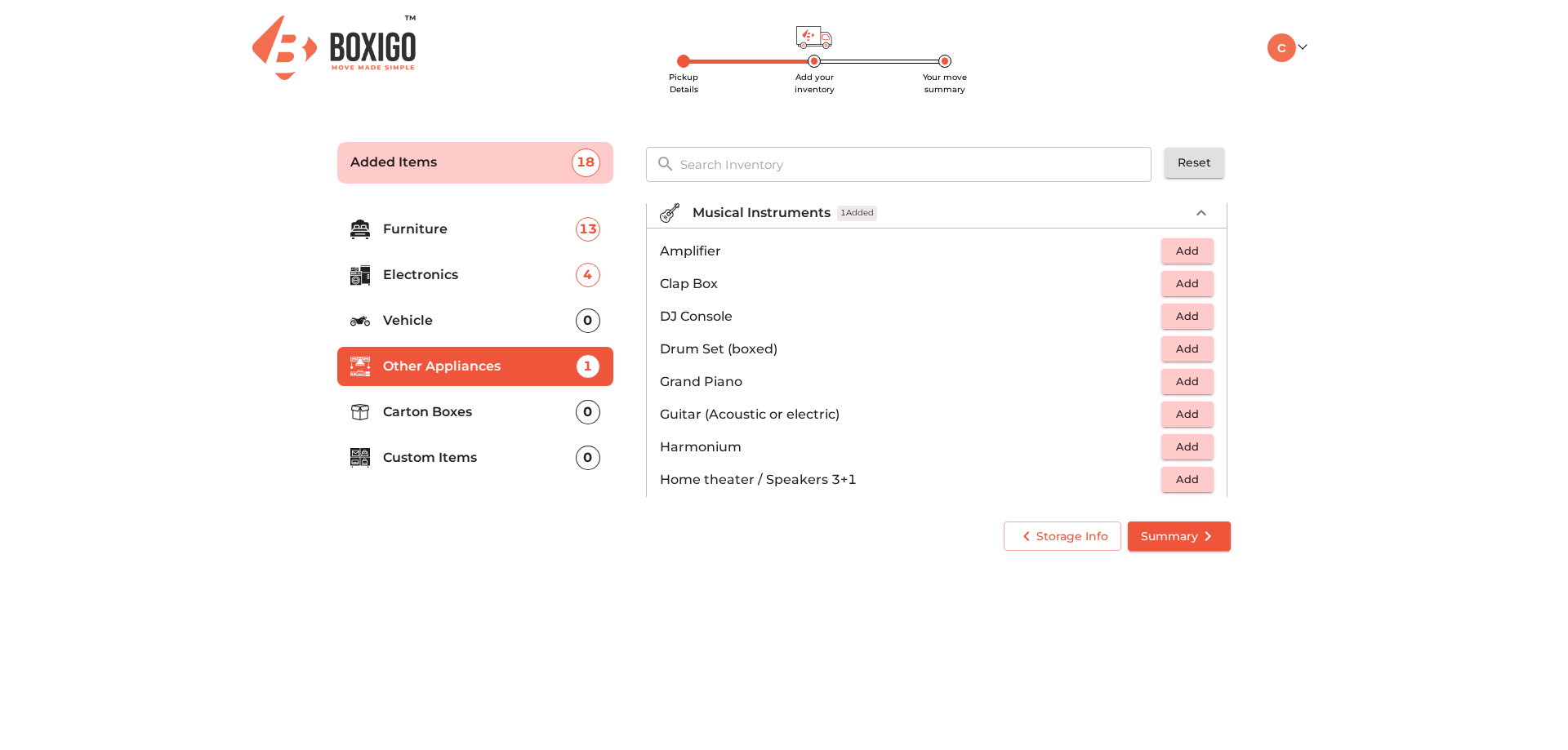
scroll to position [0, 0]
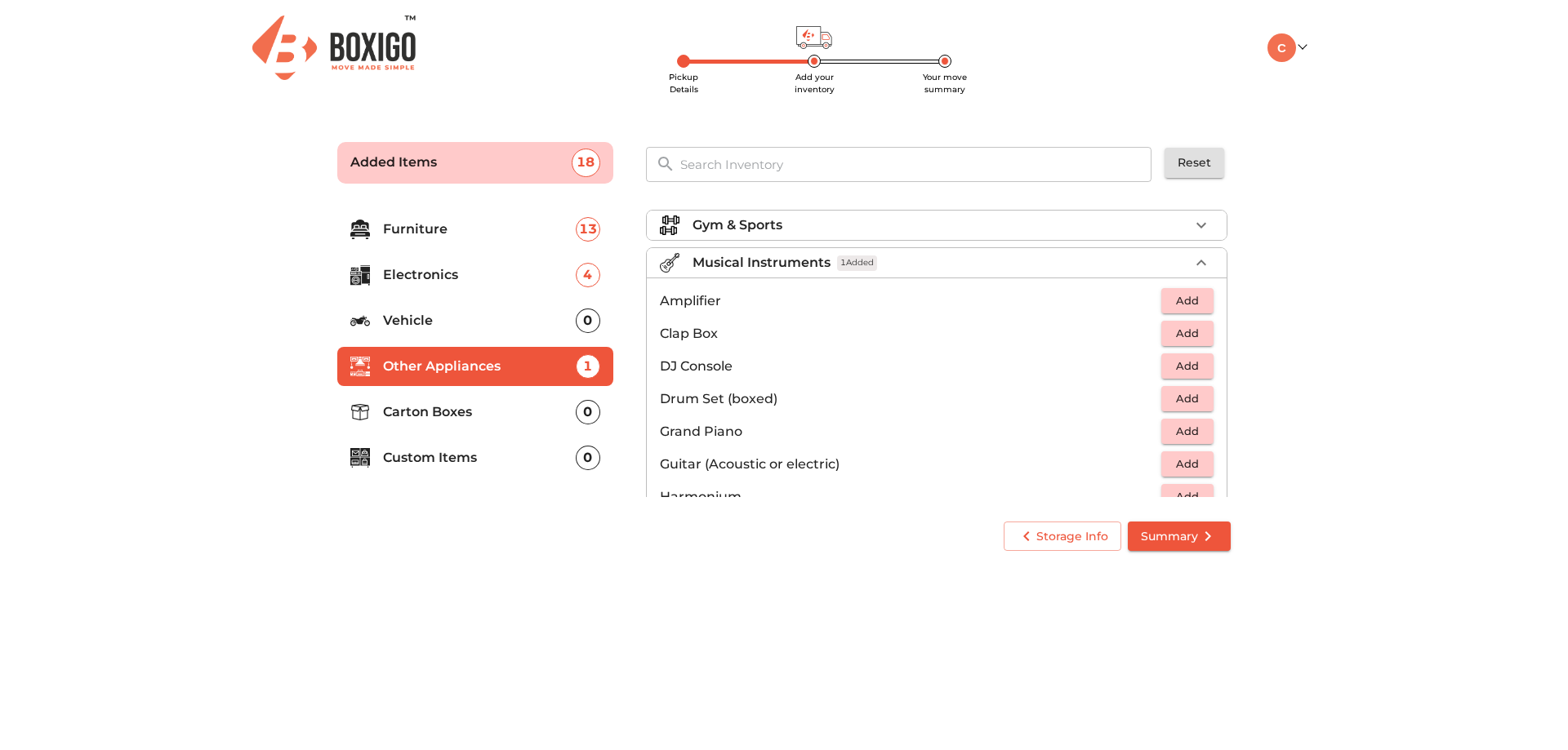
click at [752, 265] on p "Musical Instruments" at bounding box center [762, 263] width 138 height 20
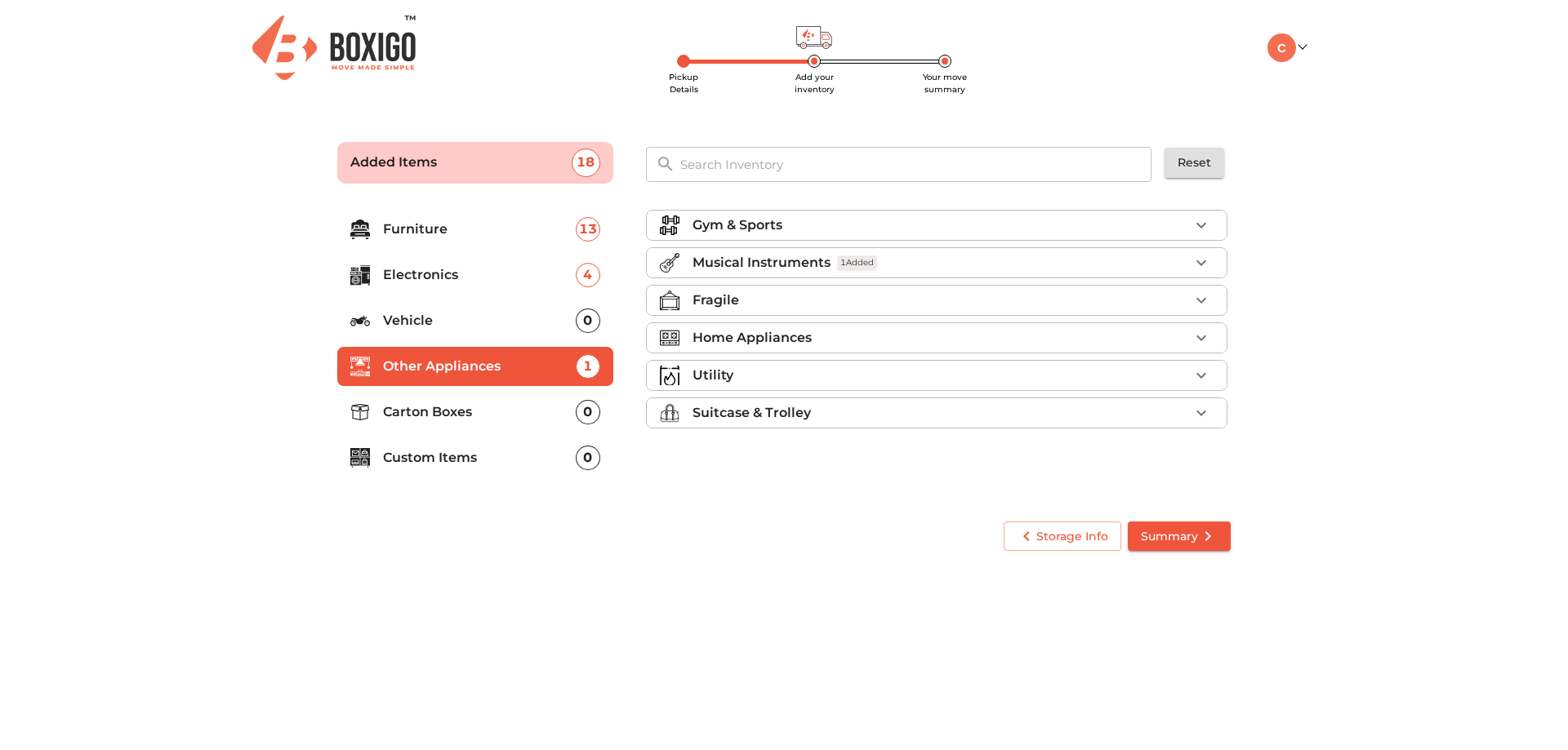
click at [788, 300] on div "Fragile" at bounding box center [941, 300] width 496 height 20
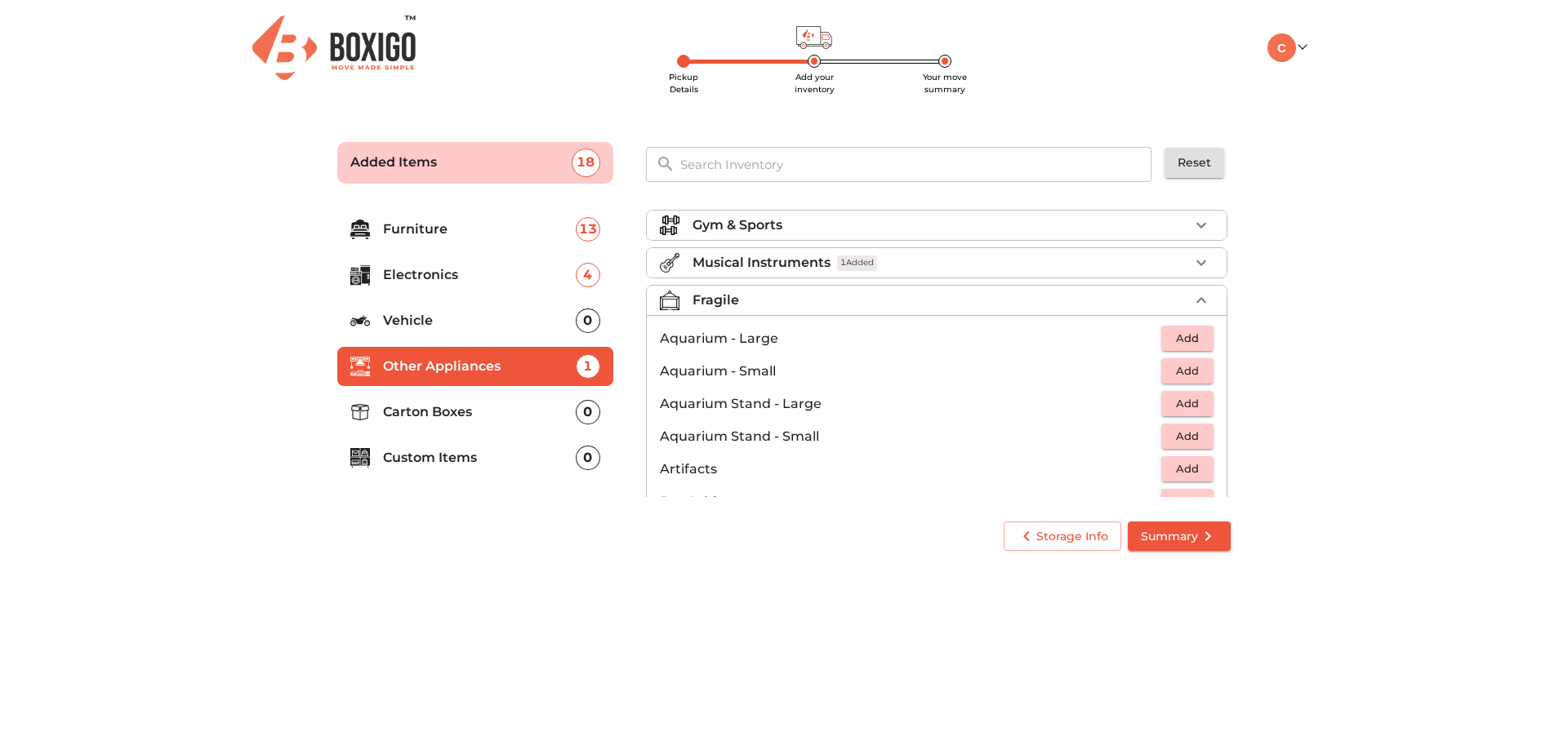
click at [770, 304] on div "Fragile" at bounding box center [941, 300] width 496 height 20
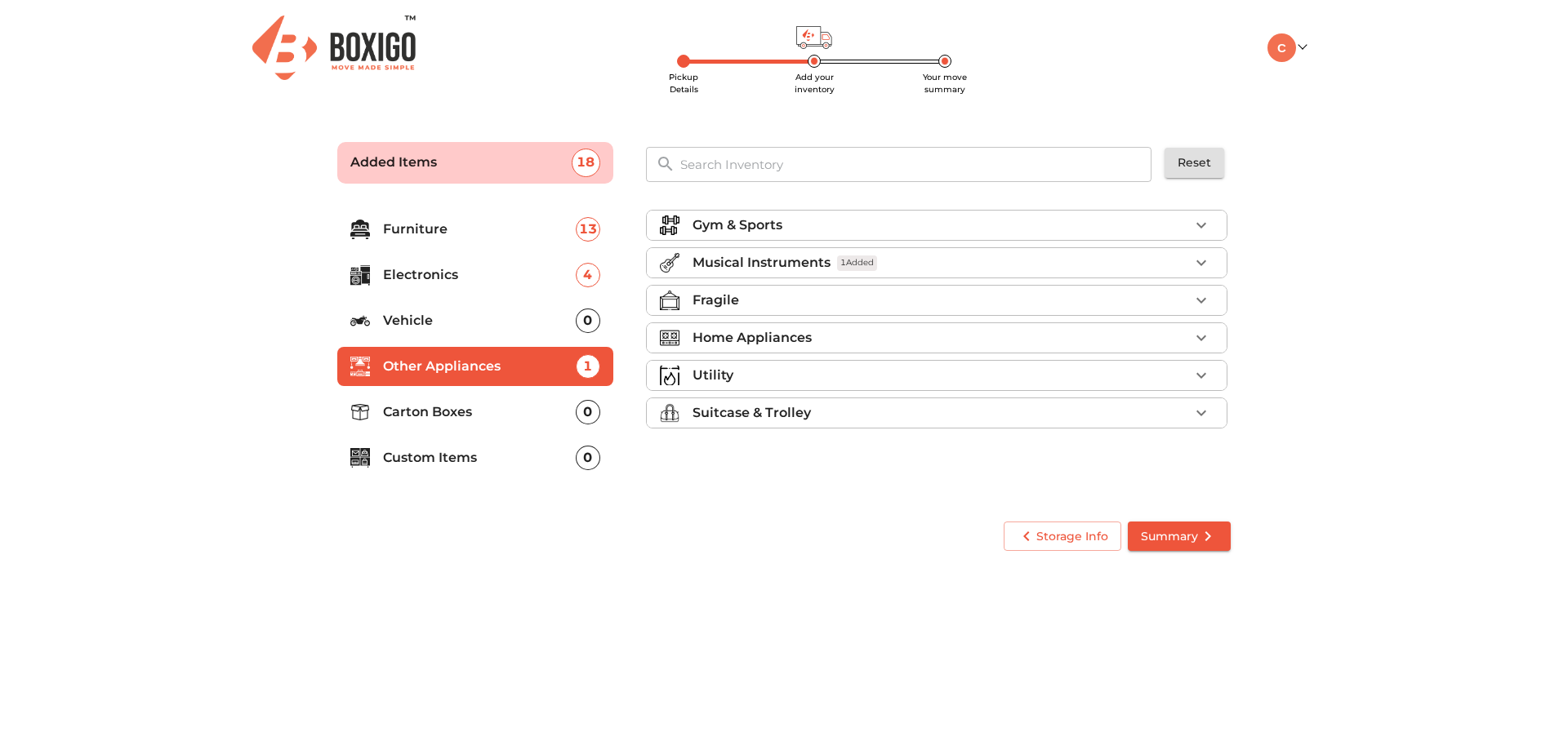
click at [828, 337] on div "Home Appliances" at bounding box center [941, 339] width 496 height 20
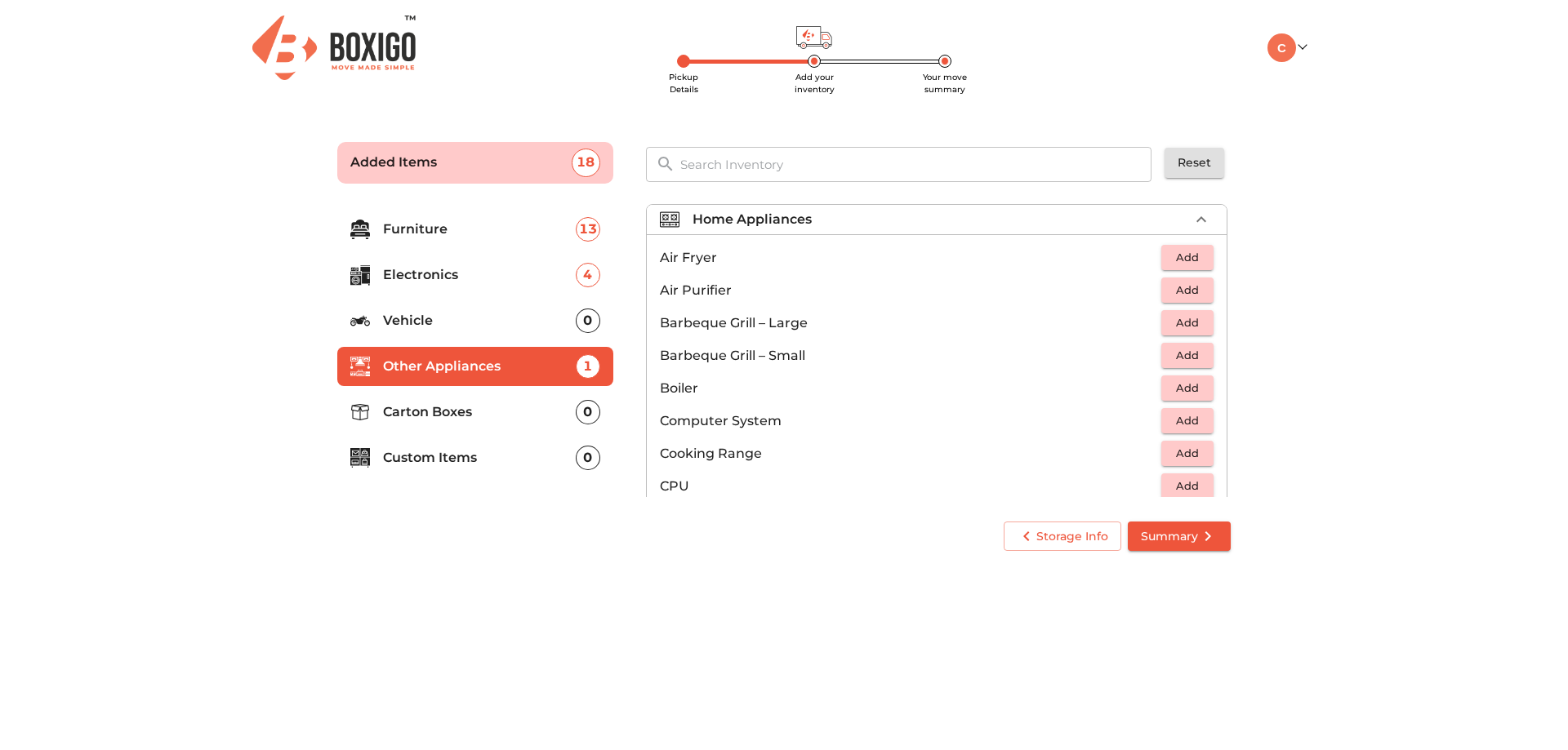
scroll to position [82, 0]
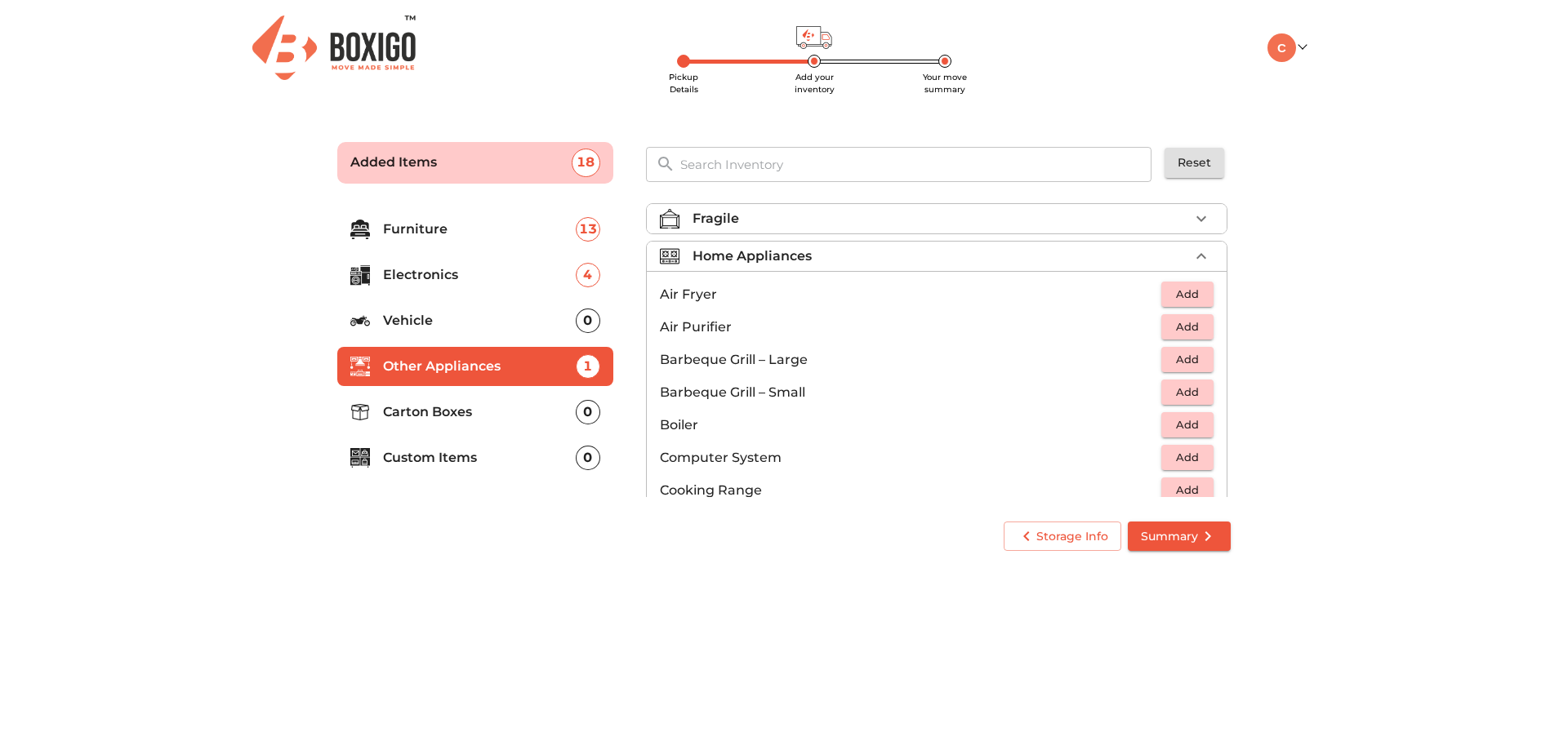
click at [1169, 457] on span "Add" at bounding box center [1187, 457] width 36 height 19
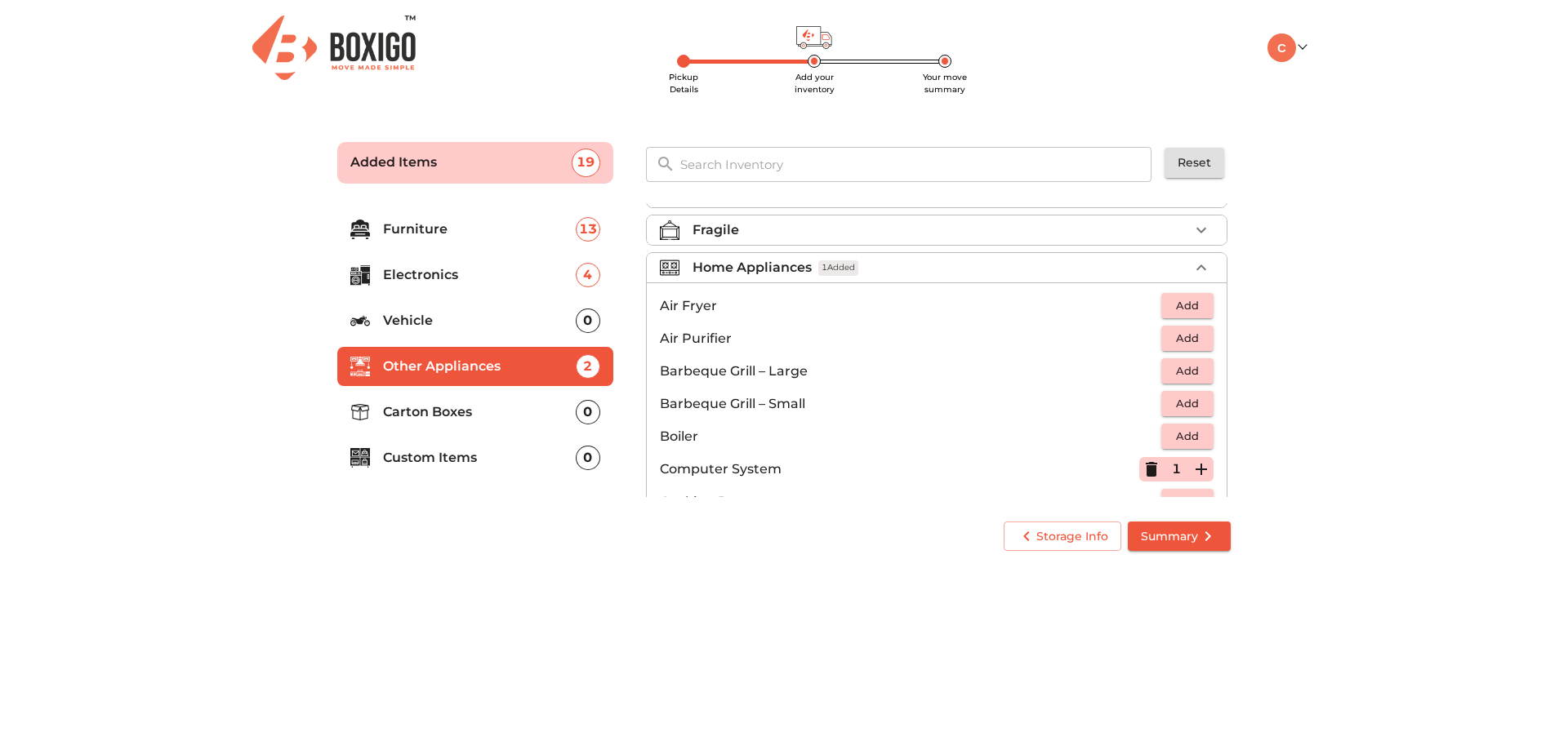
scroll to position [0, 0]
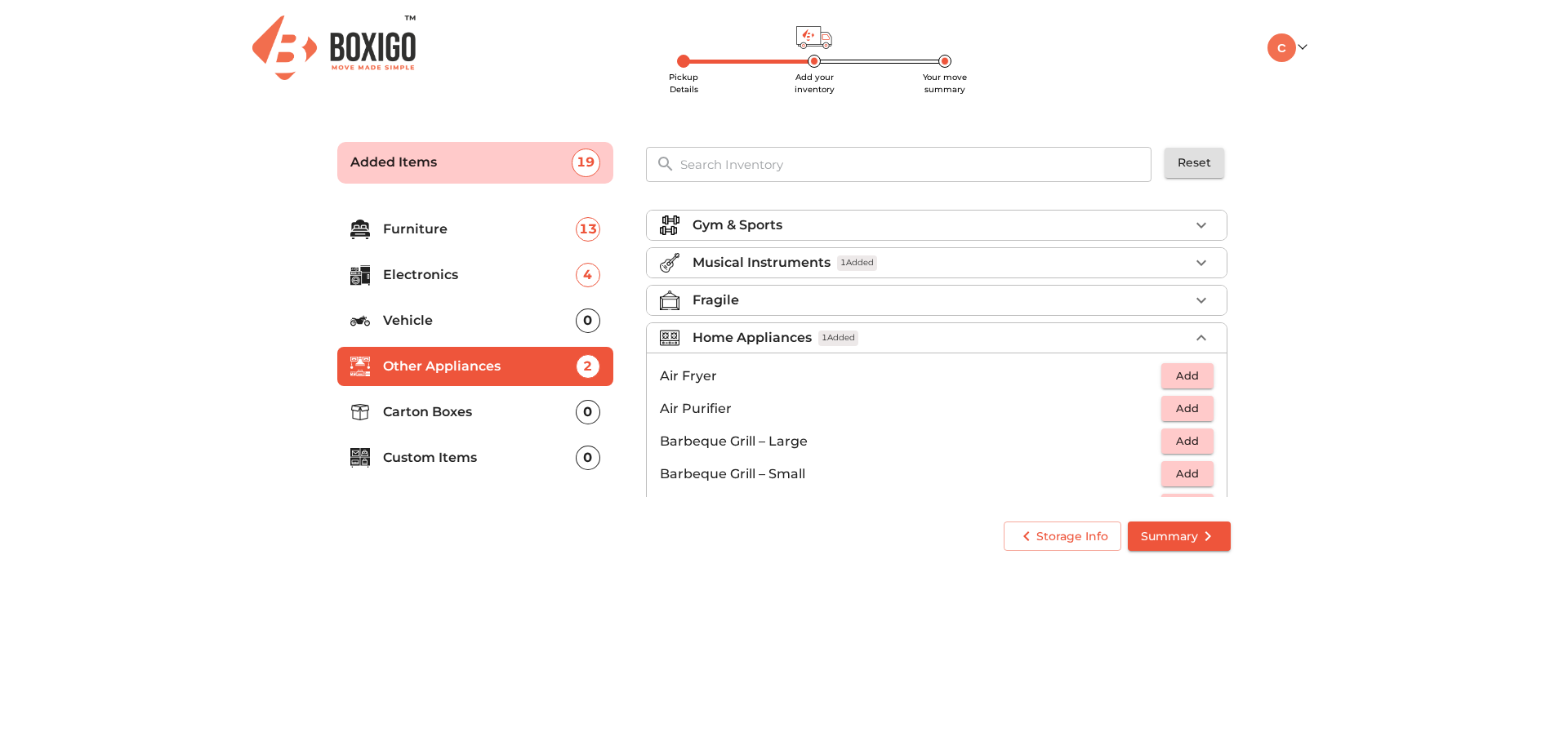
click at [765, 336] on p "Home Appliances" at bounding box center [752, 339] width 119 height 20
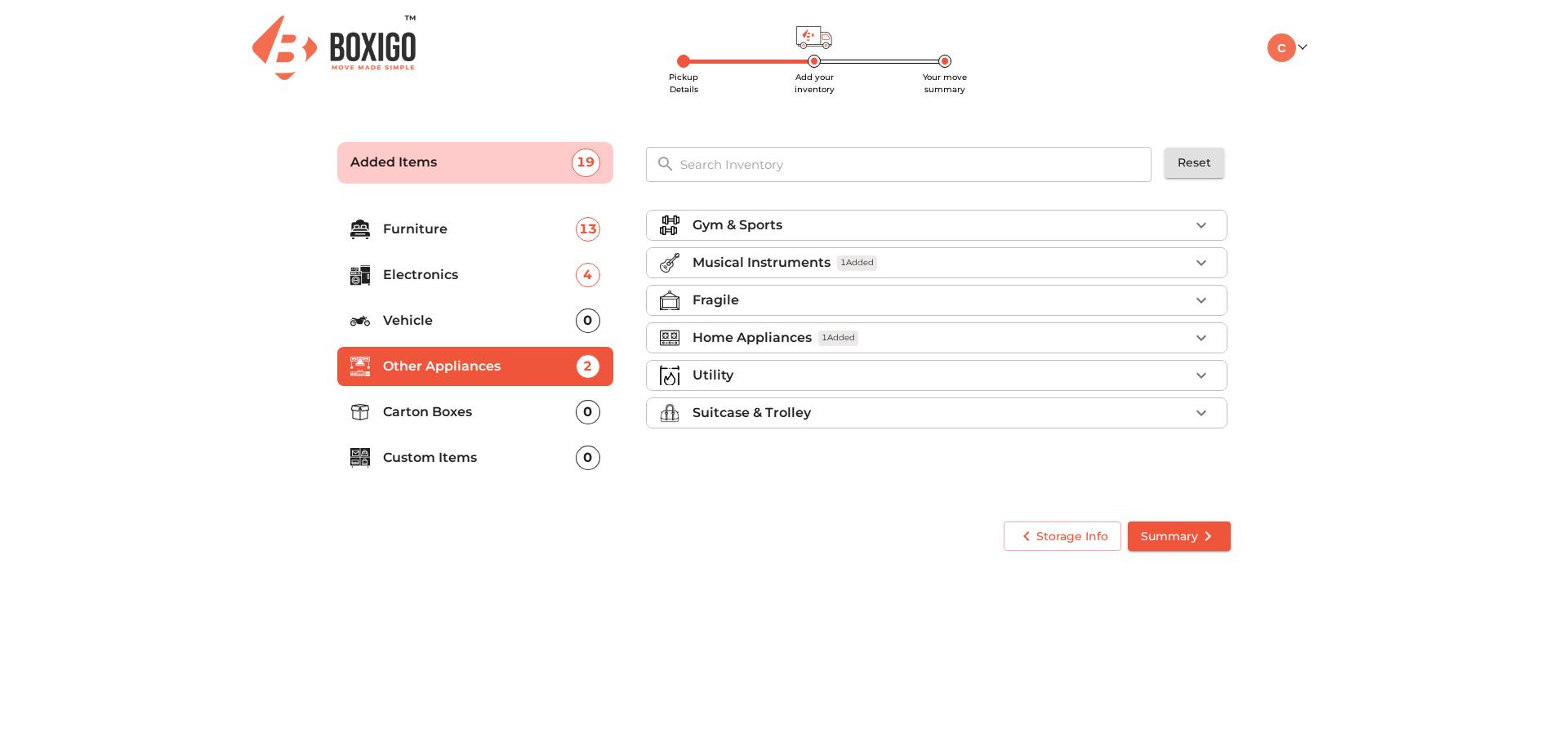
click at [767, 377] on div "Utility" at bounding box center [941, 376] width 496 height 20
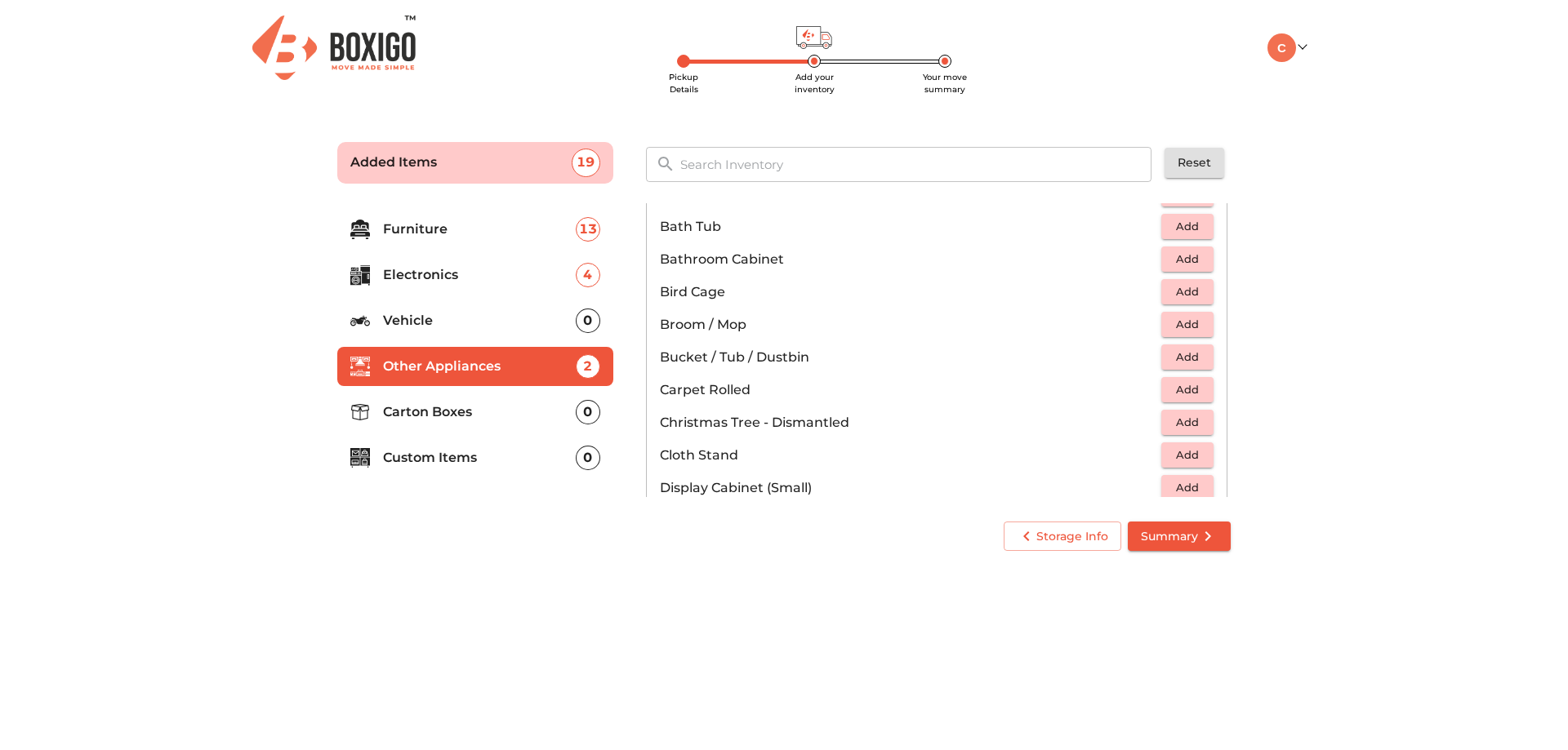
scroll to position [7, 0]
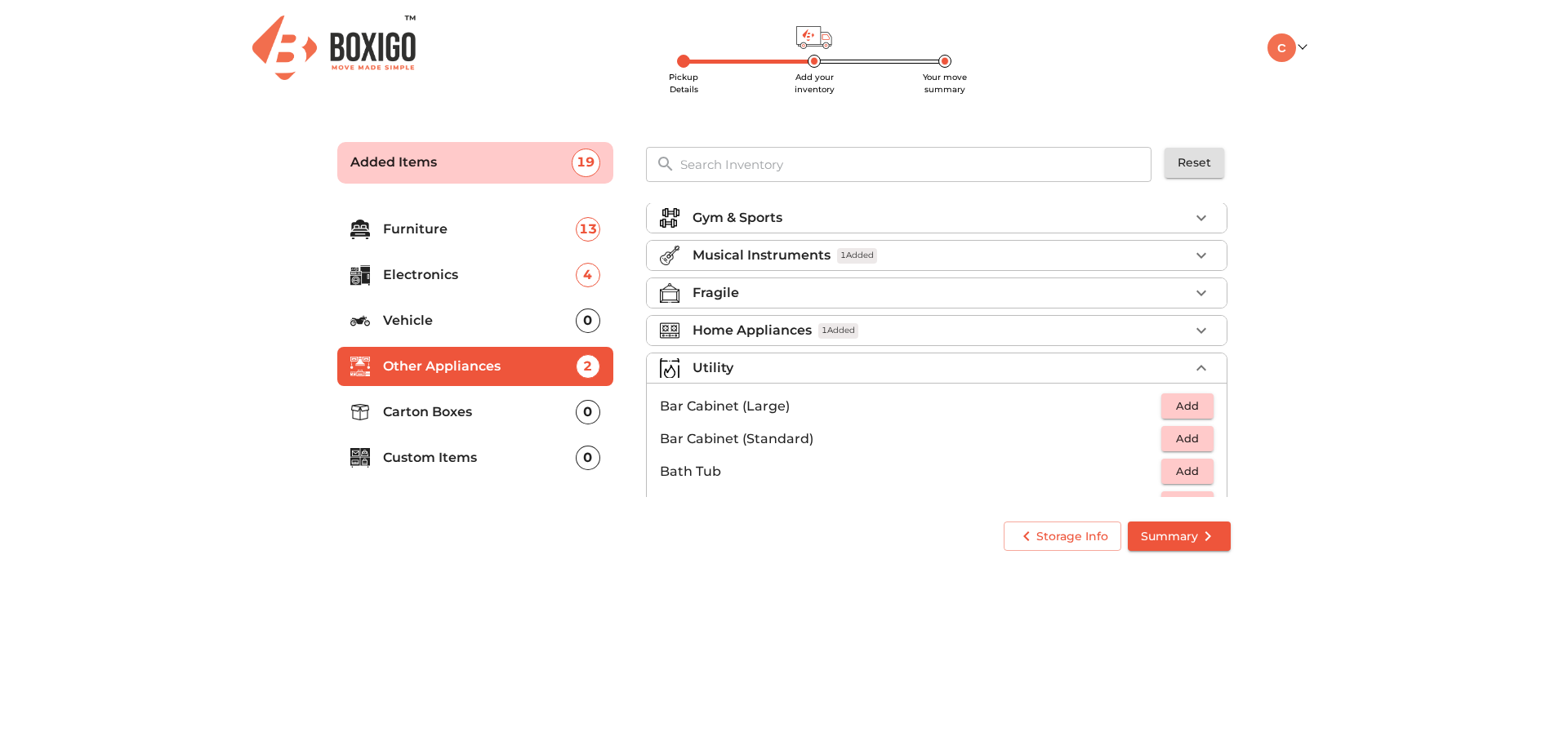
click at [770, 371] on div "Utility" at bounding box center [941, 368] width 496 height 20
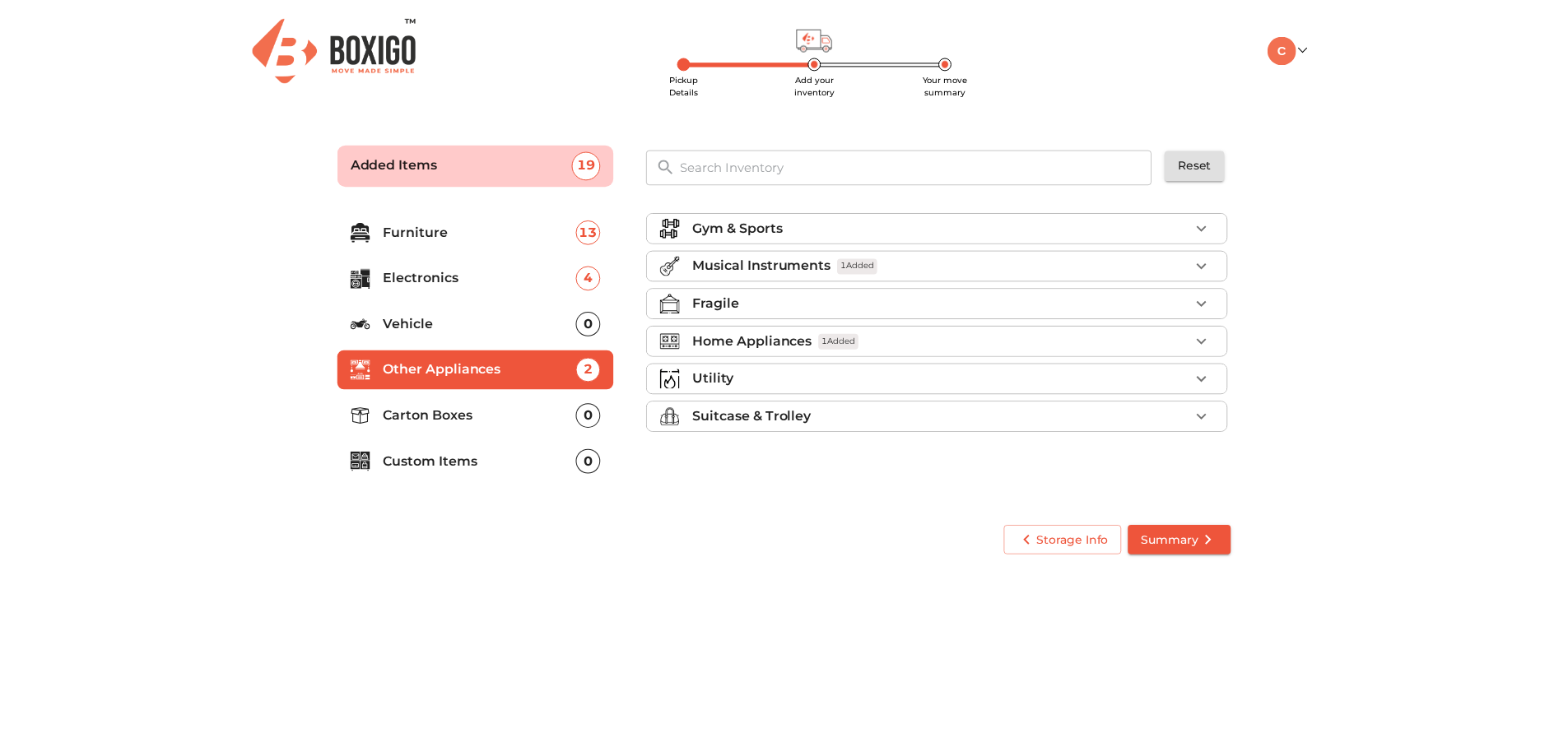
scroll to position [0, 0]
click at [779, 423] on p "Suitcase & Trolley" at bounding box center [758, 417] width 119 height 20
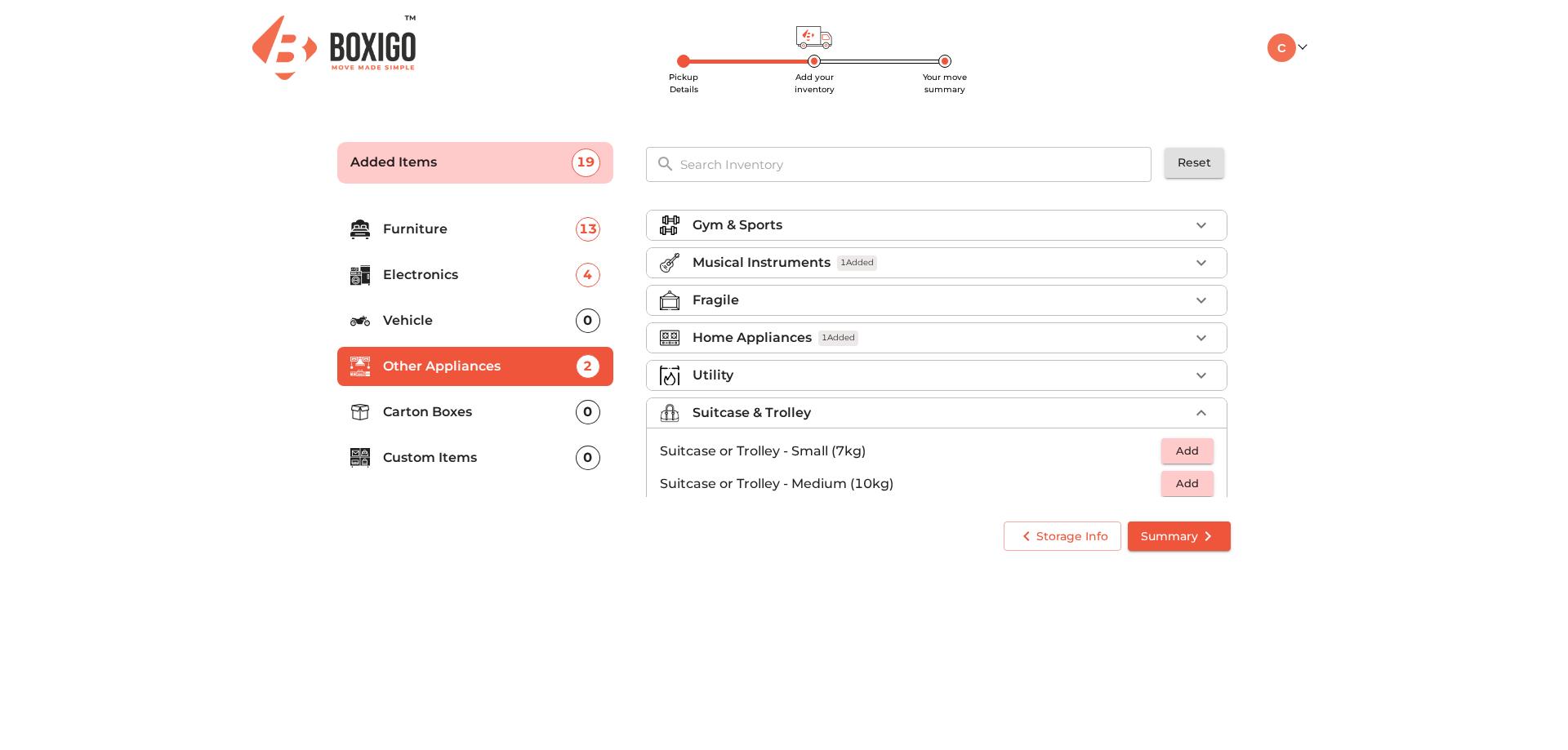
click at [772, 415] on p "Suitcase & Trolley" at bounding box center [752, 413] width 118 height 20
click at [433, 415] on p "Carton Boxes" at bounding box center [479, 412] width 193 height 20
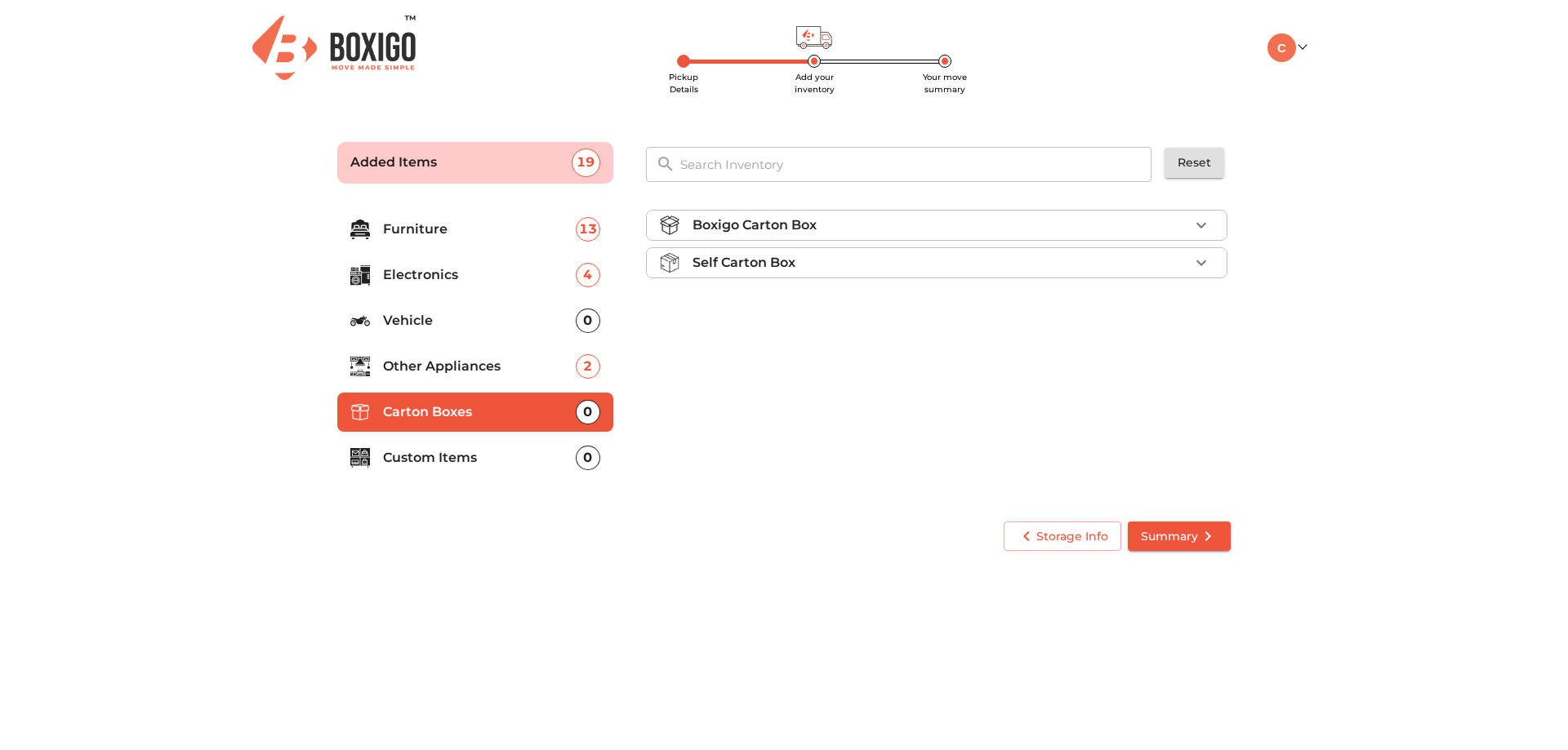
click at [806, 222] on p "Boxigo Carton Box" at bounding box center [755, 225] width 124 height 20
click at [774, 267] on p "Boxigo Carton Box (2ft x 1.3ft x 1.3ft)" at bounding box center [909, 264] width 501 height 20
click at [774, 298] on li "Self Carton Box" at bounding box center [936, 309] width 580 height 30
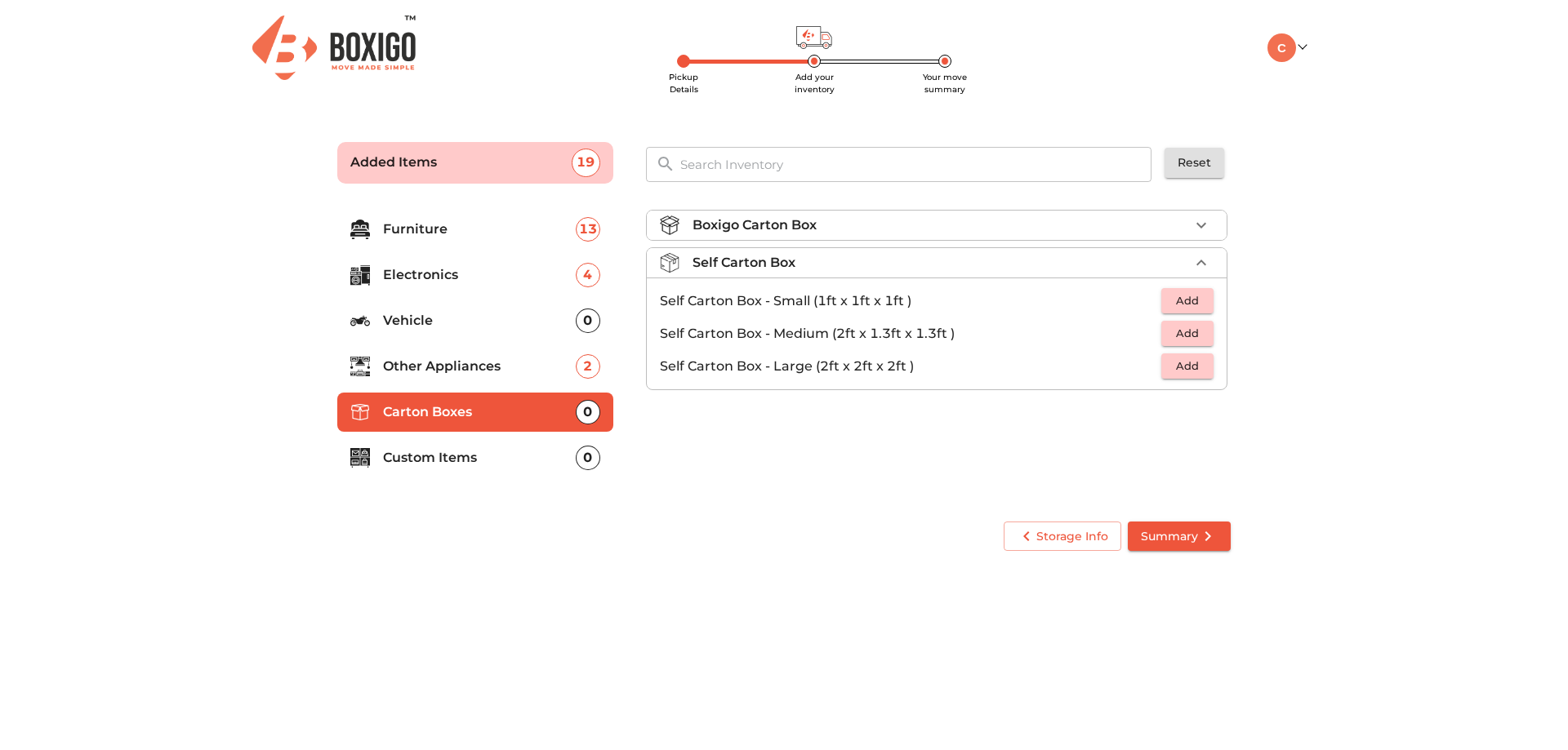
click at [1207, 369] on button "Add" at bounding box center [1187, 366] width 52 height 26
click at [1207, 369] on icon "button" at bounding box center [1201, 367] width 20 height 20
click at [1203, 368] on icon "button" at bounding box center [1201, 367] width 20 height 20
click at [765, 265] on p "Self Carton Box" at bounding box center [744, 263] width 103 height 20
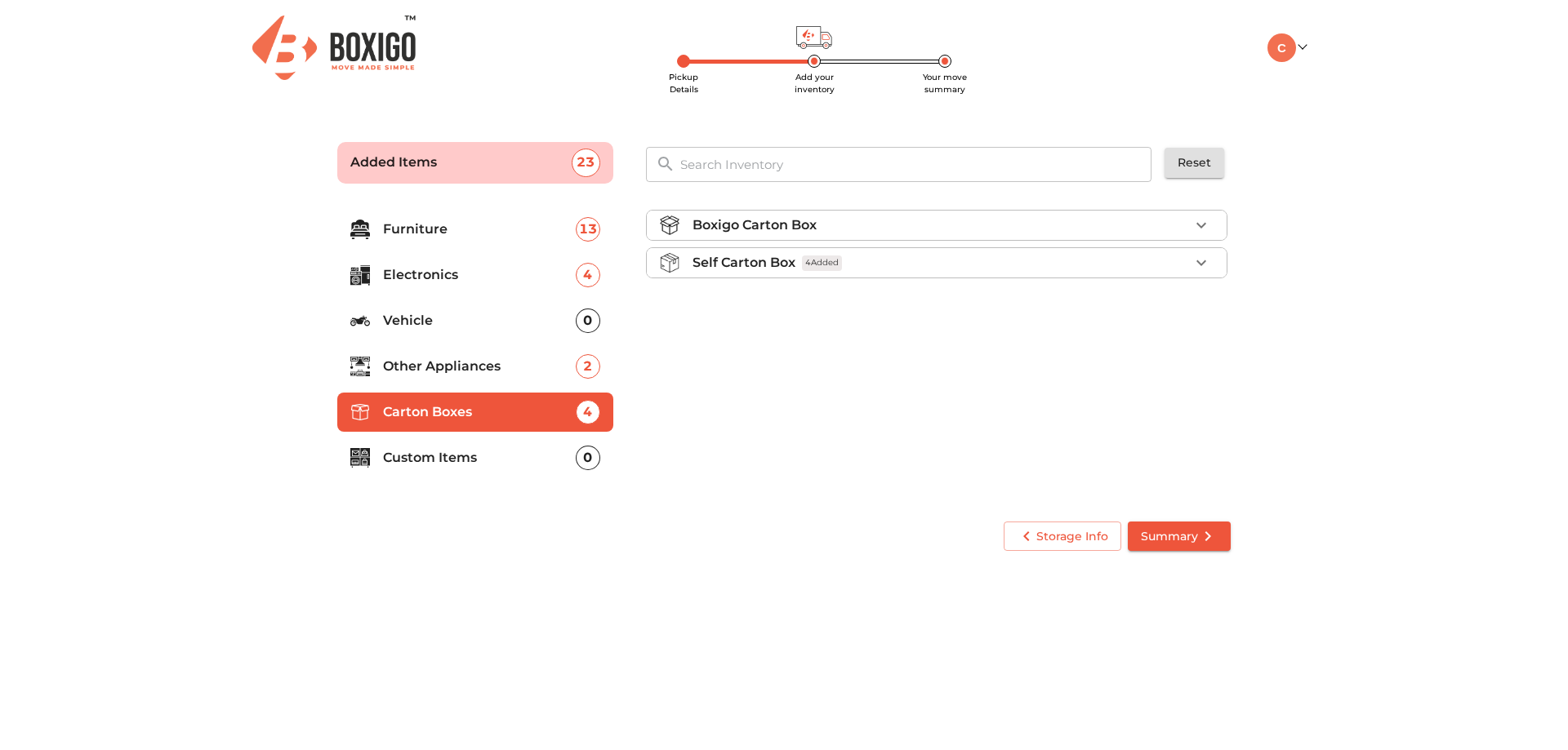
click at [489, 451] on p "Custom Items" at bounding box center [479, 458] width 193 height 20
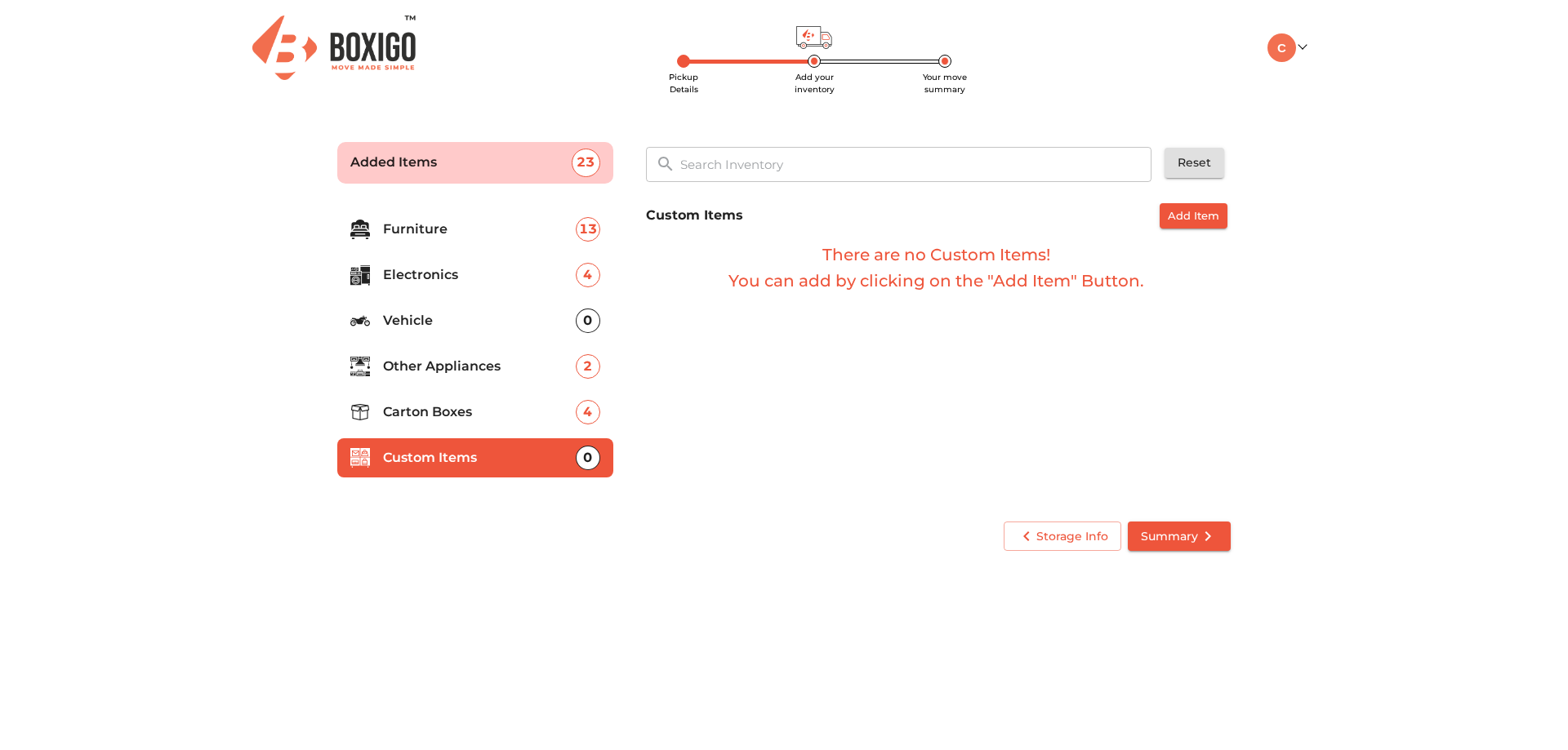
click at [1196, 530] on span "Summary" at bounding box center [1179, 536] width 77 height 21
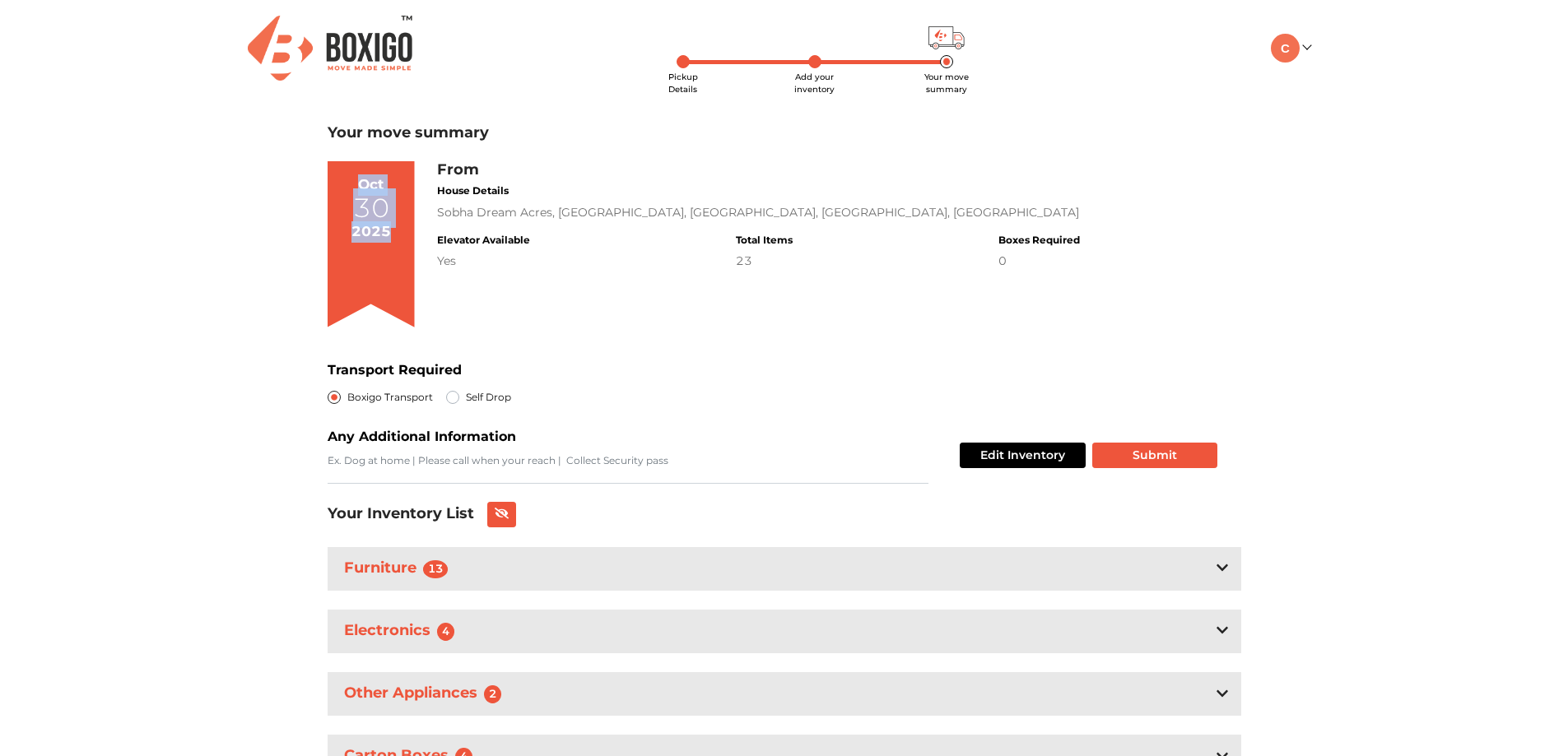
drag, startPoint x: 363, startPoint y: 183, endPoint x: 398, endPoint y: 241, distance: 67.7
click at [398, 241] on div "[DATE]" at bounding box center [371, 245] width 87 height 167
click at [638, 287] on div "From House Details Sobha Dream Acres, [GEOGRAPHIC_DATA] Elevator Available Yes …" at bounding box center [840, 251] width 805 height 180
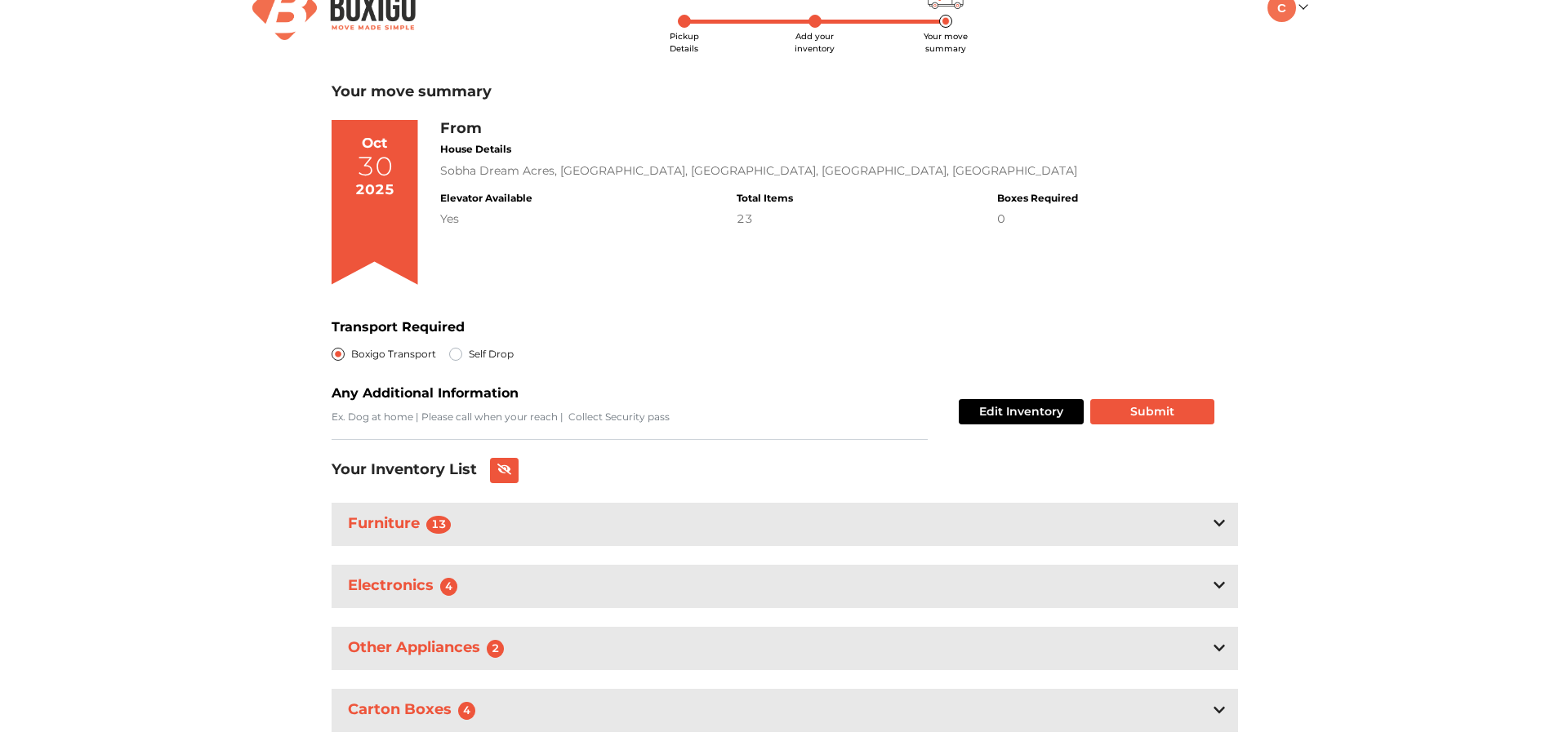
scroll to position [80, 0]
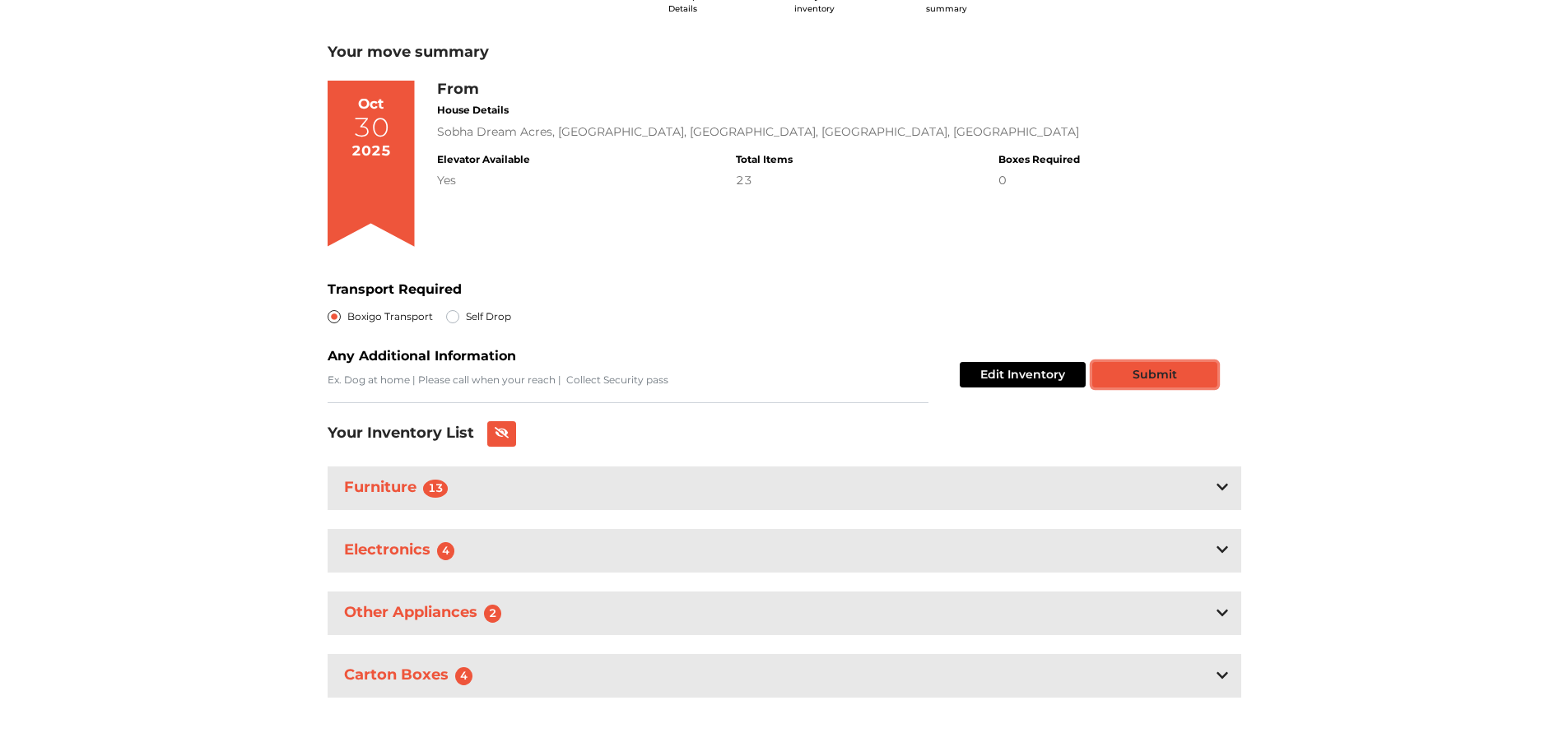
click at [1166, 379] on button "Submit" at bounding box center [1155, 375] width 125 height 26
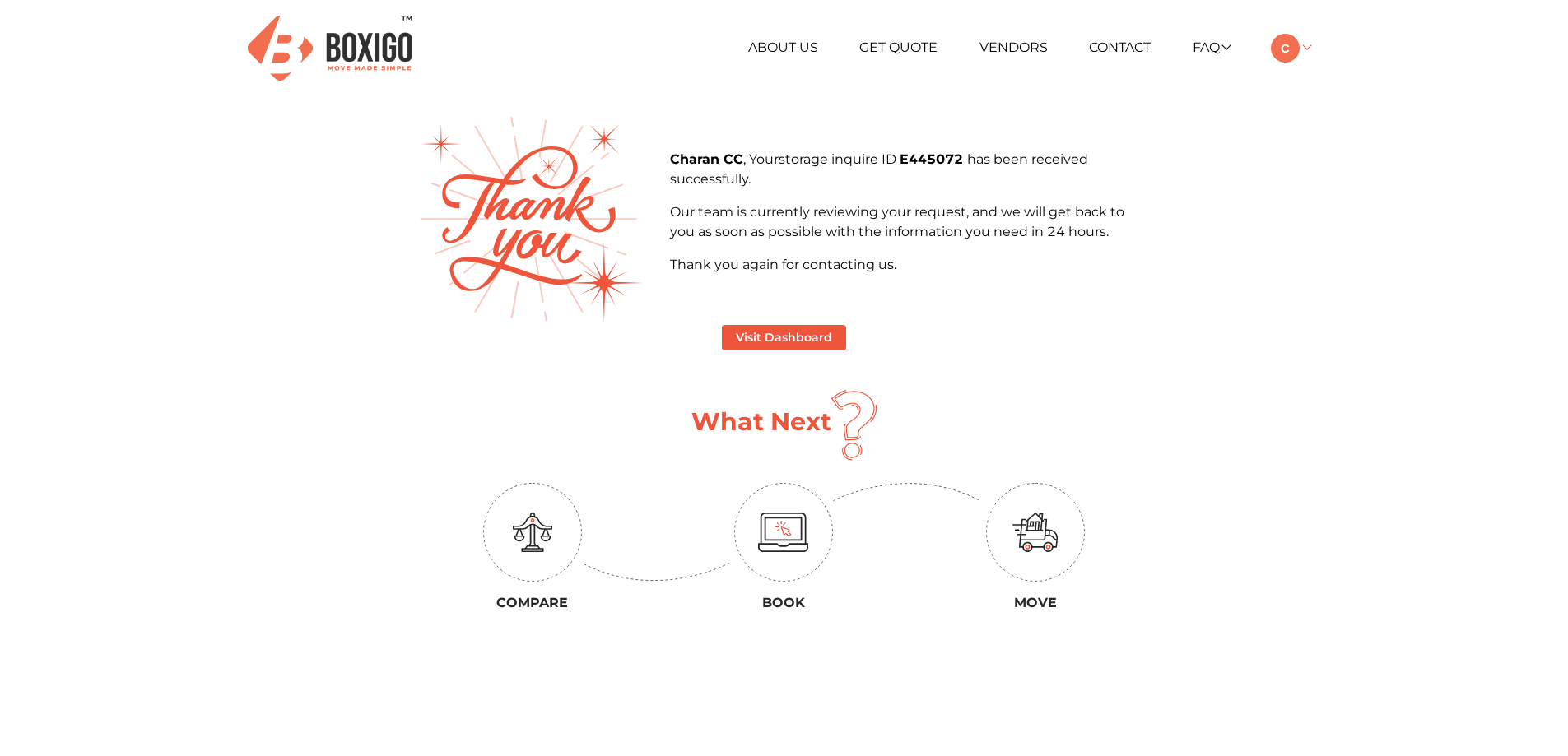
click at [1289, 43] on img at bounding box center [1285, 48] width 29 height 29
click at [1219, 268] on main "Charan CC , Your storage inquire ID E445072 has been received successfully. Our…" at bounding box center [785, 446] width 939 height 659
